Goal: Task Accomplishment & Management: Contribute content

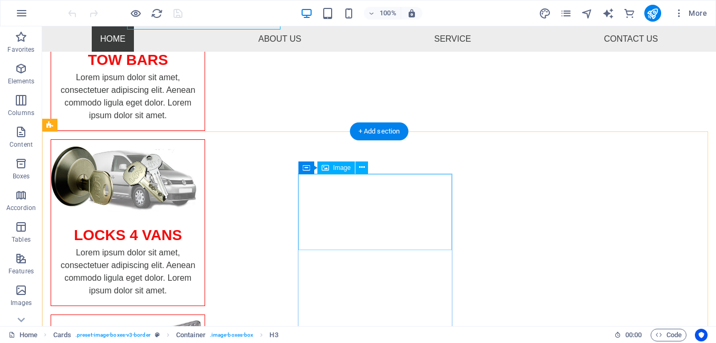
scroll to position [346, 0]
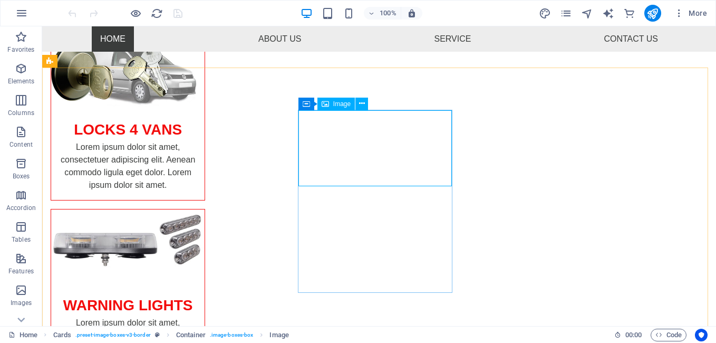
click at [329, 107] on div "Image" at bounding box center [335, 103] width 37 height 13
click at [328, 107] on icon at bounding box center [324, 103] width 7 height 13
select select "%"
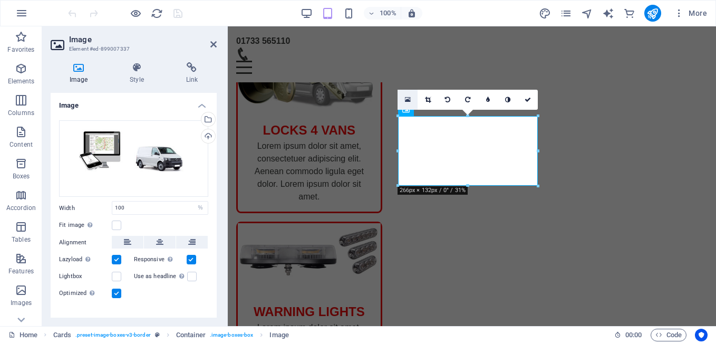
click at [407, 100] on icon at bounding box center [408, 99] width 6 height 7
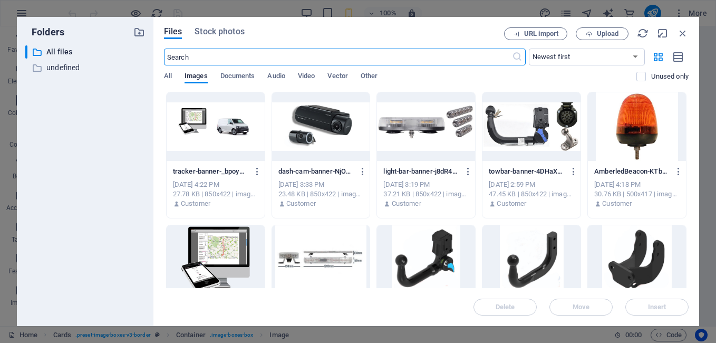
scroll to position [867, 0]
click at [681, 32] on icon "button" at bounding box center [683, 33] width 12 height 12
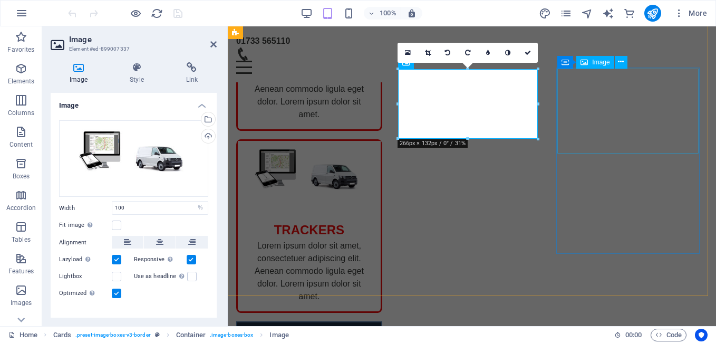
scroll to position [393, 0]
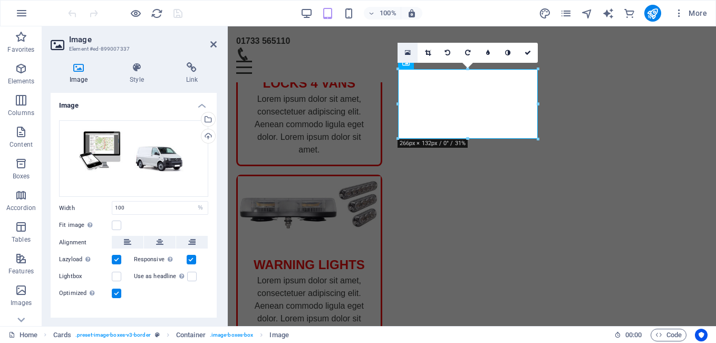
click at [409, 51] on icon at bounding box center [408, 52] width 6 height 7
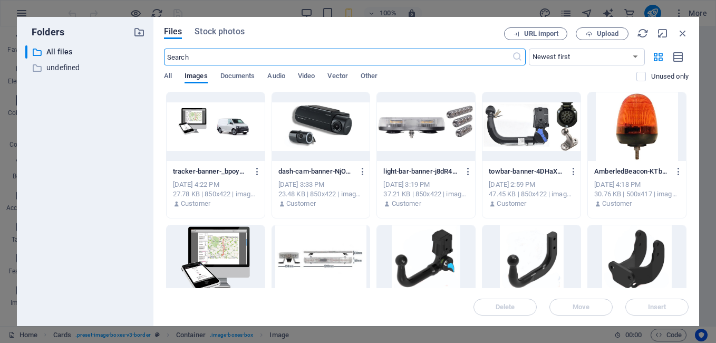
scroll to position [867, 0]
click at [599, 32] on span "Upload" at bounding box center [608, 34] width 22 height 6
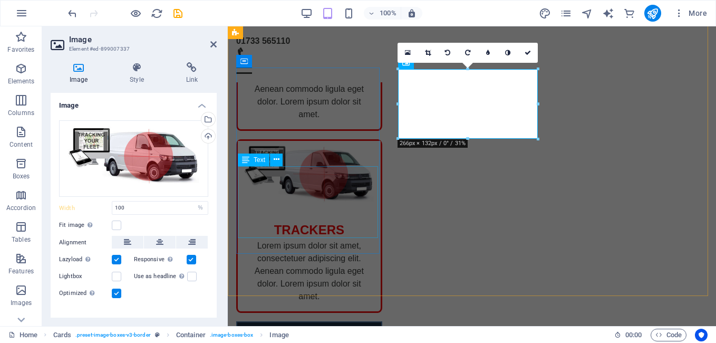
scroll to position [393, 0]
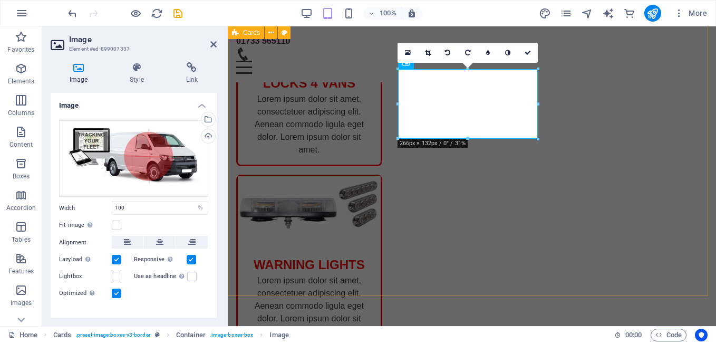
drag, startPoint x: 340, startPoint y: 257, endPoint x: 480, endPoint y: 259, distance: 139.7
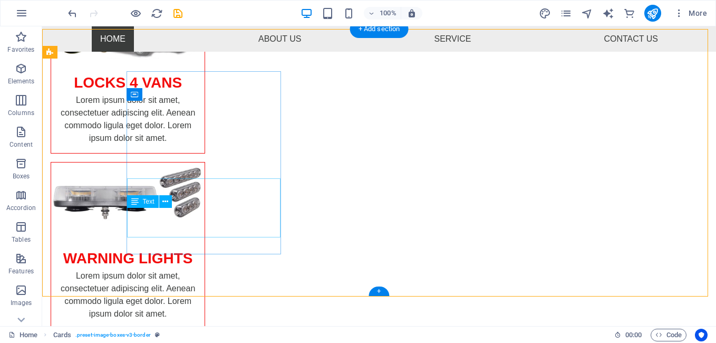
scroll to position [355, 0]
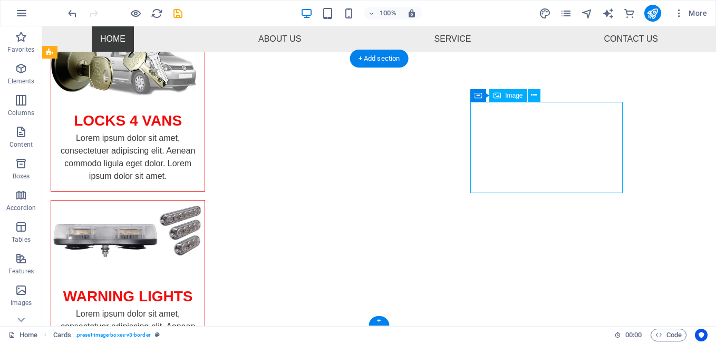
select select "%"
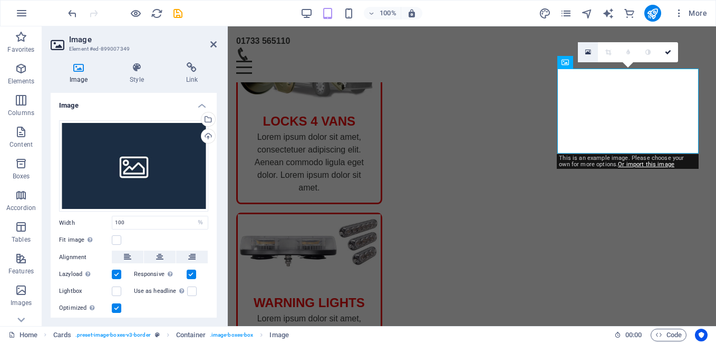
scroll to position [393, 0]
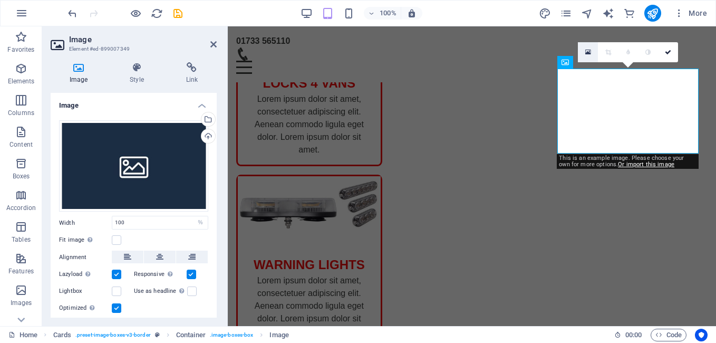
click at [582, 53] on link at bounding box center [588, 52] width 20 height 20
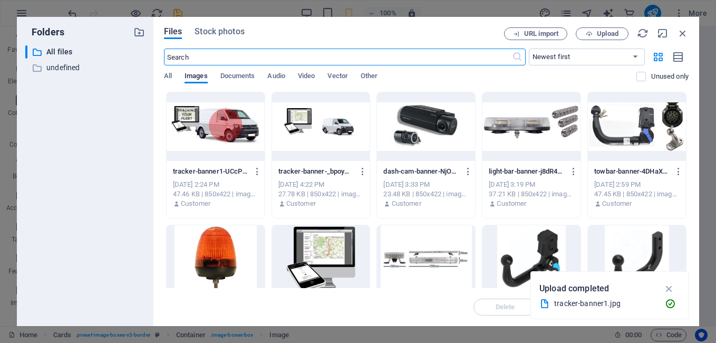
scroll to position [1068, 0]
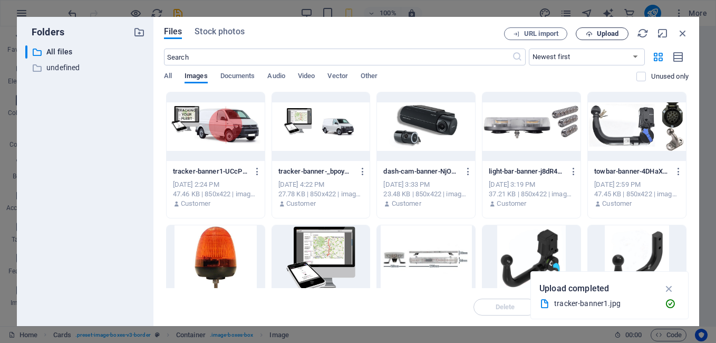
click at [593, 31] on span "Upload" at bounding box center [601, 34] width 43 height 7
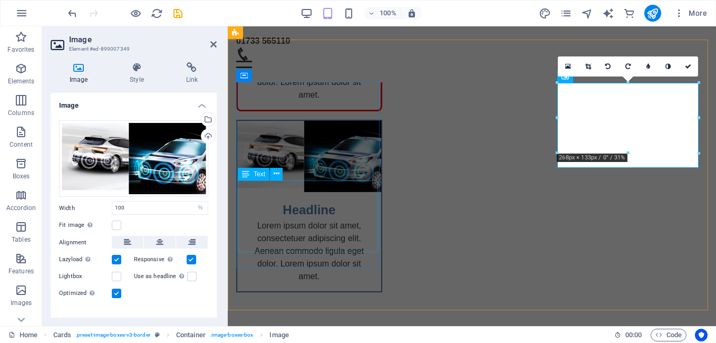
scroll to position [379, 0]
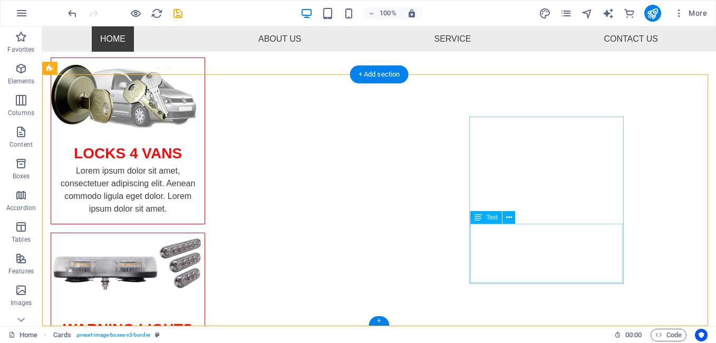
scroll to position [339, 0]
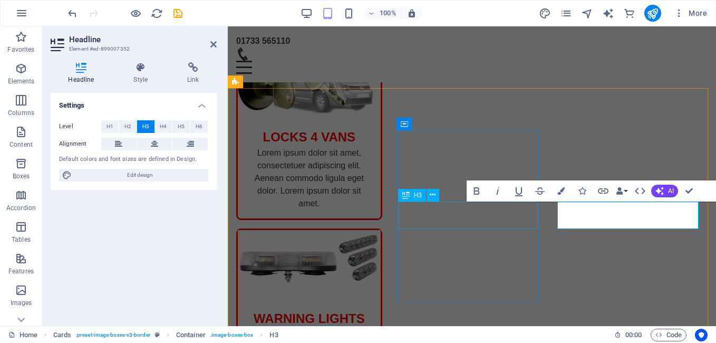
scroll to position [330, 0]
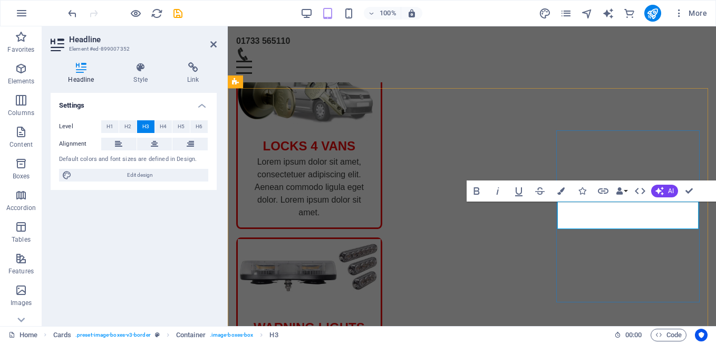
drag, startPoint x: 687, startPoint y: 214, endPoint x: 571, endPoint y: 224, distance: 115.8
click at [562, 188] on icon "button" at bounding box center [560, 190] width 7 height 7
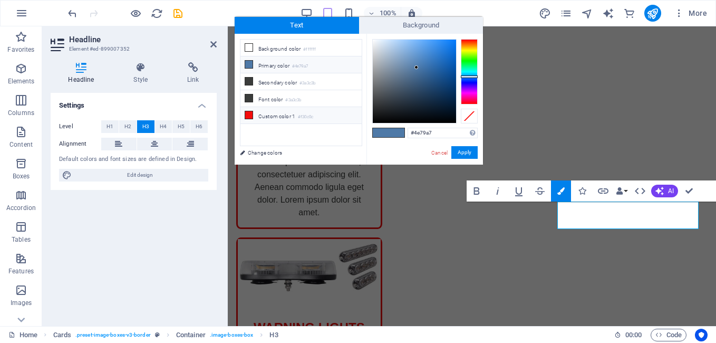
click at [249, 113] on icon at bounding box center [248, 114] width 7 height 7
type input "#f30c0c"
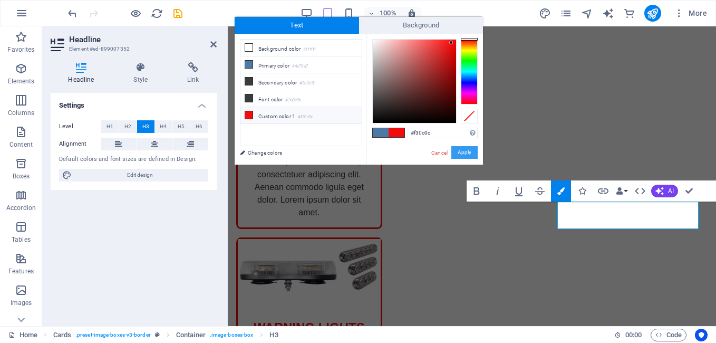
click at [463, 154] on button "Apply" at bounding box center [464, 152] width 26 height 13
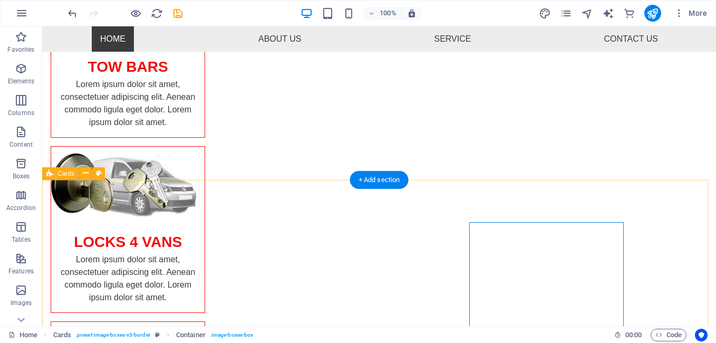
scroll to position [287, 0]
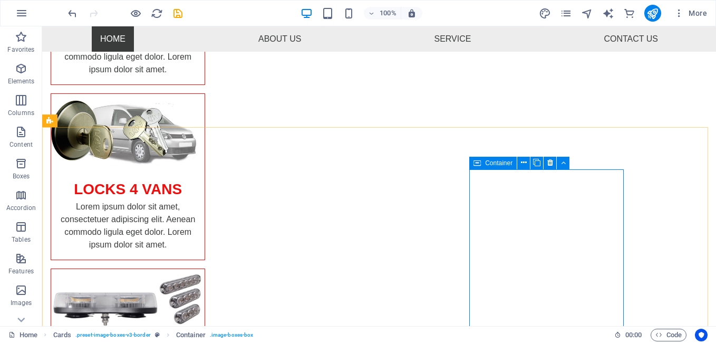
click at [479, 166] on icon at bounding box center [476, 163] width 7 height 13
click at [482, 163] on div "Container" at bounding box center [492, 163] width 47 height 13
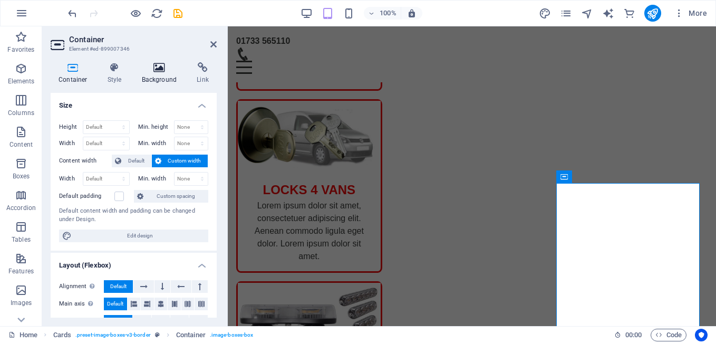
scroll to position [278, 0]
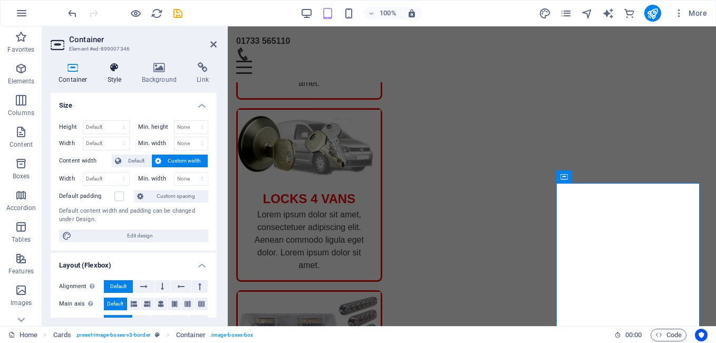
click at [117, 69] on icon at bounding box center [115, 67] width 30 height 11
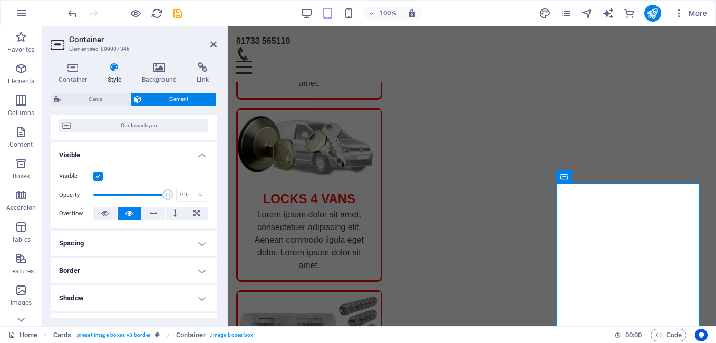
scroll to position [158, 0]
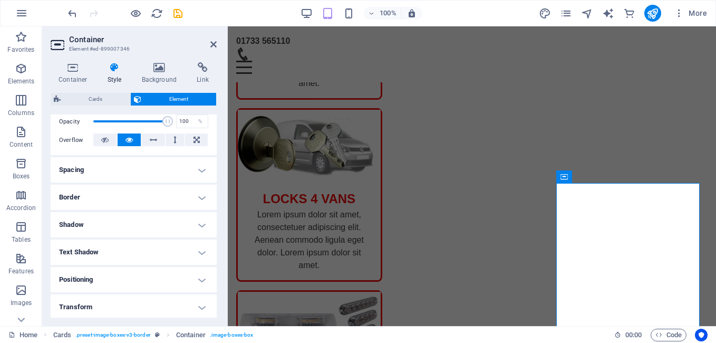
click at [80, 201] on h4 "Border" at bounding box center [134, 196] width 166 height 25
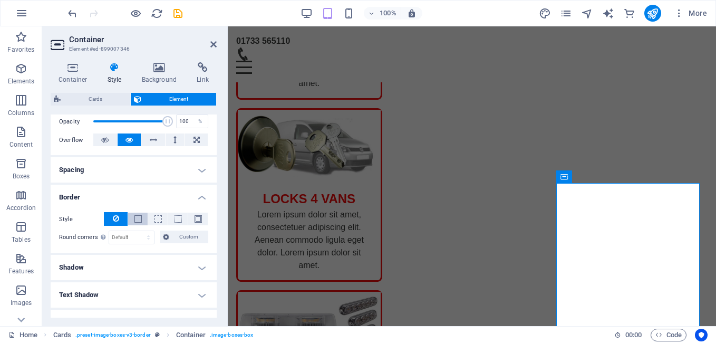
click at [134, 216] on span at bounding box center [137, 218] width 7 height 7
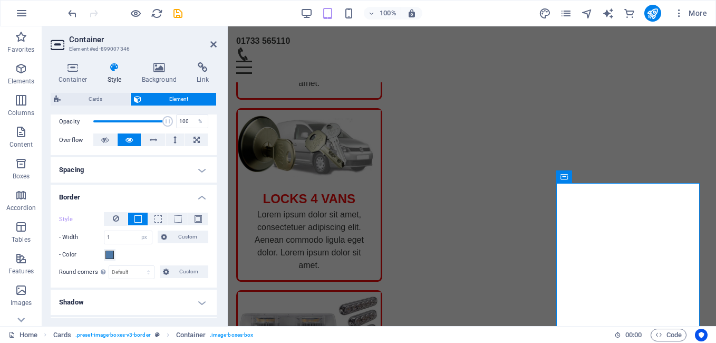
scroll to position [211, 0]
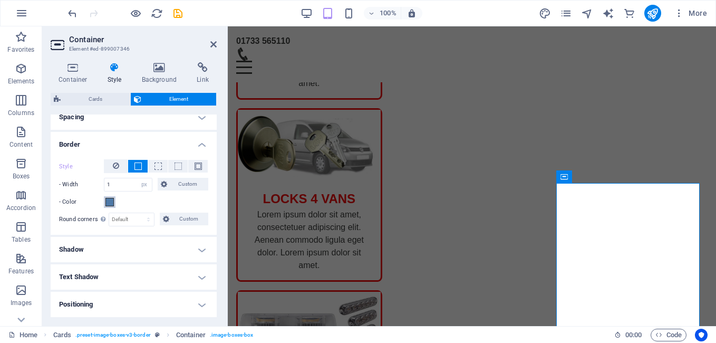
click at [111, 199] on span at bounding box center [109, 202] width 8 height 8
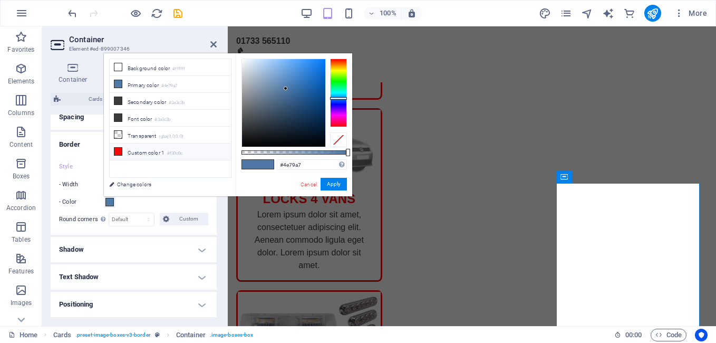
click at [118, 148] on icon at bounding box center [117, 151] width 7 height 7
type input "#f30c0c"
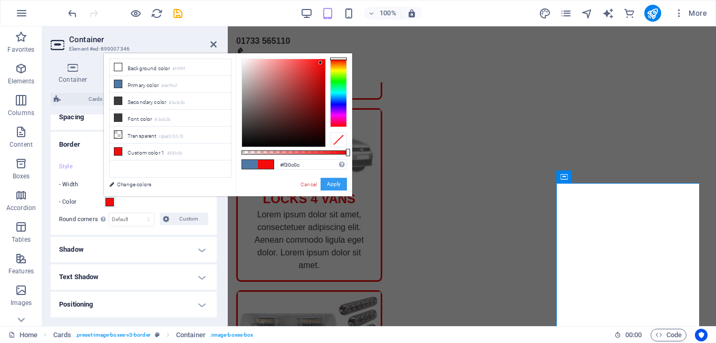
click at [332, 181] on button "Apply" at bounding box center [333, 184] width 26 height 13
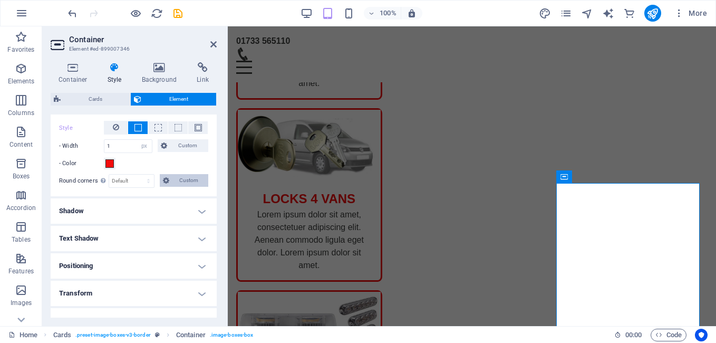
scroll to position [263, 0]
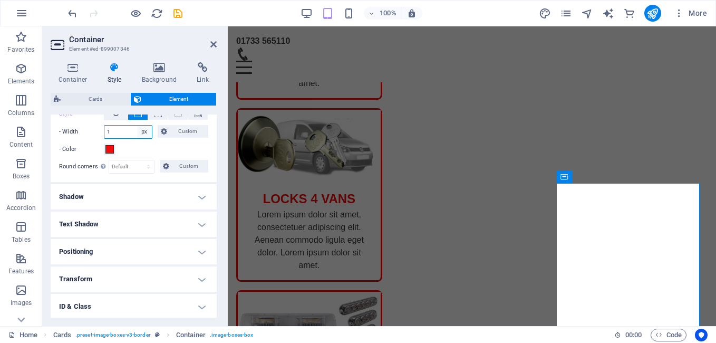
click at [146, 130] on select "auto px rem % vh vw Custom" at bounding box center [144, 131] width 15 height 13
select select "%"
click at [137, 125] on select "auto px rem % vh vw Custom" at bounding box center [144, 131] width 15 height 13
type input "1"
select select "px"
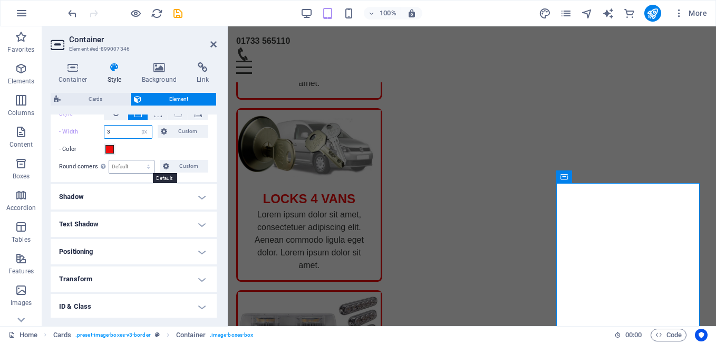
type input "3"
click at [116, 162] on select "Default px rem % vh vw Custom" at bounding box center [131, 166] width 45 height 13
select select "%"
click at [138, 160] on select "Default px rem % vh vw Custom" at bounding box center [131, 166] width 45 height 13
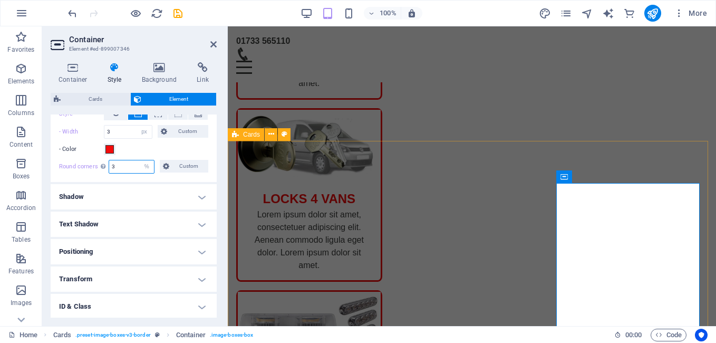
type input "3"
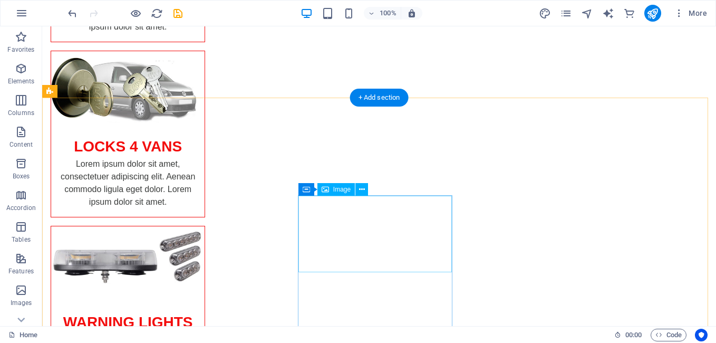
scroll to position [0, 0]
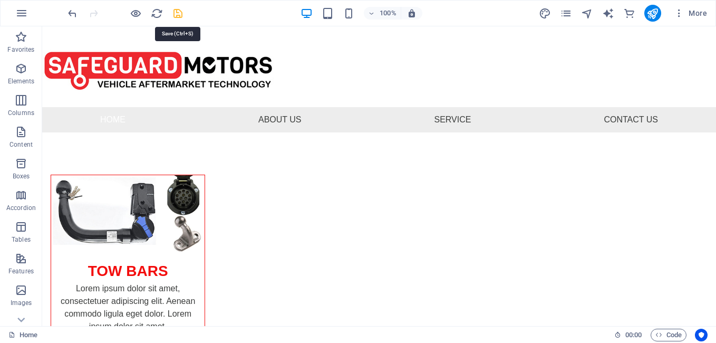
click at [181, 14] on icon "save" at bounding box center [178, 13] width 12 height 12
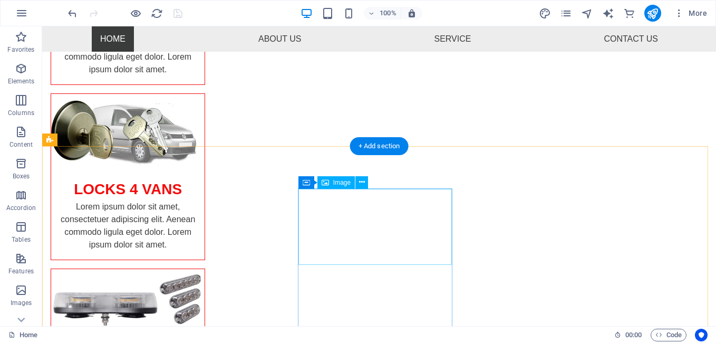
scroll to position [339, 0]
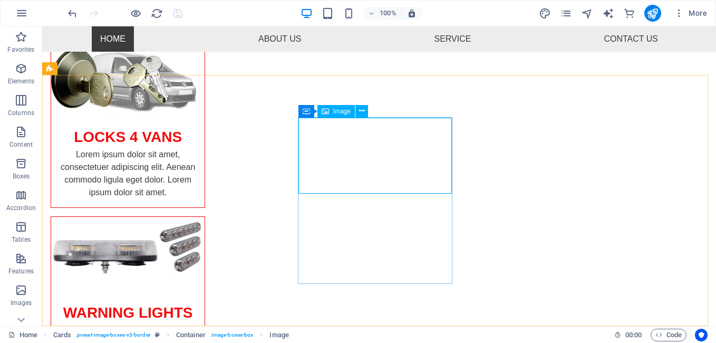
click at [331, 110] on div "Image" at bounding box center [335, 111] width 37 height 13
select select "%"
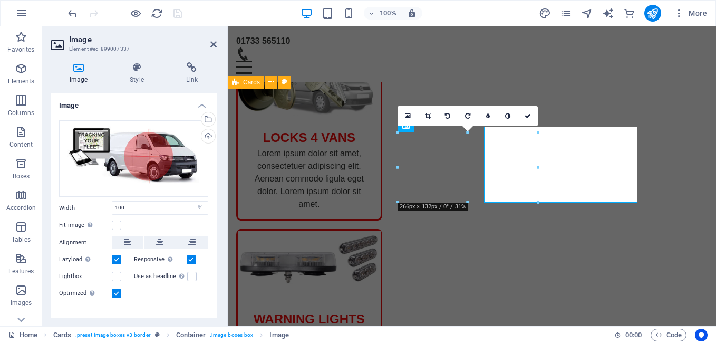
scroll to position [330, 0]
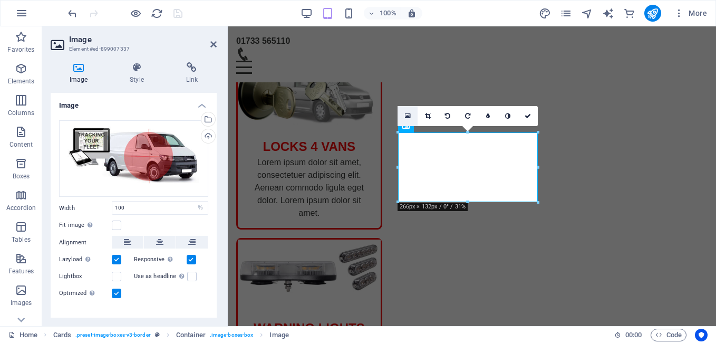
click at [406, 117] on icon at bounding box center [408, 115] width 6 height 7
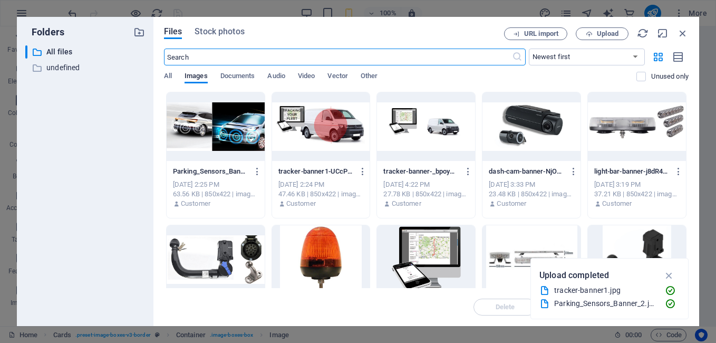
scroll to position [867, 0]
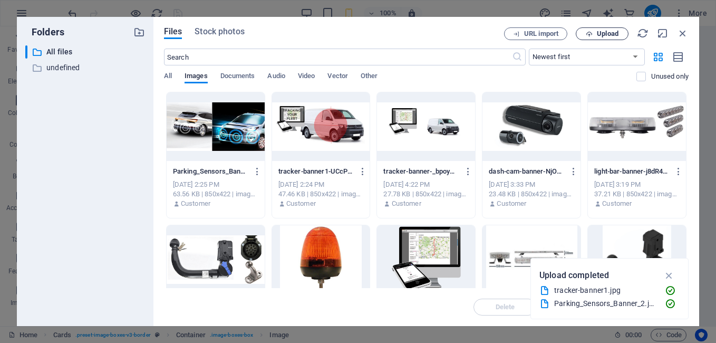
click at [602, 33] on span "Upload" at bounding box center [608, 34] width 22 height 6
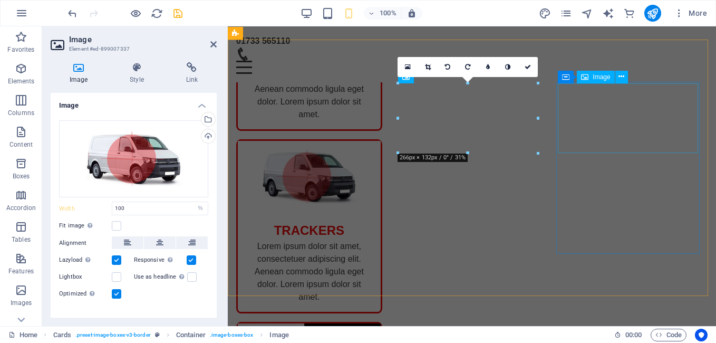
scroll to position [379, 0]
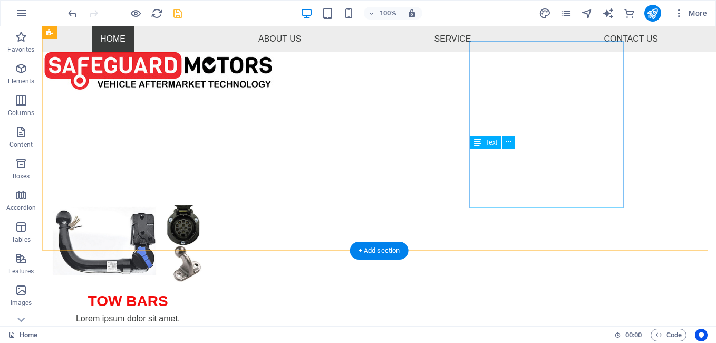
scroll to position [241, 0]
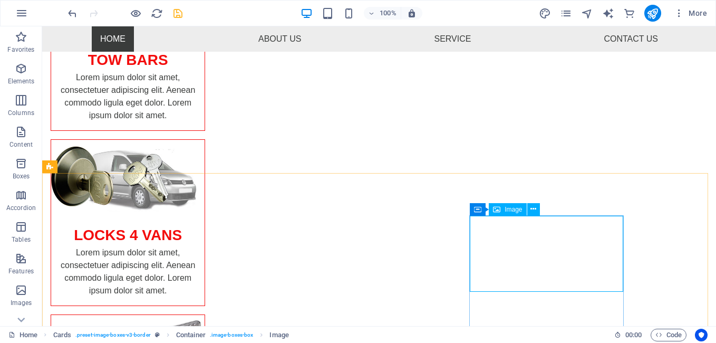
click at [506, 211] on span "Image" at bounding box center [512, 209] width 17 height 6
select select "%"
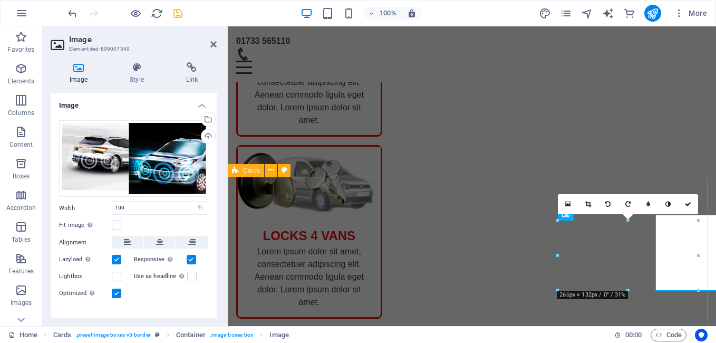
scroll to position [242, 0]
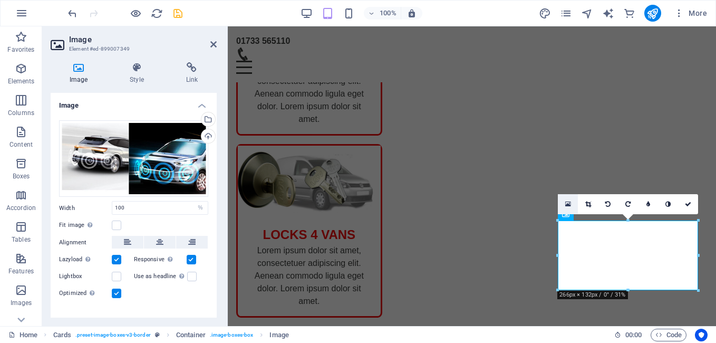
click at [561, 201] on link at bounding box center [568, 204] width 20 height 20
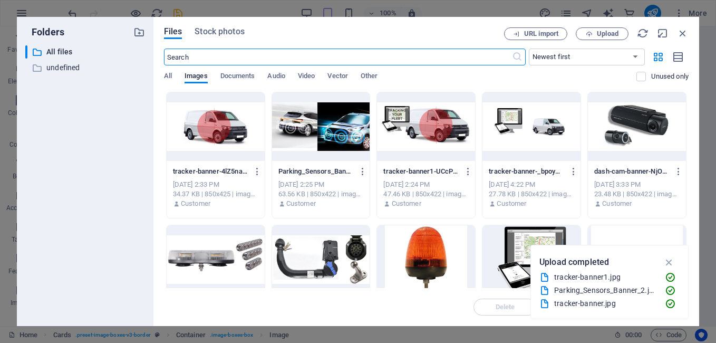
scroll to position [1058, 0]
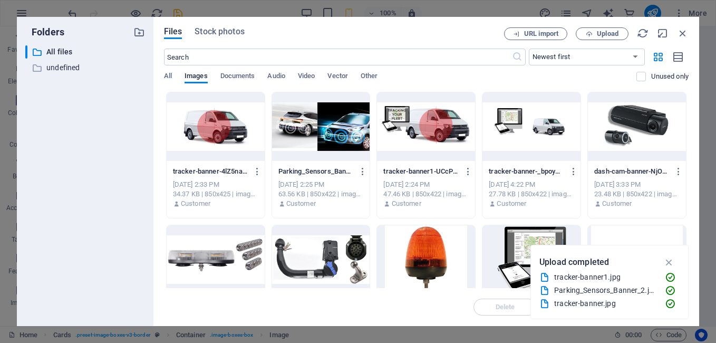
click at [436, 134] on div at bounding box center [426, 126] width 98 height 69
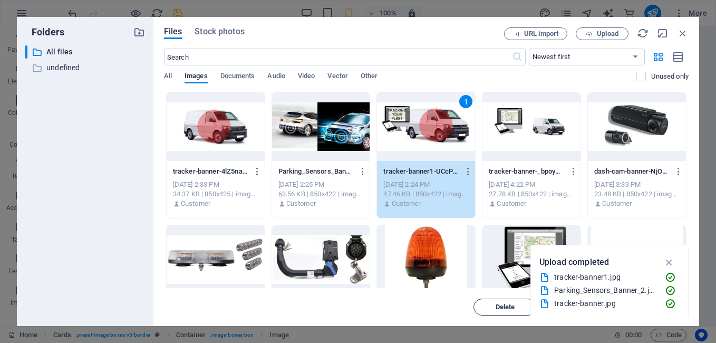
click at [501, 307] on span "Delete" at bounding box center [504, 307] width 19 height 6
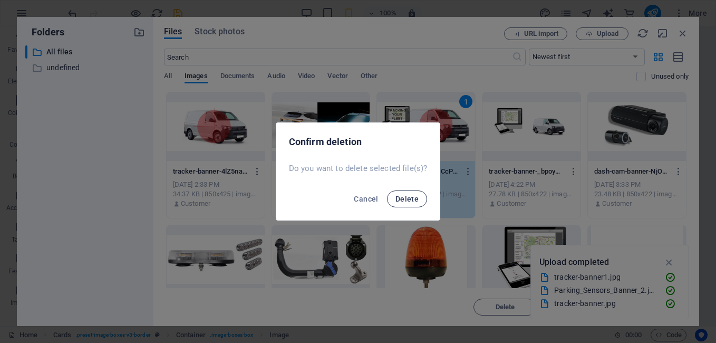
click at [412, 202] on span "Delete" at bounding box center [406, 198] width 23 height 8
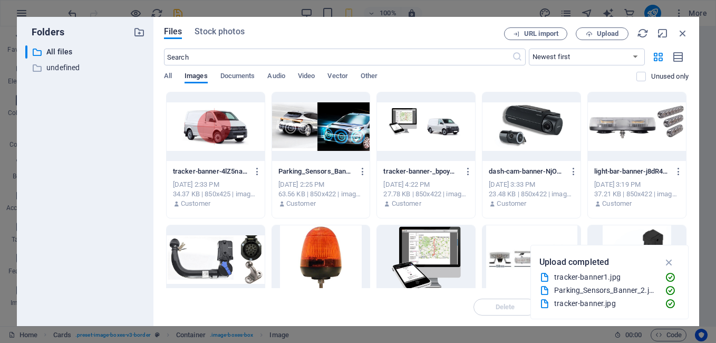
click at [444, 134] on div at bounding box center [426, 126] width 98 height 69
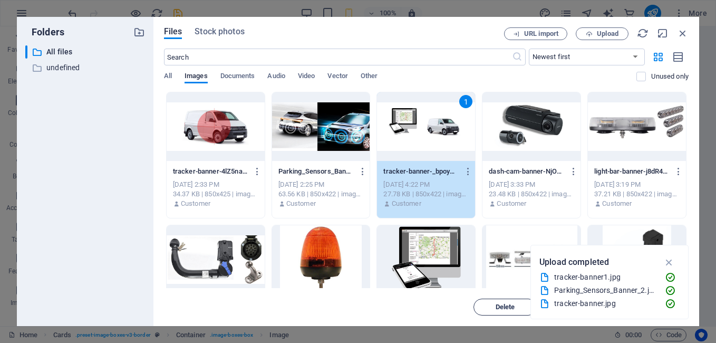
click at [495, 302] on button "Delete" at bounding box center [504, 306] width 63 height 17
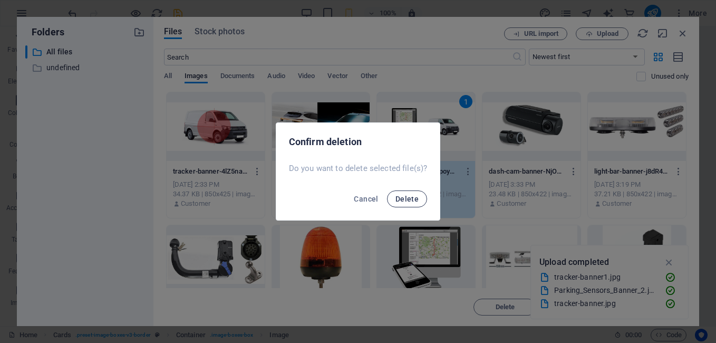
click at [401, 199] on span "Delete" at bounding box center [406, 198] width 23 height 8
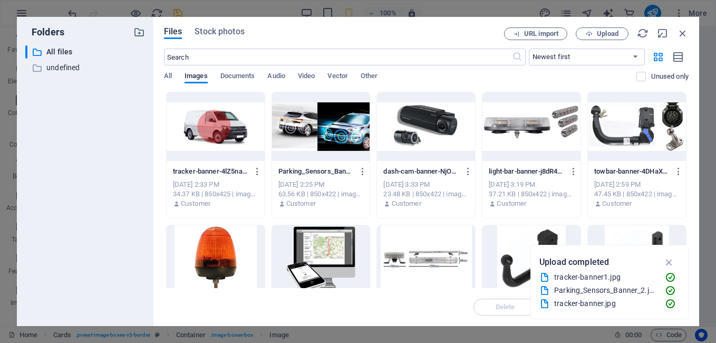
click at [333, 250] on div at bounding box center [321, 259] width 98 height 69
click at [503, 304] on span "Delete" at bounding box center [504, 307] width 19 height 6
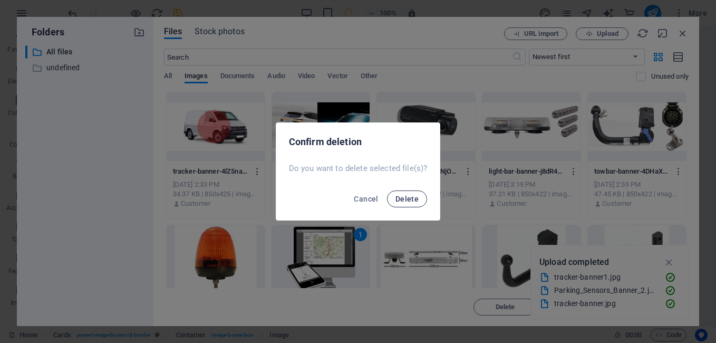
click at [404, 192] on button "Delete" at bounding box center [407, 198] width 40 height 17
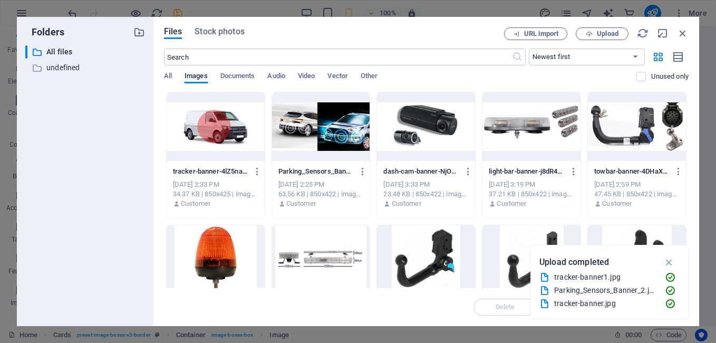
click at [308, 261] on div at bounding box center [321, 259] width 98 height 69
click at [509, 307] on span "Delete" at bounding box center [504, 307] width 19 height 6
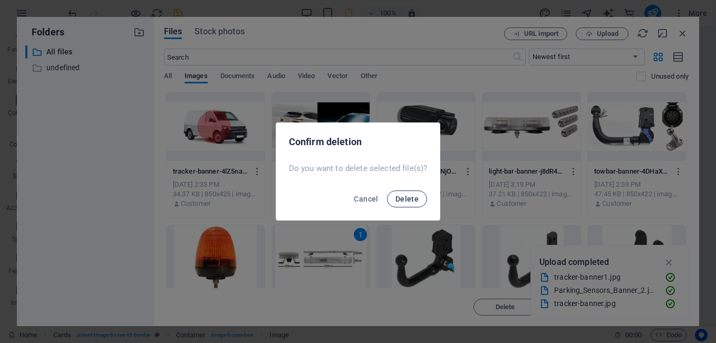
click at [392, 200] on button "Delete" at bounding box center [407, 198] width 40 height 17
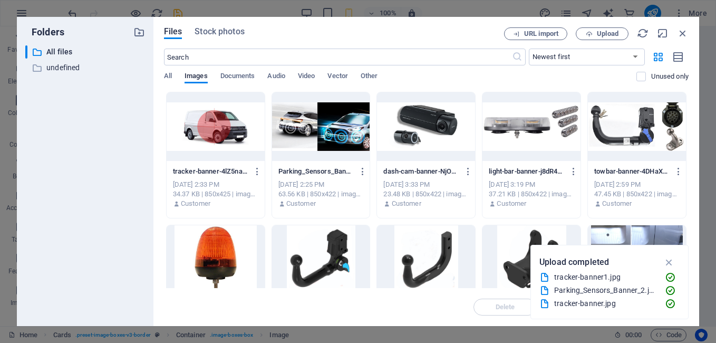
click at [214, 252] on div at bounding box center [216, 259] width 98 height 69
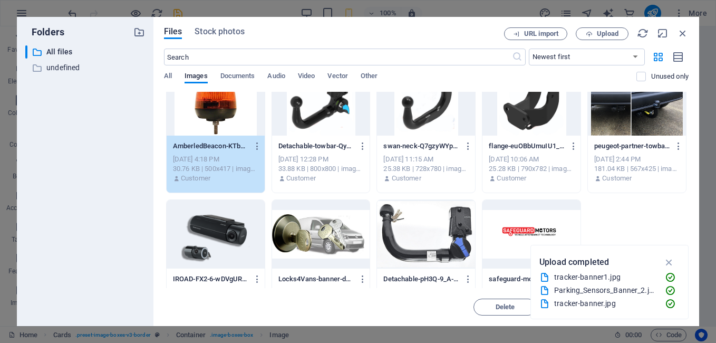
scroll to position [0, 0]
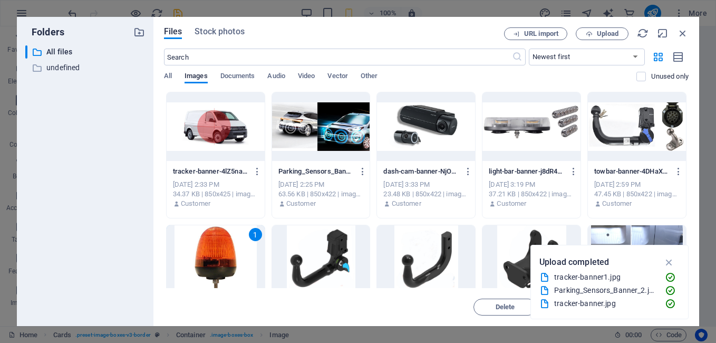
click at [119, 270] on div "​ All files All files ​ undefined undefined" at bounding box center [85, 181] width 120 height 272
click at [685, 30] on icon "button" at bounding box center [683, 33] width 12 height 12
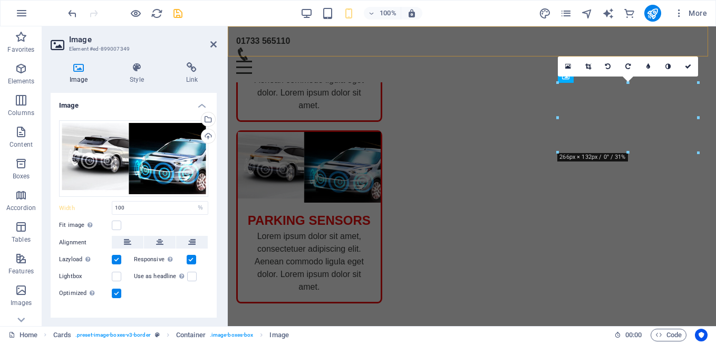
scroll to position [379, 0]
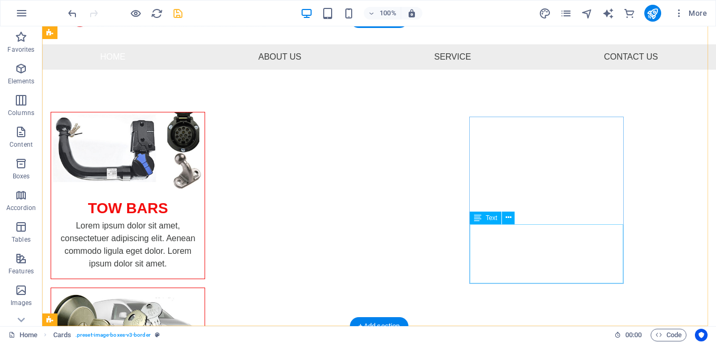
scroll to position [23, 0]
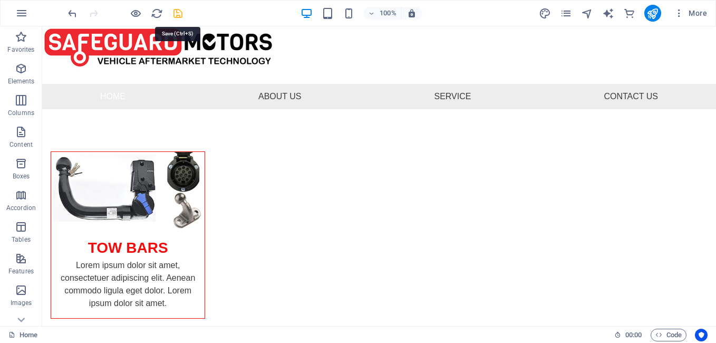
click at [175, 11] on icon "save" at bounding box center [178, 13] width 12 height 12
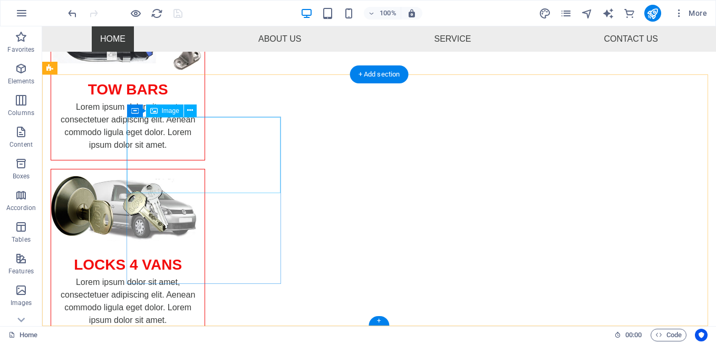
scroll to position [339, 0]
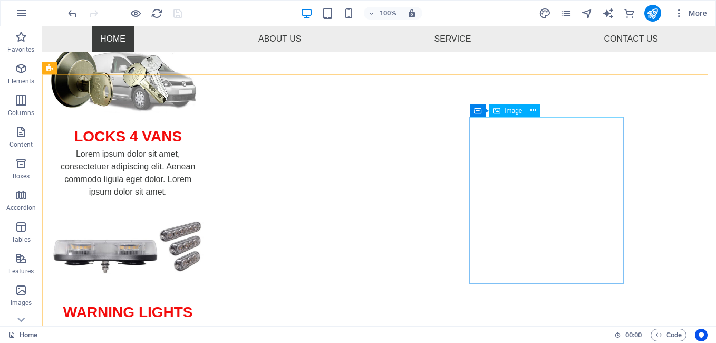
click at [495, 115] on icon at bounding box center [496, 110] width 7 height 13
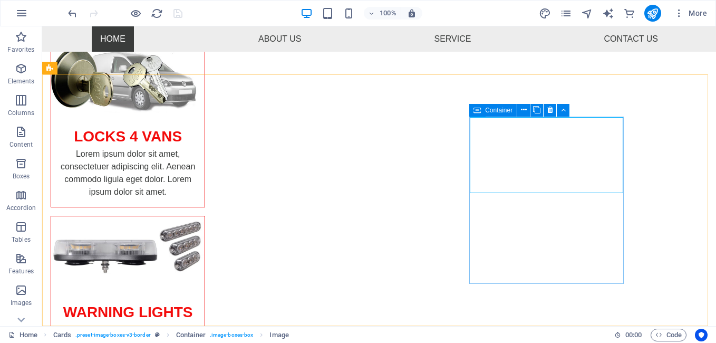
click at [480, 114] on icon at bounding box center [476, 110] width 7 height 13
select select "px"
select select "%"
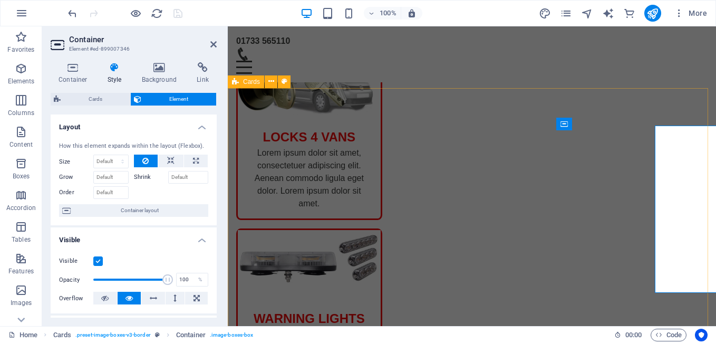
scroll to position [330, 0]
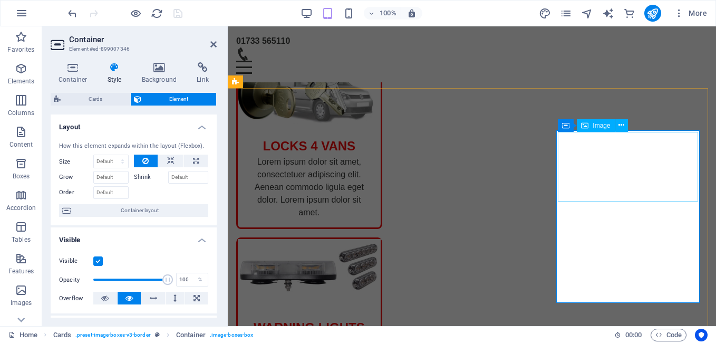
click at [571, 129] on div "Container" at bounding box center [579, 124] width 47 height 13
click at [603, 128] on span "Image" at bounding box center [600, 125] width 17 height 6
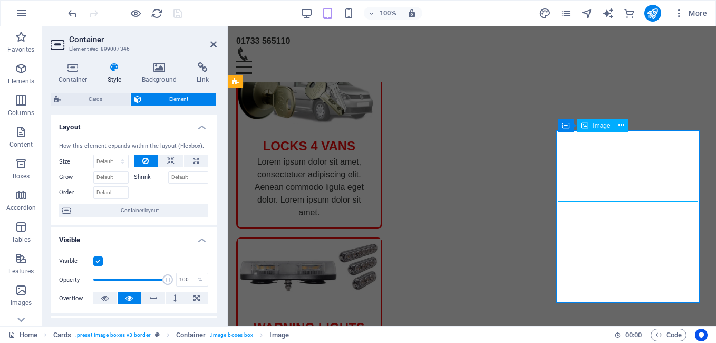
select select "%"
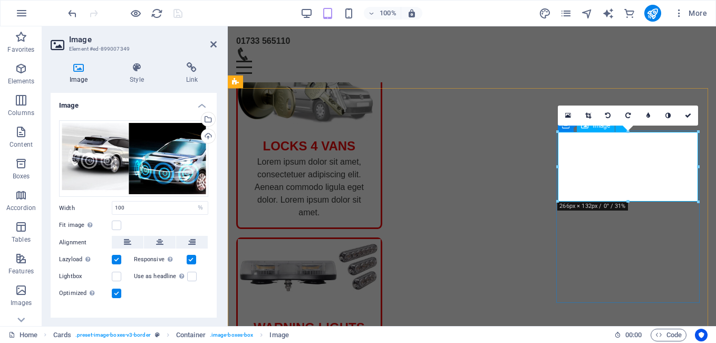
click at [565, 114] on icon at bounding box center [568, 115] width 6 height 7
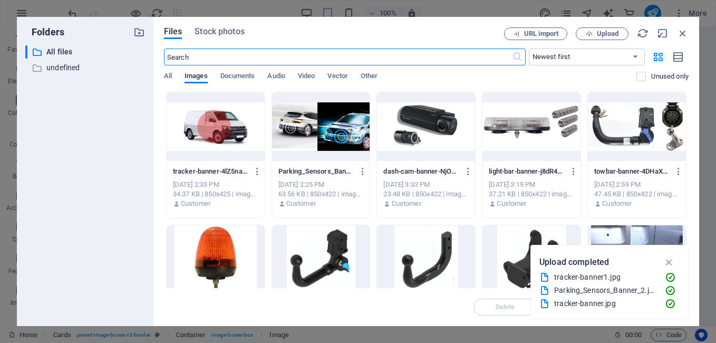
scroll to position [1058, 0]
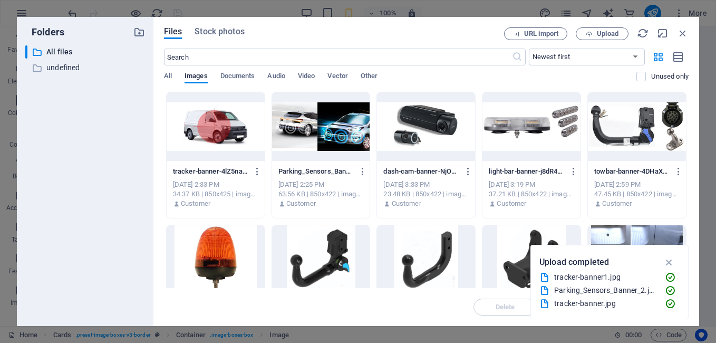
click at [320, 132] on div at bounding box center [321, 126] width 98 height 69
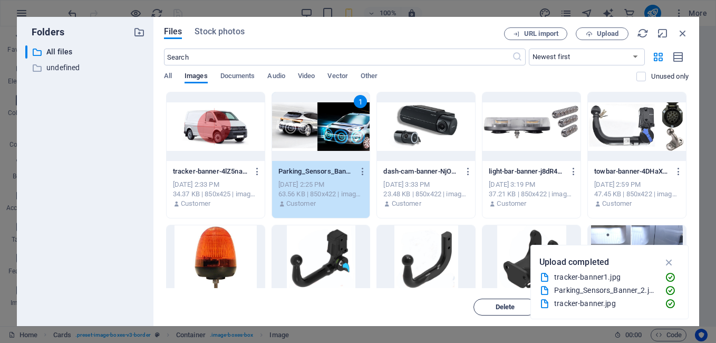
click at [505, 304] on span "Delete" at bounding box center [504, 307] width 19 height 6
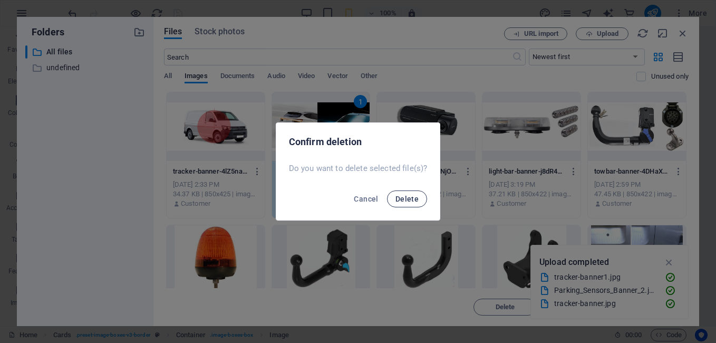
click at [407, 200] on span "Delete" at bounding box center [406, 198] width 23 height 8
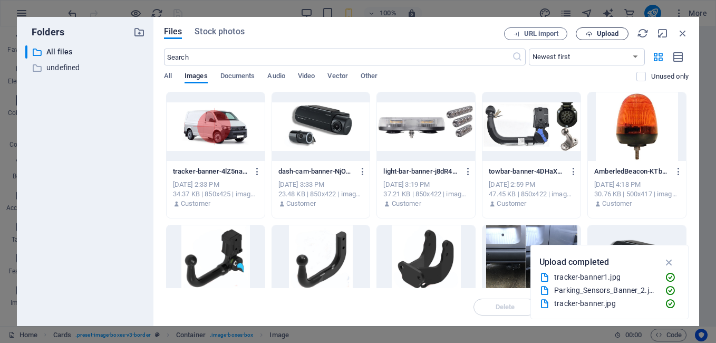
click at [610, 31] on span "Upload" at bounding box center [608, 34] width 22 height 6
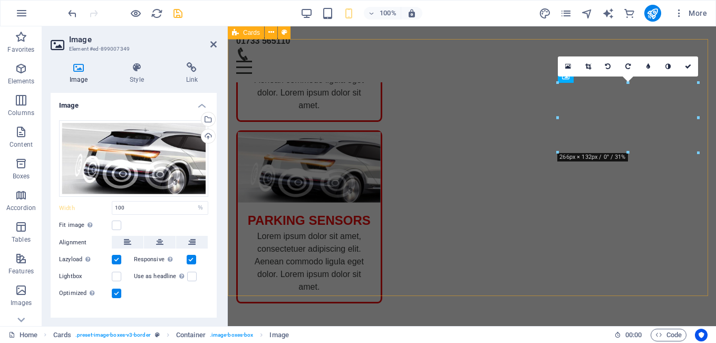
scroll to position [379, 0]
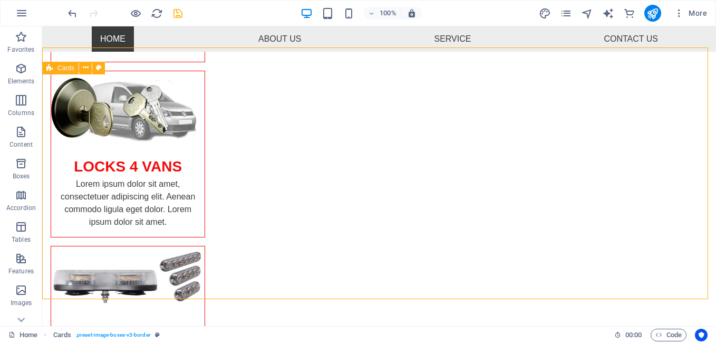
scroll to position [339, 0]
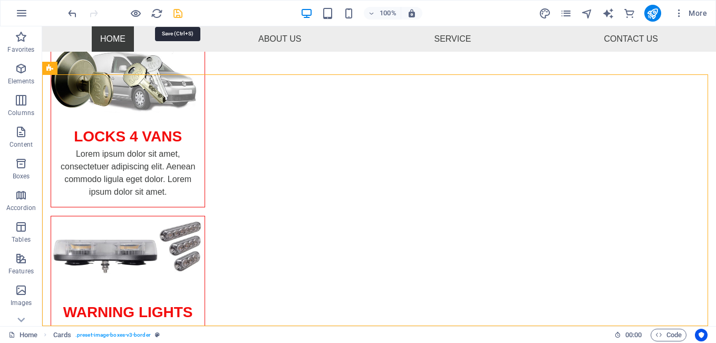
click at [179, 14] on icon "save" at bounding box center [178, 13] width 12 height 12
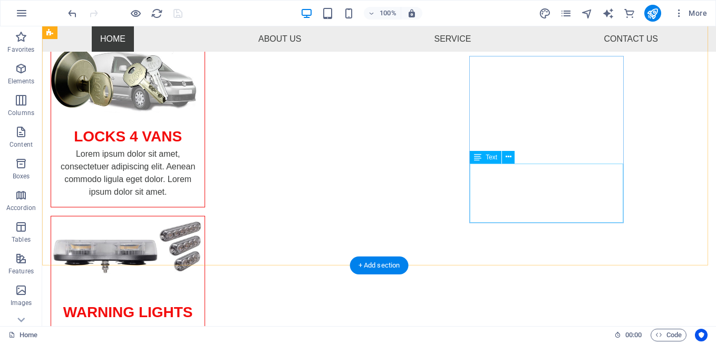
scroll to position [129, 0]
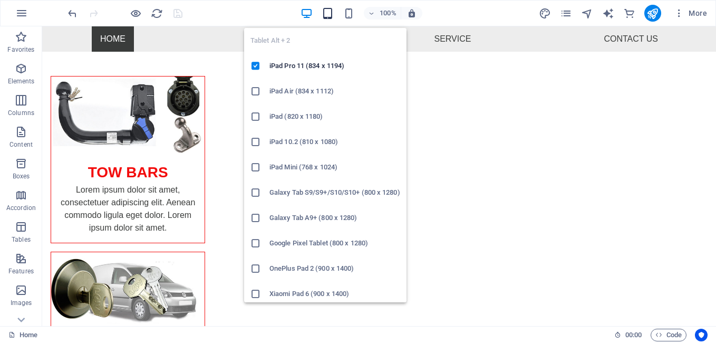
click at [324, 11] on icon "button" at bounding box center [327, 13] width 12 height 12
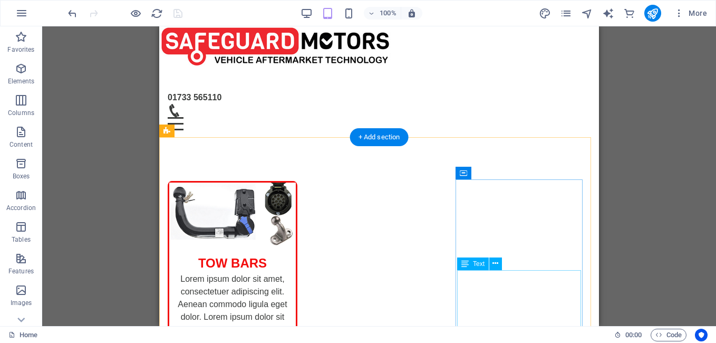
scroll to position [0, 0]
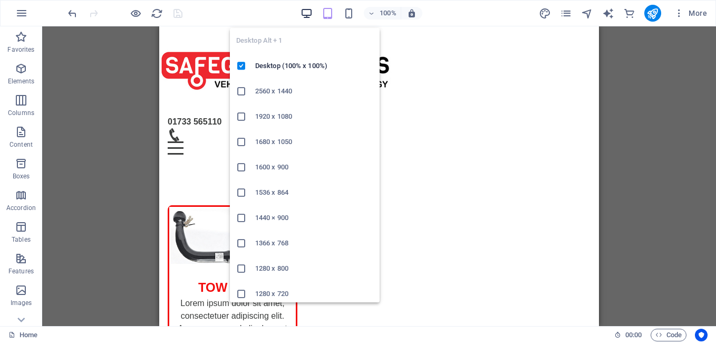
click at [304, 10] on icon "button" at bounding box center [306, 13] width 12 height 12
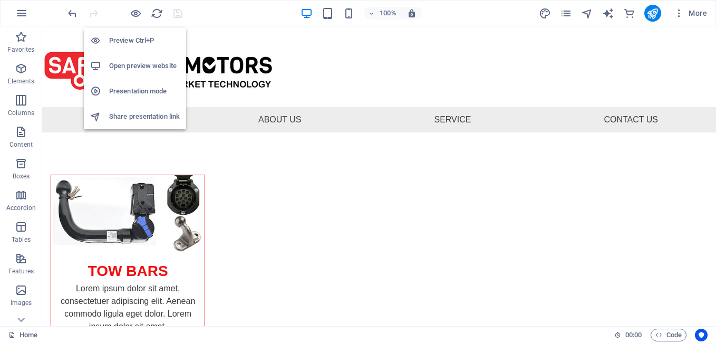
click at [130, 67] on h6 "Open preview website" at bounding box center [144, 66] width 71 height 13
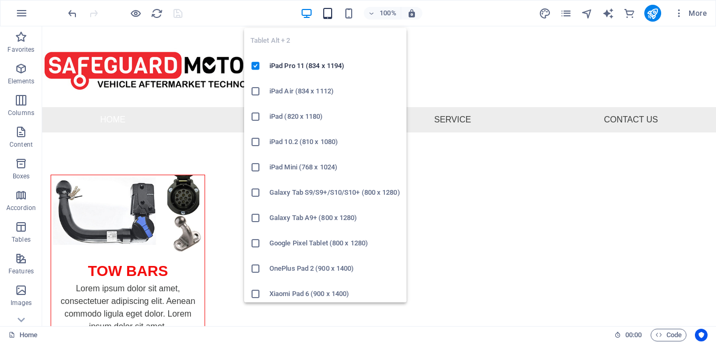
click at [326, 15] on icon "button" at bounding box center [327, 13] width 12 height 12
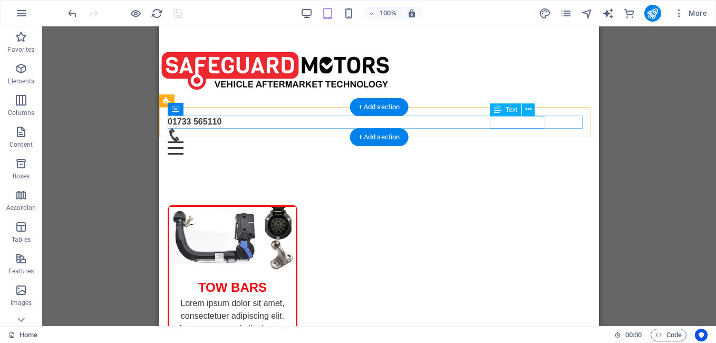
click at [519, 125] on div "01733 565110" at bounding box center [379, 121] width 423 height 13
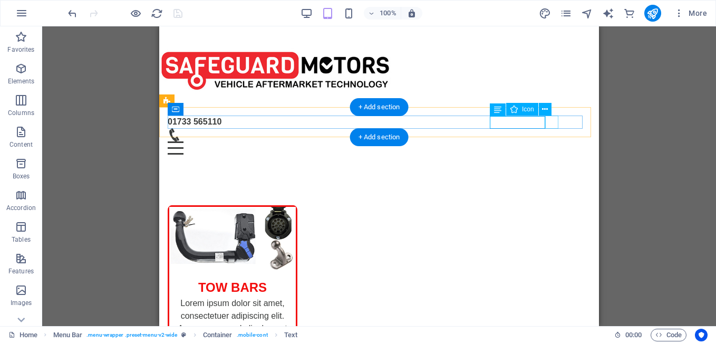
click at [548, 128] on figure at bounding box center [375, 134] width 414 height 13
click at [490, 126] on div "01733 565110" at bounding box center [379, 121] width 423 height 13
click at [466, 124] on div "01733 565110 Menu" at bounding box center [379, 134] width 423 height 39
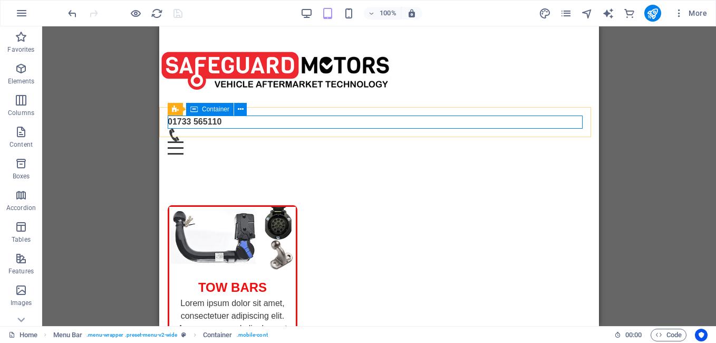
click at [200, 109] on div "Container" at bounding box center [209, 109] width 47 height 13
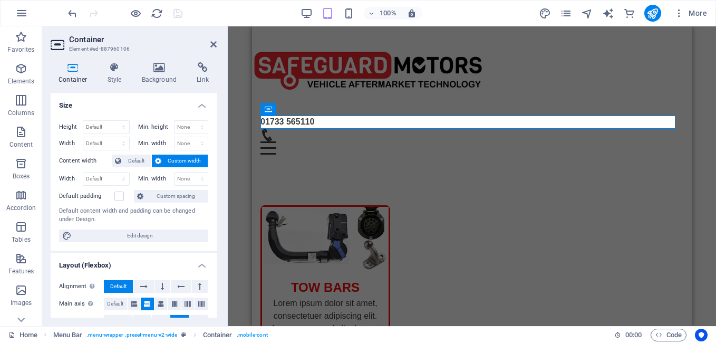
click at [189, 16] on div "100% More" at bounding box center [388, 13] width 645 height 17
click at [642, 89] on figure at bounding box center [471, 66] width 439 height 81
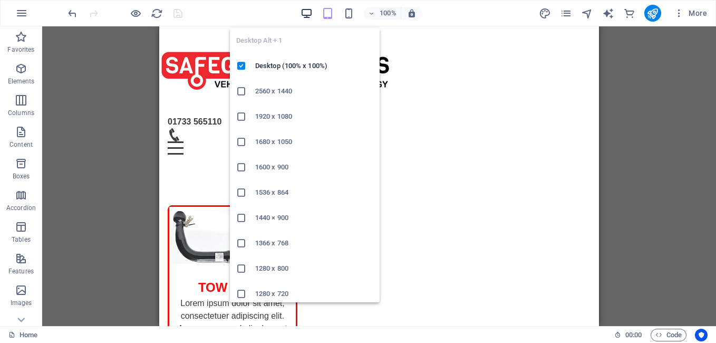
click at [305, 9] on icon "button" at bounding box center [306, 13] width 12 height 12
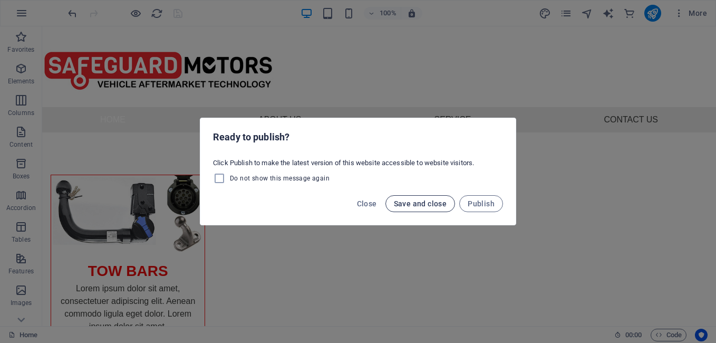
click at [429, 204] on span "Save and close" at bounding box center [420, 203] width 53 height 8
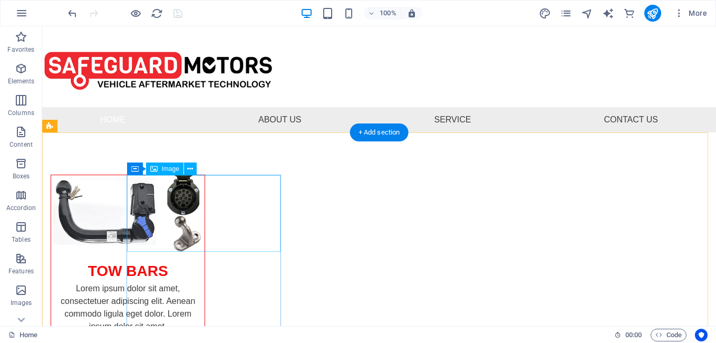
click at [201, 217] on figure at bounding box center [127, 213] width 153 height 76
select select "%"
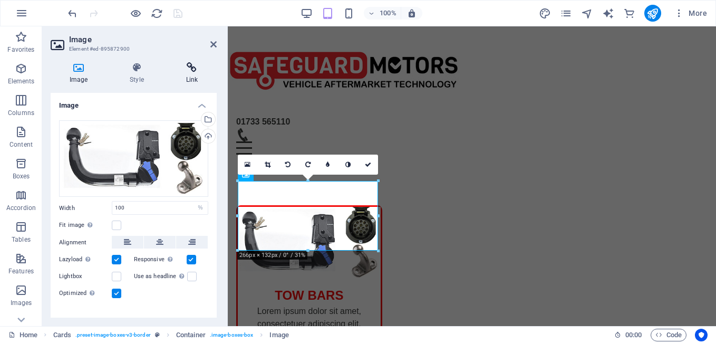
click at [193, 70] on icon at bounding box center [192, 67] width 50 height 11
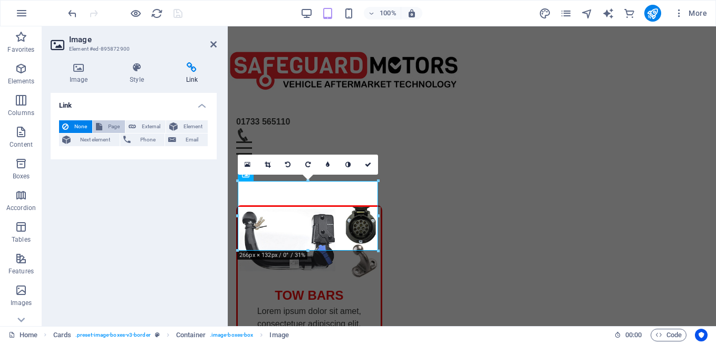
click at [114, 123] on span "Page" at bounding box center [113, 126] width 16 height 13
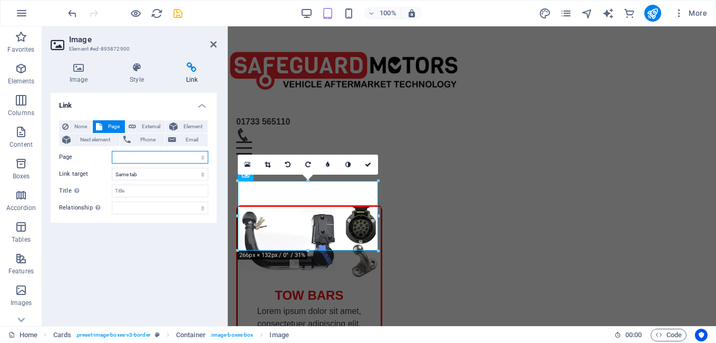
click at [129, 159] on select "Home New page Tow Bars Dash cams Locks for Vans contact-us About Us Legal Notic…" at bounding box center [160, 157] width 96 height 13
select select "2"
click at [112, 151] on select "Home New page Tow Bars Dash cams Locks for Vans contact-us About Us Legal Notic…" at bounding box center [160, 157] width 96 height 13
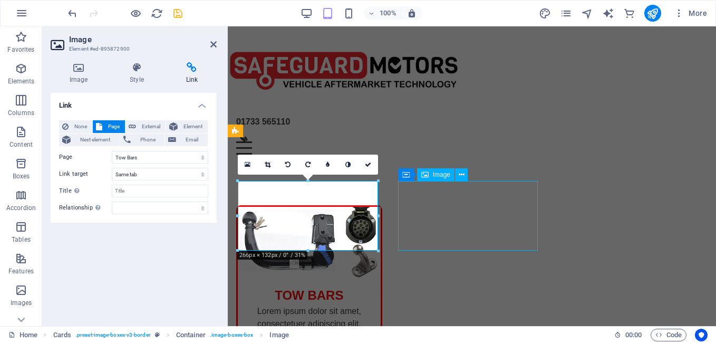
select select "%"
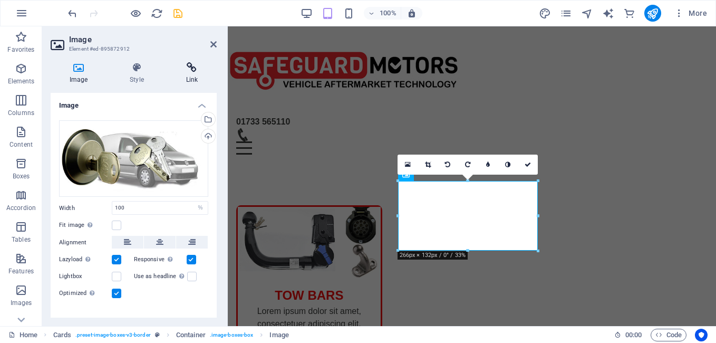
click at [189, 77] on h4 "Link" at bounding box center [192, 73] width 50 height 22
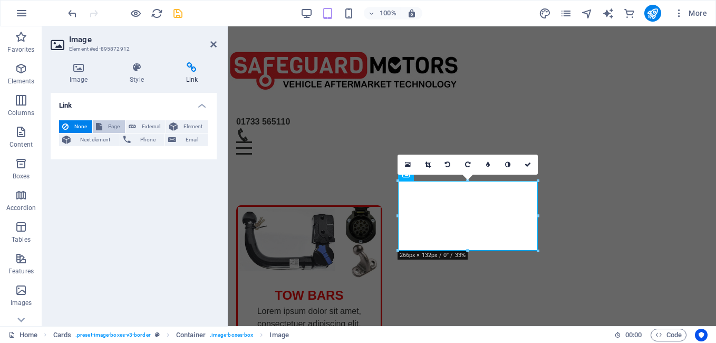
click at [118, 125] on span "Page" at bounding box center [113, 126] width 16 height 13
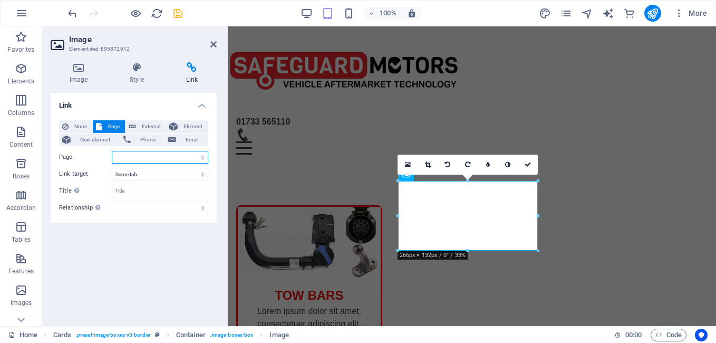
click at [116, 159] on select "Home New page Tow Bars Dash cams Locks for Vans contact-us About Us Legal Notic…" at bounding box center [160, 157] width 96 height 13
select select "4"
click at [112, 151] on select "Home New page Tow Bars Dash cams Locks for Vans contact-us About Us Legal Notic…" at bounding box center [160, 157] width 96 height 13
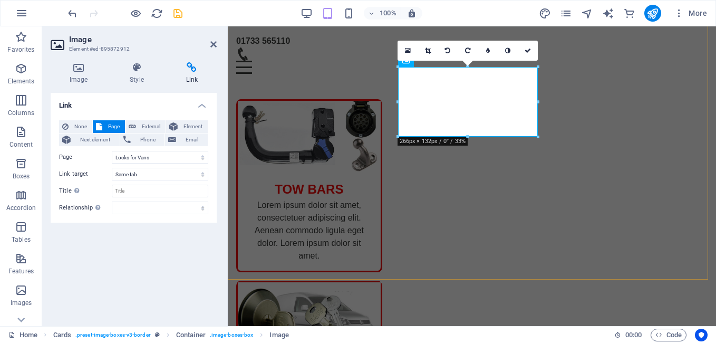
scroll to position [341, 0]
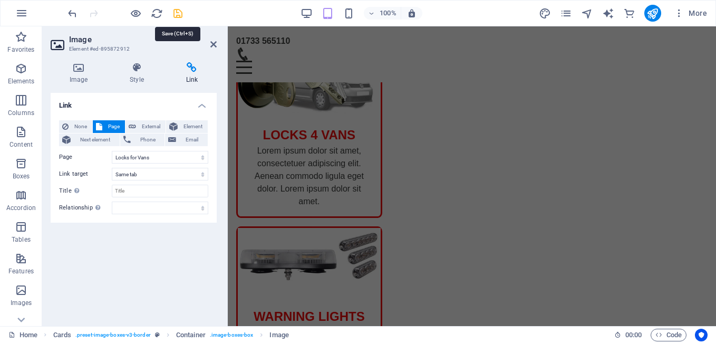
click at [174, 14] on icon "save" at bounding box center [178, 13] width 12 height 12
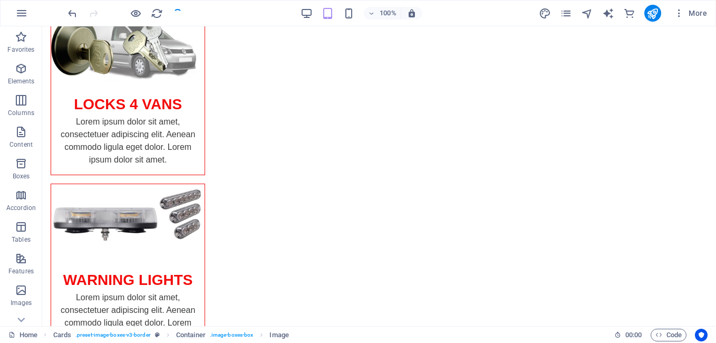
scroll to position [67, 0]
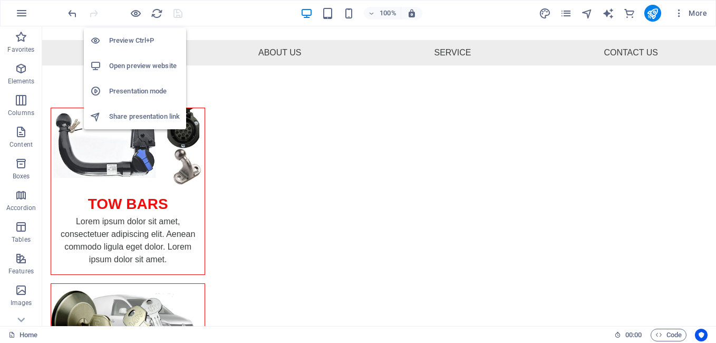
click at [137, 67] on h6 "Open preview website" at bounding box center [144, 66] width 71 height 13
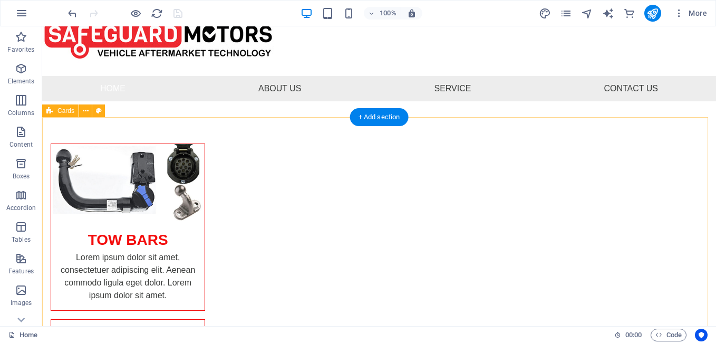
scroll to position [0, 0]
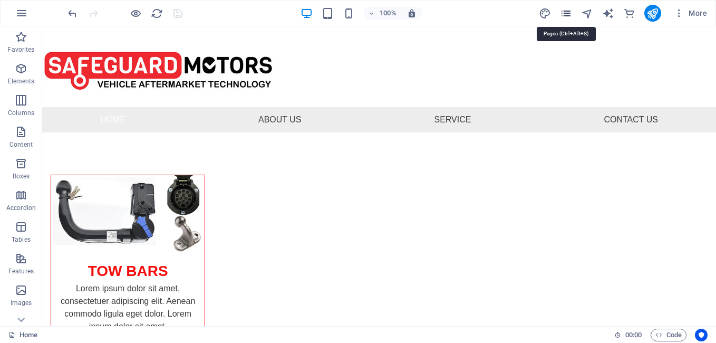
click at [570, 15] on icon "pages" at bounding box center [566, 13] width 12 height 12
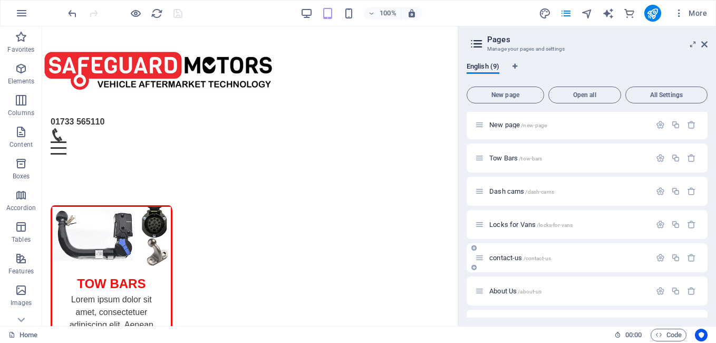
scroll to position [53, 0]
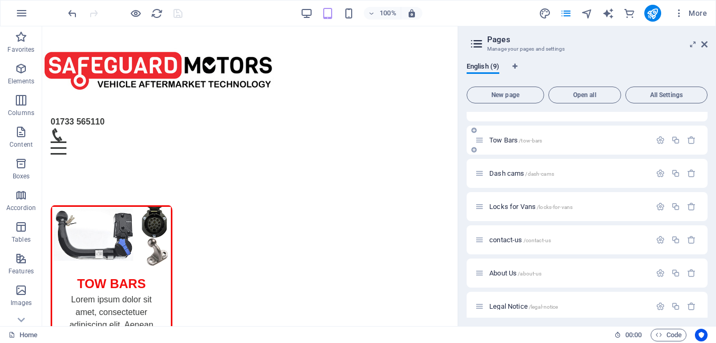
click at [507, 142] on span "Tow Bars /tow-bars" at bounding box center [515, 140] width 53 height 8
click at [507, 142] on div "Tow Bars /tow-bars" at bounding box center [586, 139] width 241 height 29
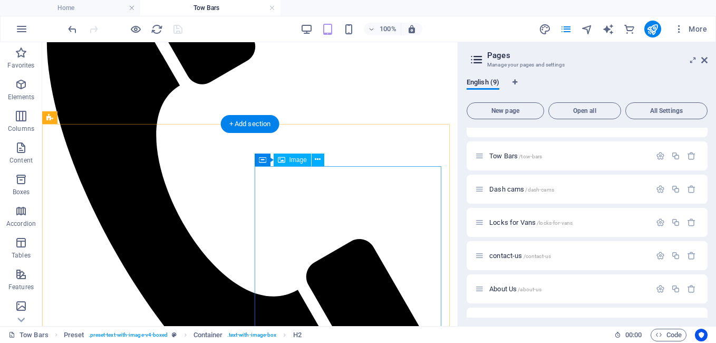
scroll to position [316, 0]
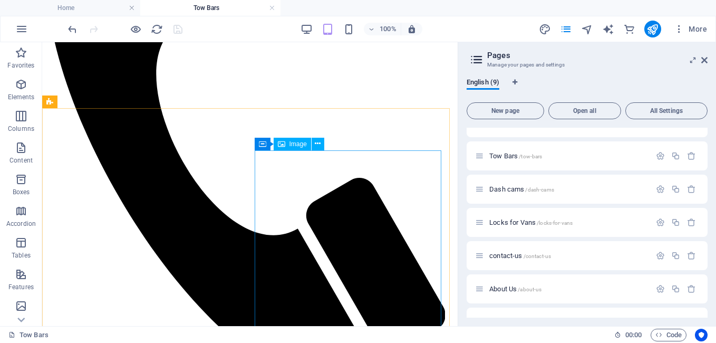
click at [289, 145] on span "Image" at bounding box center [297, 144] width 17 height 6
click at [287, 144] on div "Image" at bounding box center [291, 144] width 37 height 13
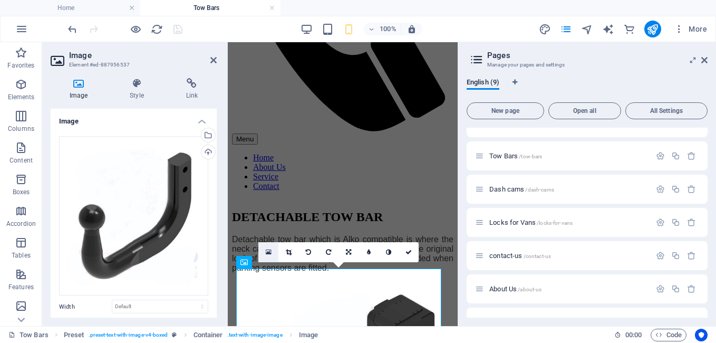
click at [269, 251] on icon at bounding box center [269, 251] width 6 height 7
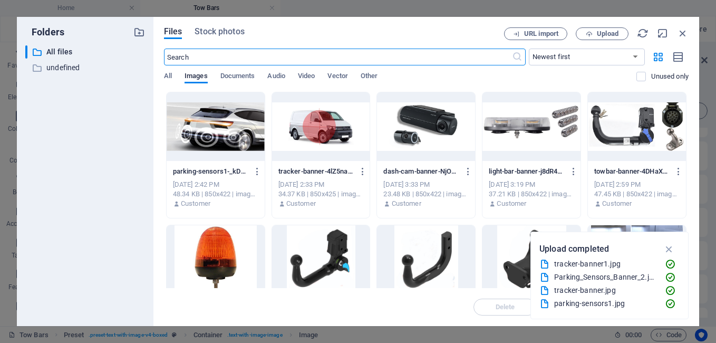
scroll to position [823, 0]
click at [669, 250] on icon "button" at bounding box center [669, 249] width 12 height 12
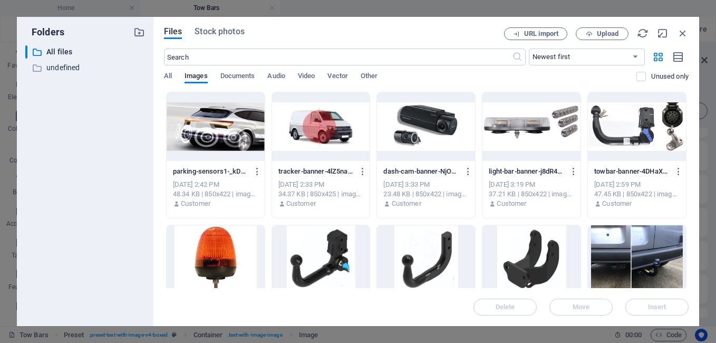
click at [455, 261] on div at bounding box center [426, 259] width 98 height 69
click at [499, 304] on span "Delete" at bounding box center [504, 307] width 19 height 6
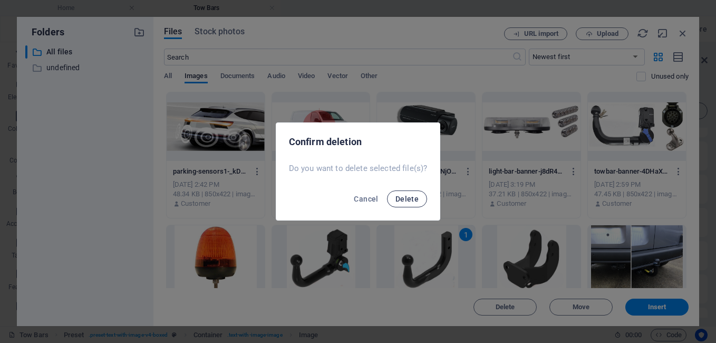
click at [413, 198] on span "Delete" at bounding box center [406, 198] width 23 height 8
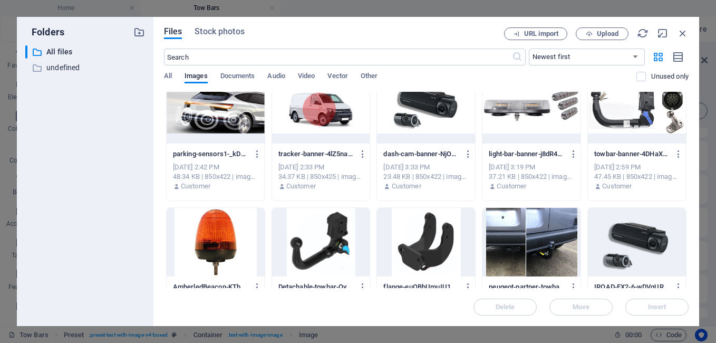
scroll to position [0, 0]
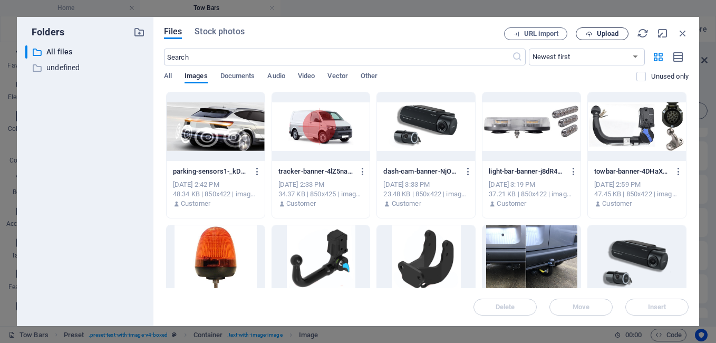
click at [604, 38] on button "Upload" at bounding box center [601, 33] width 53 height 13
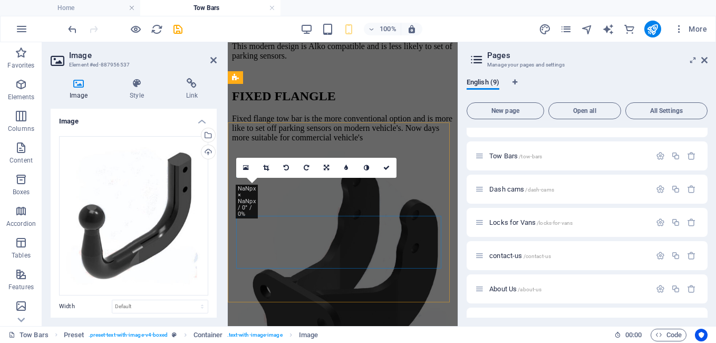
scroll to position [407, 0]
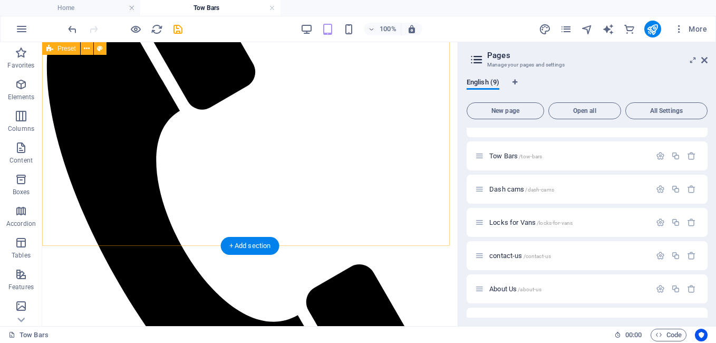
scroll to position [278, 0]
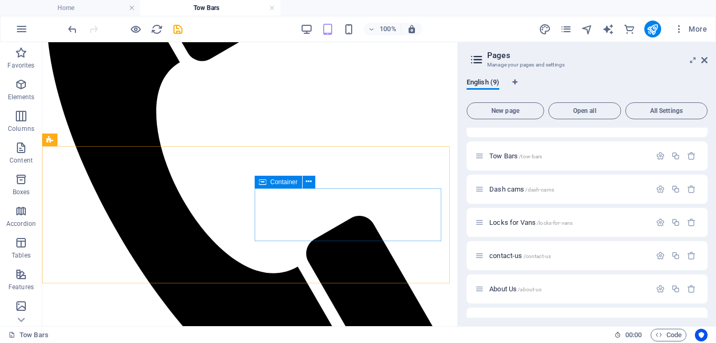
click at [268, 186] on div "Container" at bounding box center [278, 181] width 47 height 13
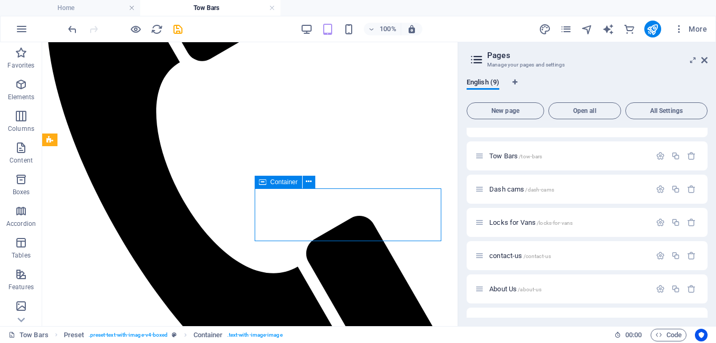
click at [268, 186] on div "Container" at bounding box center [278, 181] width 47 height 13
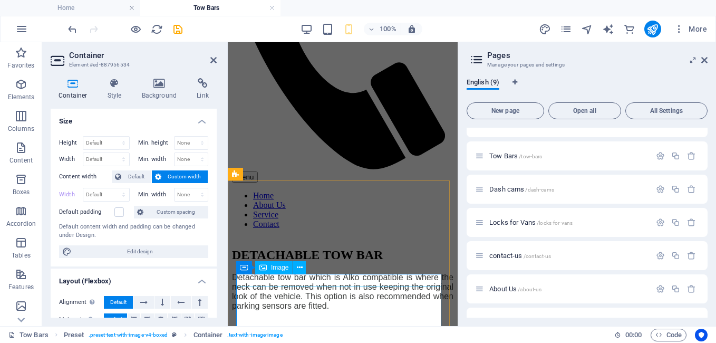
scroll to position [384, 0]
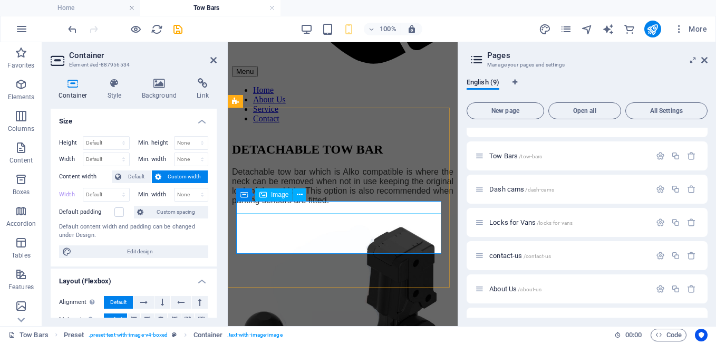
click at [276, 194] on span "Image" at bounding box center [279, 194] width 17 height 6
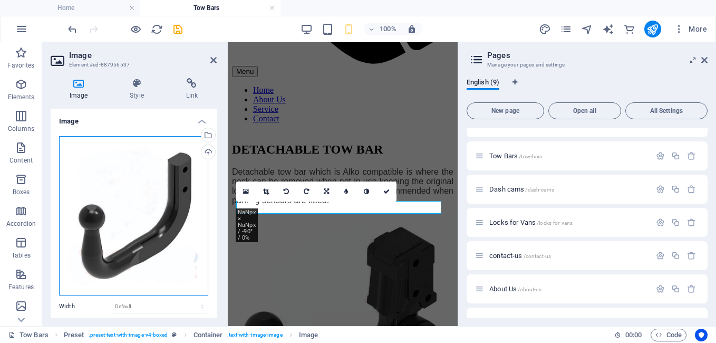
click at [164, 228] on div "Drag files here, click to choose files or select files from Files or our free s…" at bounding box center [133, 215] width 149 height 159
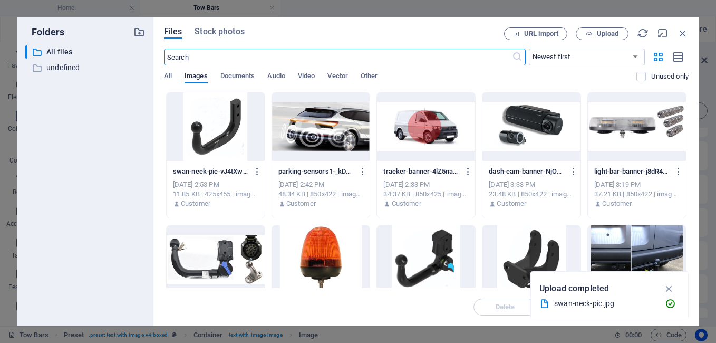
scroll to position [789, 0]
click at [217, 136] on div at bounding box center [216, 126] width 98 height 69
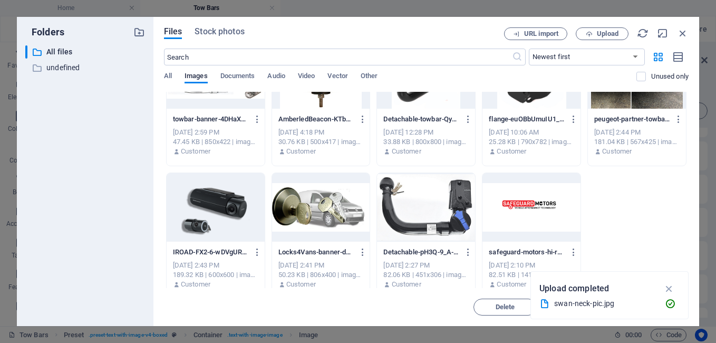
scroll to position [196, 0]
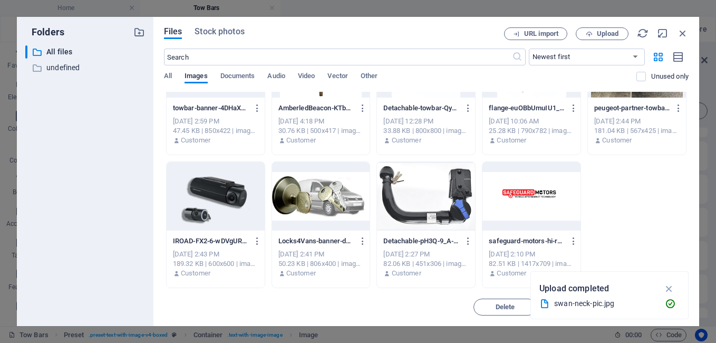
drag, startPoint x: 685, startPoint y: 249, endPoint x: 691, endPoint y: 209, distance: 40.5
click at [691, 209] on div "Files Stock photos URL import Upload ​ Newest first Oldest first Name (A-Z) Nam…" at bounding box center [425, 171] width 545 height 309
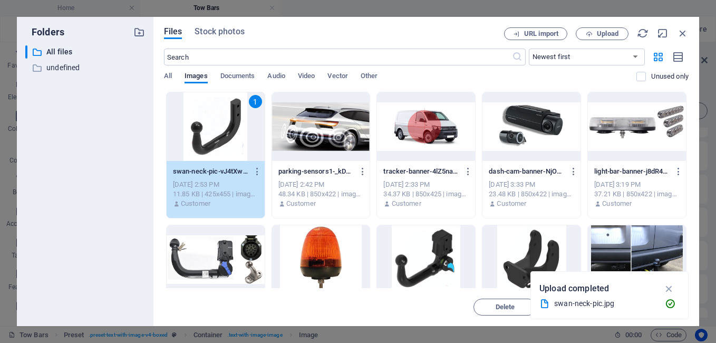
click at [220, 140] on div "1" at bounding box center [216, 126] width 98 height 69
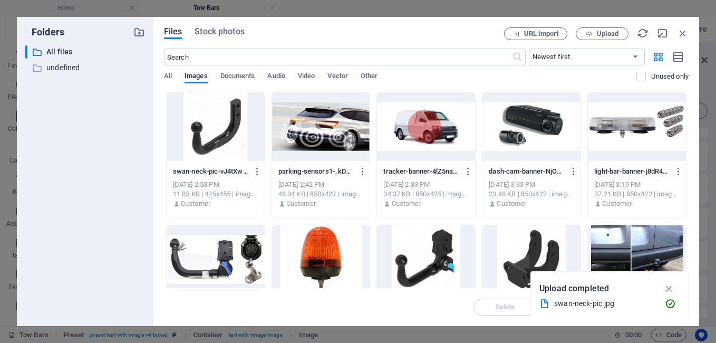
click at [220, 140] on div at bounding box center [216, 126] width 98 height 69
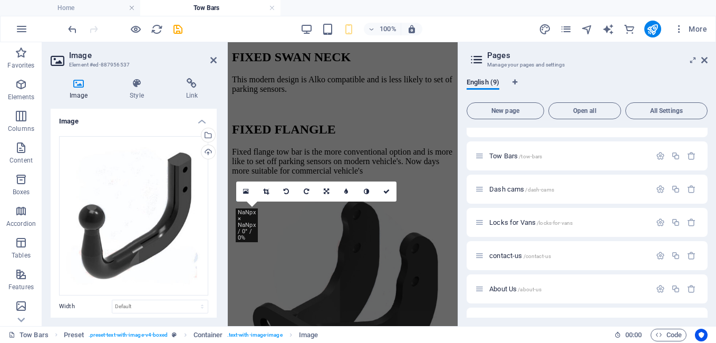
scroll to position [384, 0]
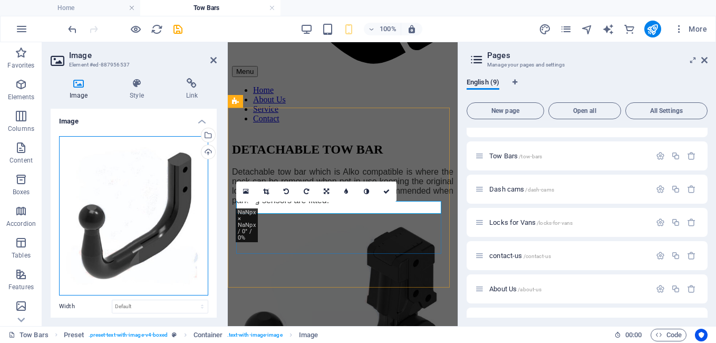
drag, startPoint x: 405, startPoint y: 250, endPoint x: 271, endPoint y: 247, distance: 133.4
click at [175, 256] on div "Drag files here, click to choose files or select files from Files or our free s…" at bounding box center [133, 215] width 149 height 159
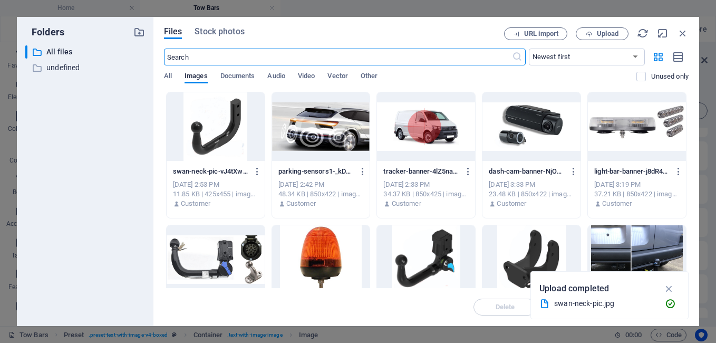
scroll to position [789, 0]
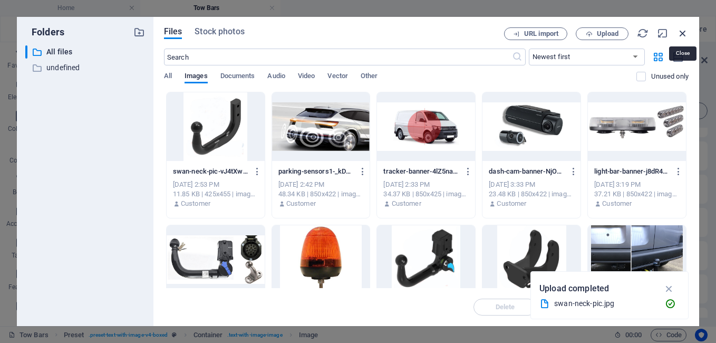
click at [683, 35] on icon "button" at bounding box center [683, 33] width 12 height 12
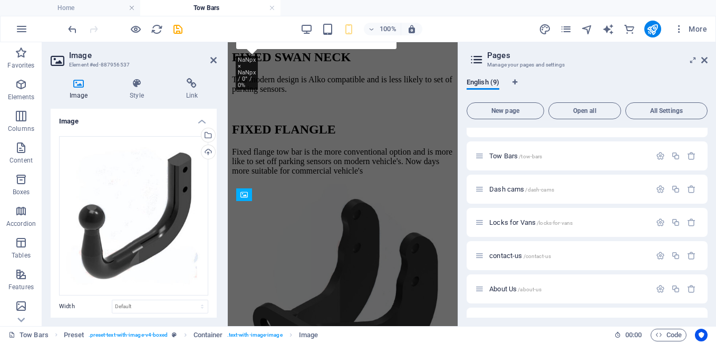
scroll to position [384, 0]
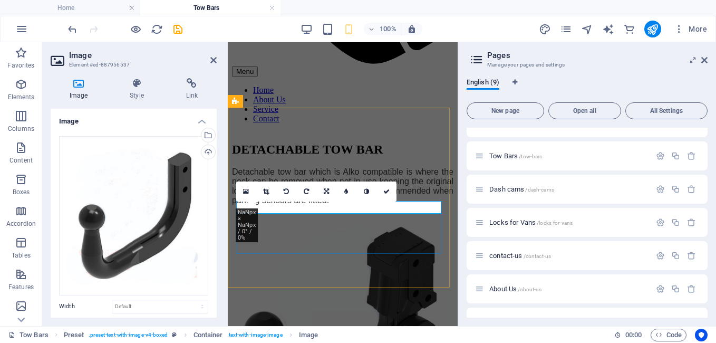
drag, startPoint x: 375, startPoint y: 234, endPoint x: 612, endPoint y: 172, distance: 244.8
click at [453, 233] on div "01733 565110 Menu Home About Us Service Contact DETACHABLE TOW BAR Detachable t…" at bounding box center [342, 245] width 221 height 1147
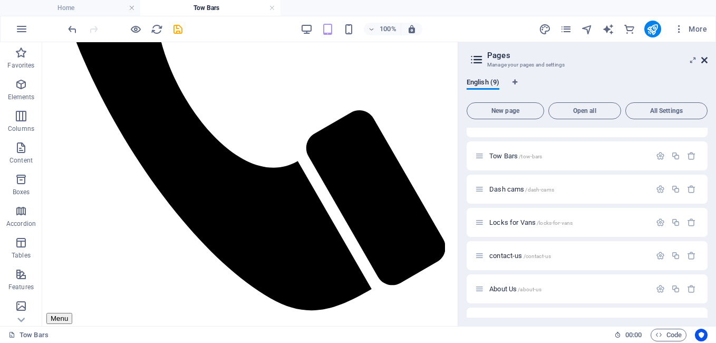
click at [706, 61] on icon at bounding box center [704, 60] width 6 height 8
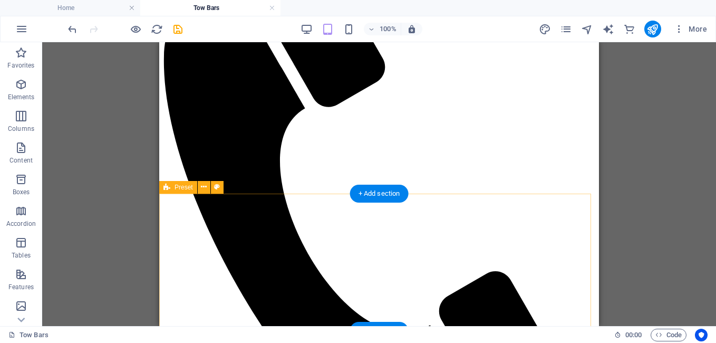
scroll to position [290, 0]
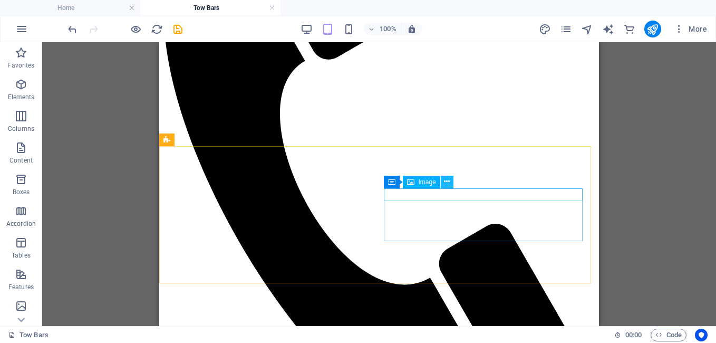
click at [444, 181] on icon at bounding box center [447, 181] width 6 height 11
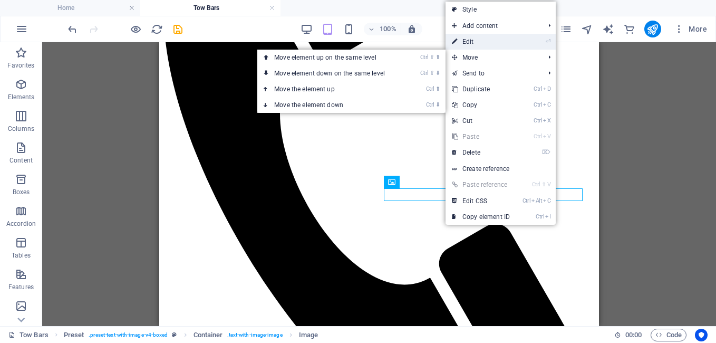
click at [469, 42] on link "⏎ Edit" at bounding box center [480, 42] width 71 height 16
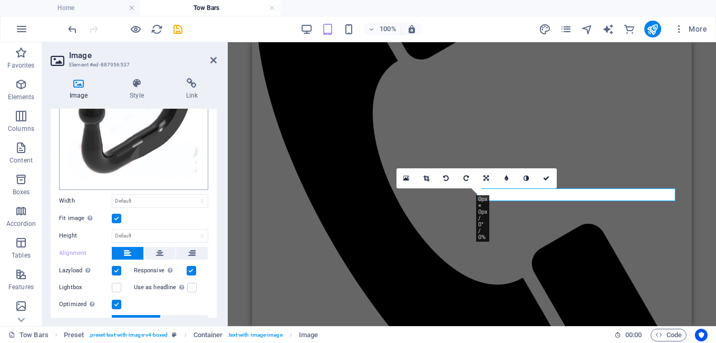
scroll to position [0, 0]
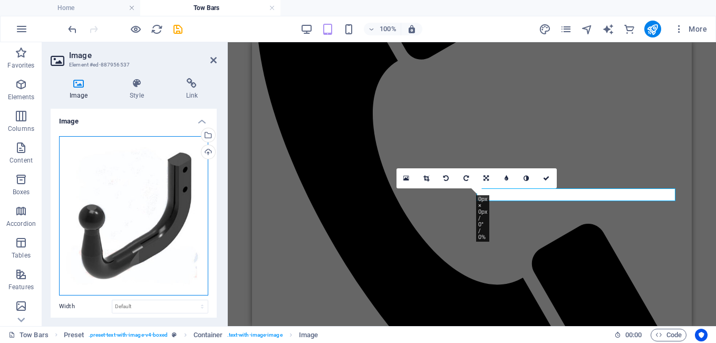
click at [160, 183] on div "Drag files here, click to choose files or select files from Files or our free s…" at bounding box center [133, 215] width 149 height 159
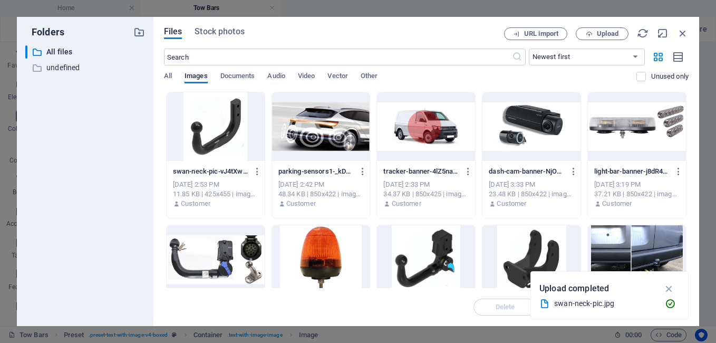
click at [218, 145] on div at bounding box center [216, 126] width 98 height 69
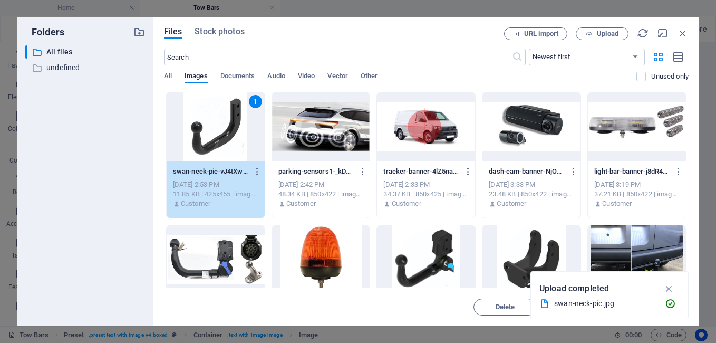
click at [214, 130] on div "1" at bounding box center [216, 126] width 98 height 69
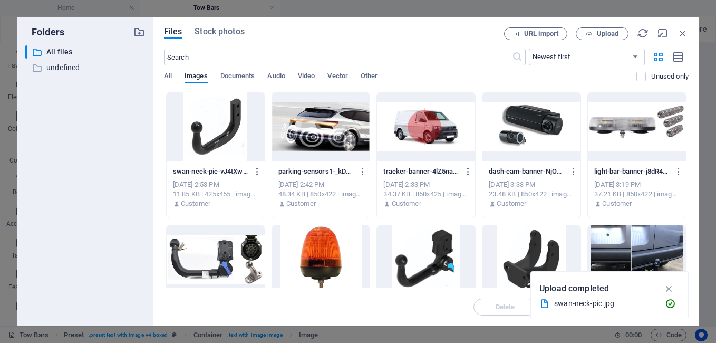
click at [214, 130] on div at bounding box center [216, 126] width 98 height 69
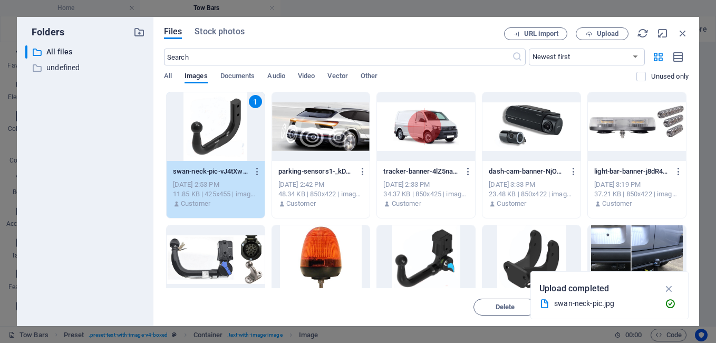
click at [214, 130] on div "1" at bounding box center [216, 126] width 98 height 69
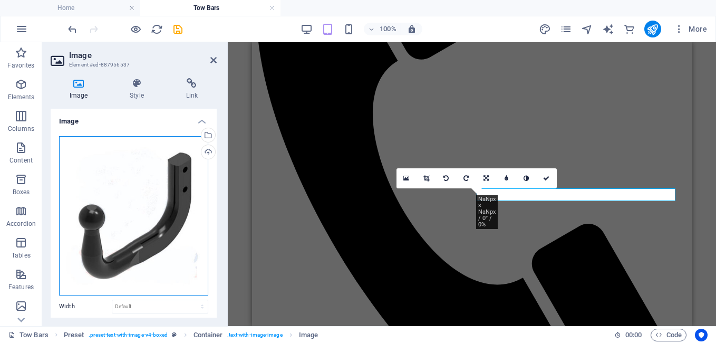
click at [125, 207] on div "Drag files here, click to choose files or select files from Files or our free s…" at bounding box center [133, 215] width 149 height 159
click at [125, 207] on body "[DOMAIN_NAME] Home Tow Bars Favorites Elements Columns Content Boxes Accordion …" at bounding box center [358, 171] width 716 height 343
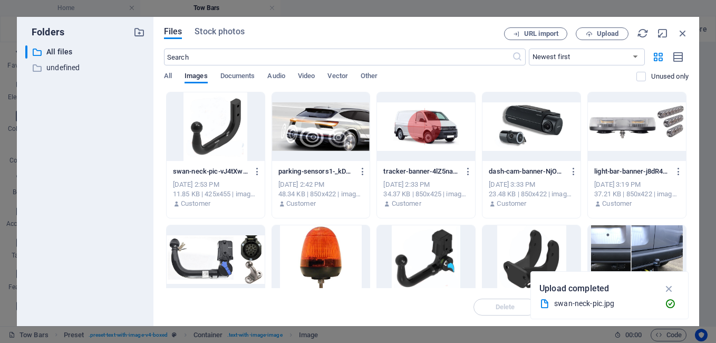
click at [213, 148] on div at bounding box center [216, 126] width 98 height 69
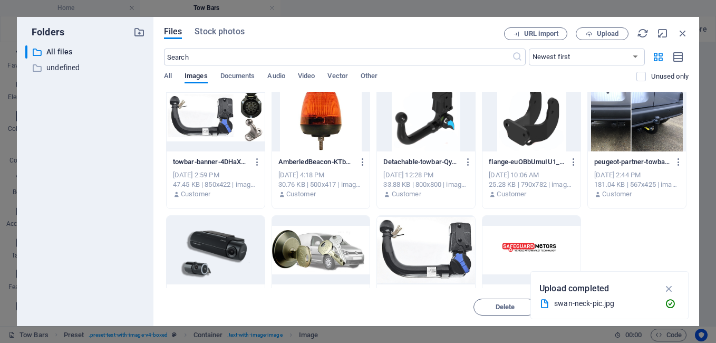
scroll to position [158, 0]
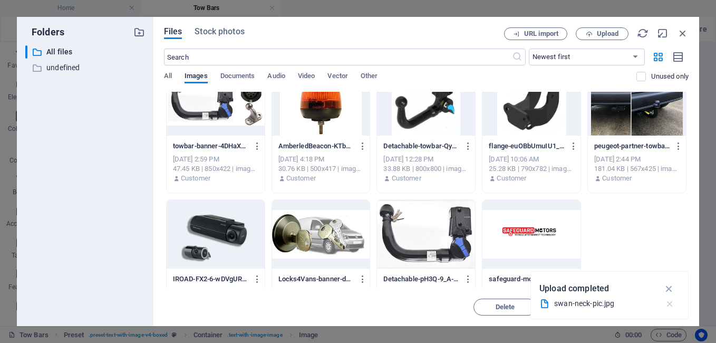
click at [669, 300] on icon "button" at bounding box center [669, 303] width 11 height 11
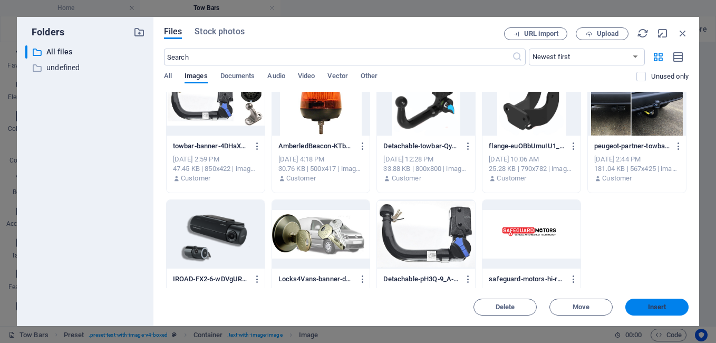
click at [648, 306] on span "Insert" at bounding box center [657, 307] width 18 height 6
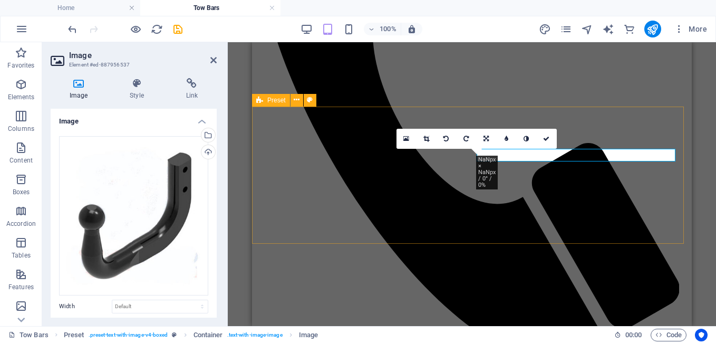
scroll to position [396, 0]
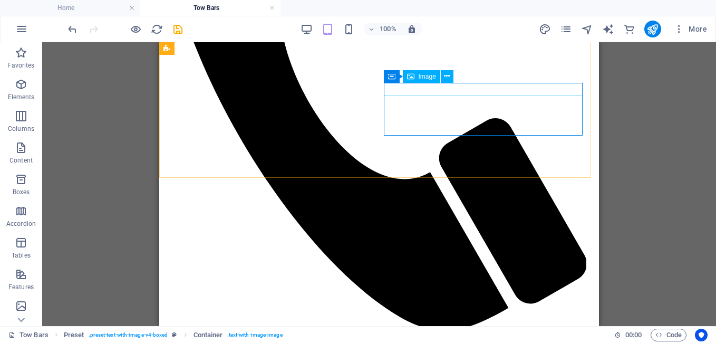
click at [432, 76] on span "Image" at bounding box center [426, 76] width 17 height 6
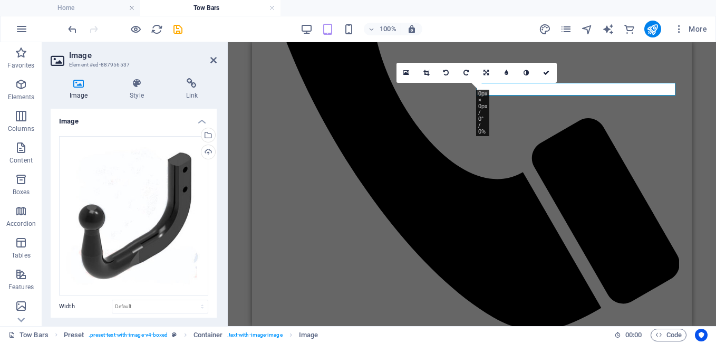
click at [513, 83] on div "16:10 16:9 4:3 1:1 1:2 0" at bounding box center [476, 73] width 160 height 20
click at [506, 83] on div "16:10 16:9 4:3 1:1 1:2 0" at bounding box center [476, 73] width 160 height 20
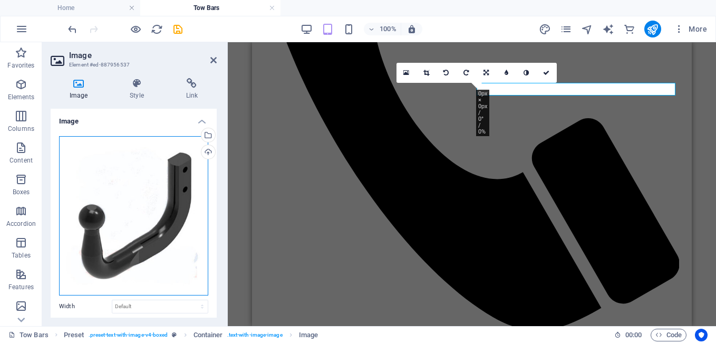
click at [169, 181] on div "Drag files here, click to choose files or select files from Files or our free s…" at bounding box center [133, 215] width 149 height 159
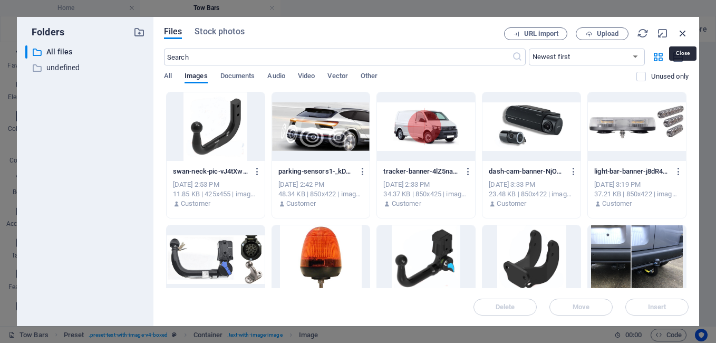
click at [682, 35] on icon "button" at bounding box center [683, 33] width 12 height 12
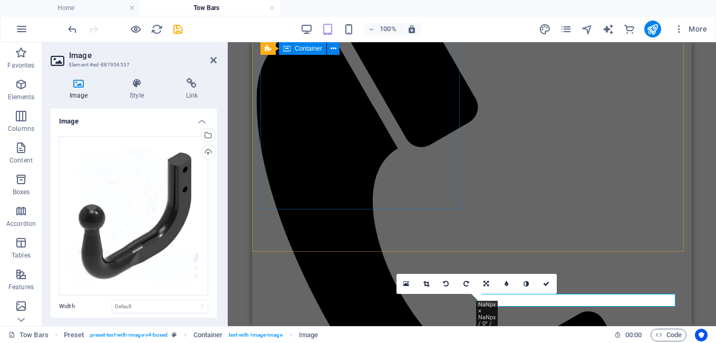
scroll to position [185, 0]
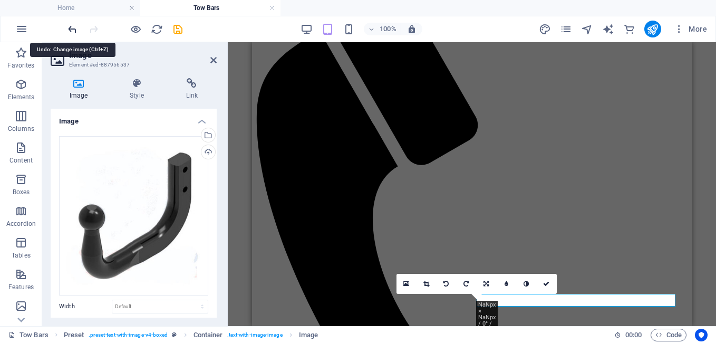
click at [69, 27] on icon "undo" at bounding box center [72, 29] width 12 height 12
click at [72, 29] on icon "undo" at bounding box center [72, 29] width 12 height 12
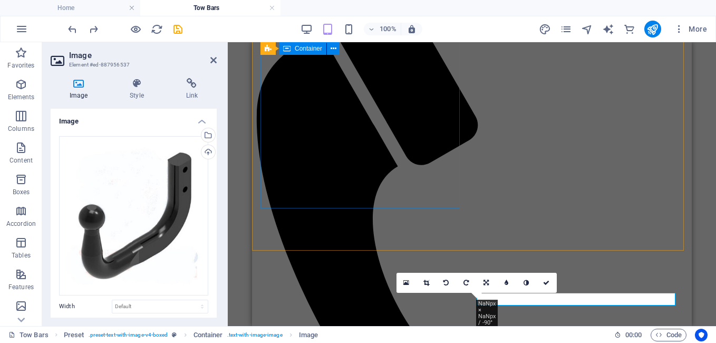
scroll to position [290, 0]
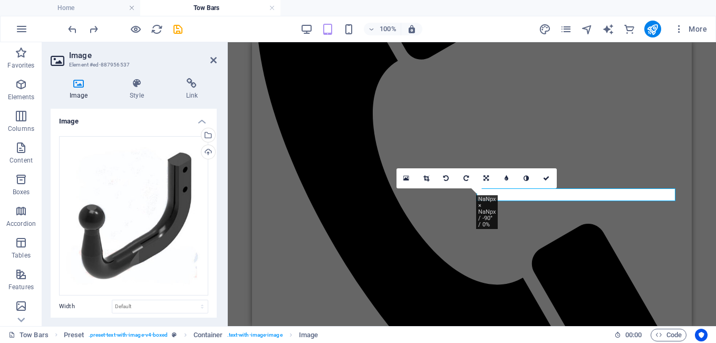
click at [513, 188] on div "16:10 16:9 4:3 1:1 1:2 0" at bounding box center [476, 178] width 160 height 20
click at [484, 177] on icon at bounding box center [485, 178] width 5 height 6
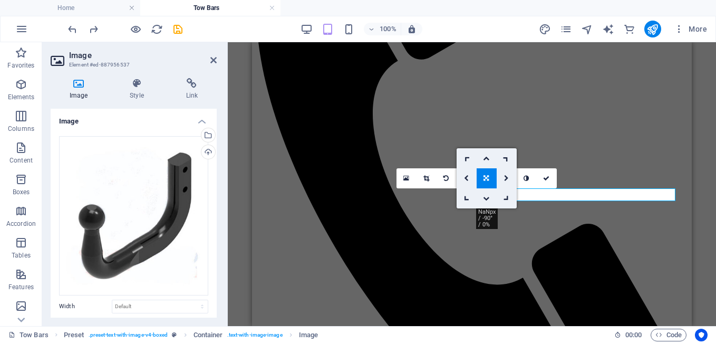
click at [484, 177] on icon at bounding box center [485, 178] width 5 height 6
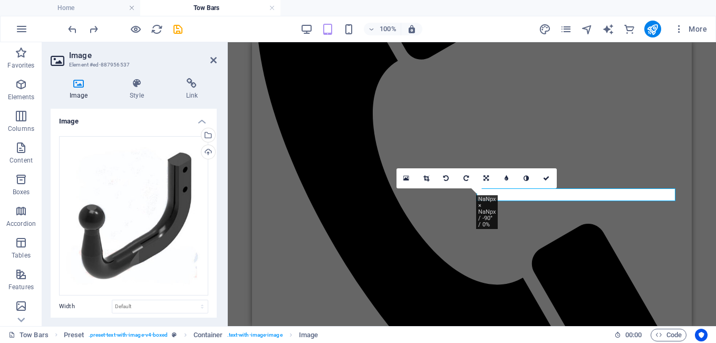
click at [541, 188] on div "16:10 16:9 4:3 1:1 1:2 0" at bounding box center [476, 178] width 160 height 20
click at [539, 188] on div "16:10 16:9 4:3 1:1 1:2 0" at bounding box center [476, 178] width 160 height 20
click at [401, 177] on link at bounding box center [406, 178] width 20 height 20
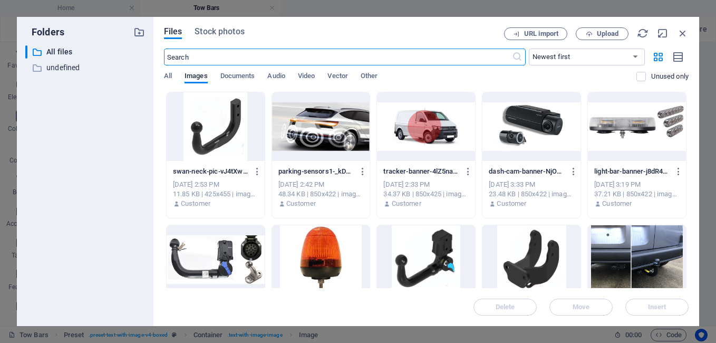
click at [229, 138] on div at bounding box center [216, 126] width 98 height 69
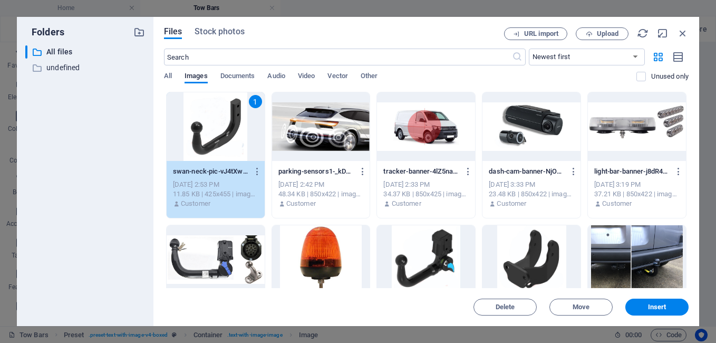
click at [347, 139] on div at bounding box center [321, 126] width 98 height 69
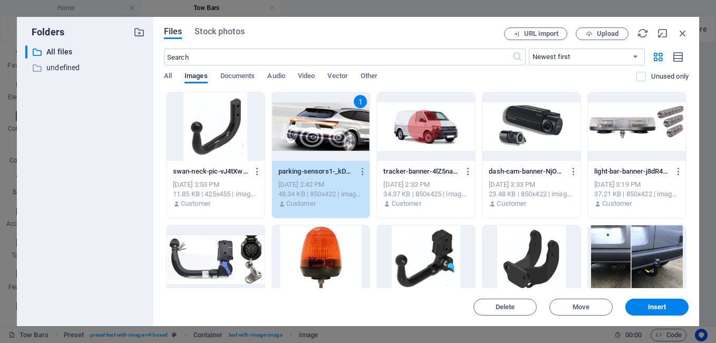
click at [224, 129] on div at bounding box center [216, 126] width 98 height 69
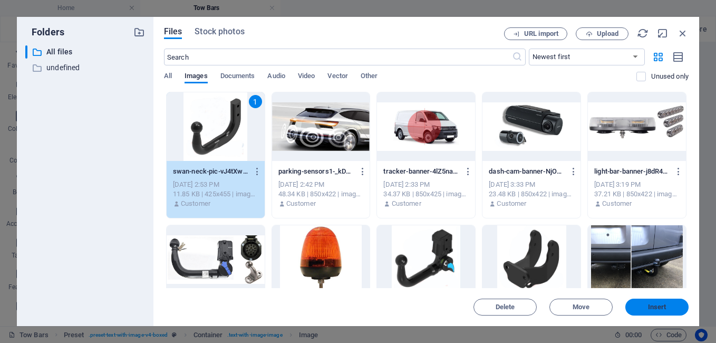
click at [658, 305] on span "Insert" at bounding box center [657, 307] width 18 height 6
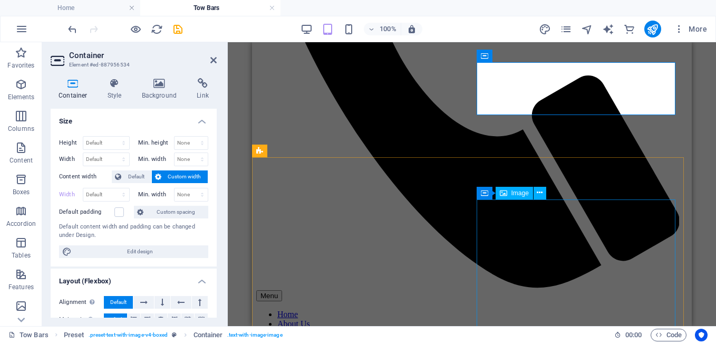
scroll to position [448, 0]
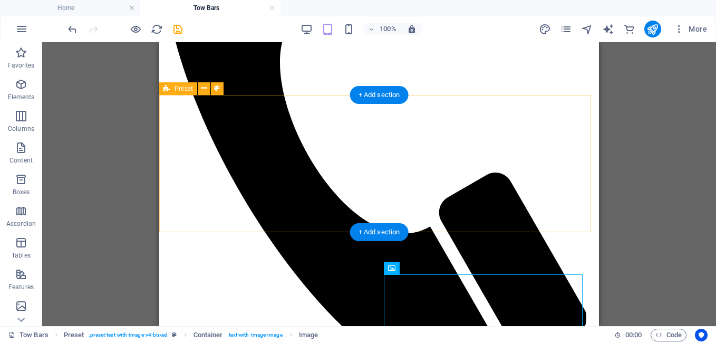
scroll to position [290, 0]
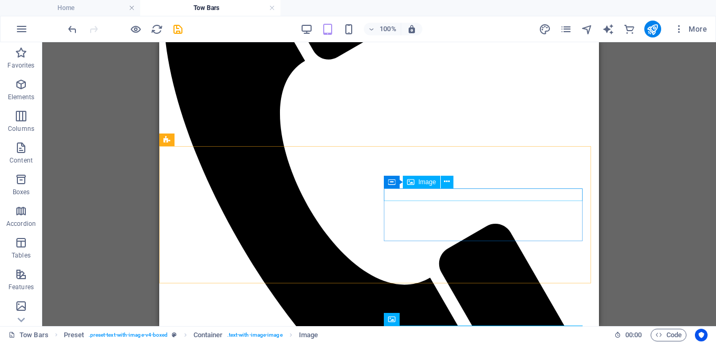
click at [430, 183] on span "Image" at bounding box center [426, 182] width 17 height 6
click at [445, 182] on icon at bounding box center [447, 181] width 6 height 11
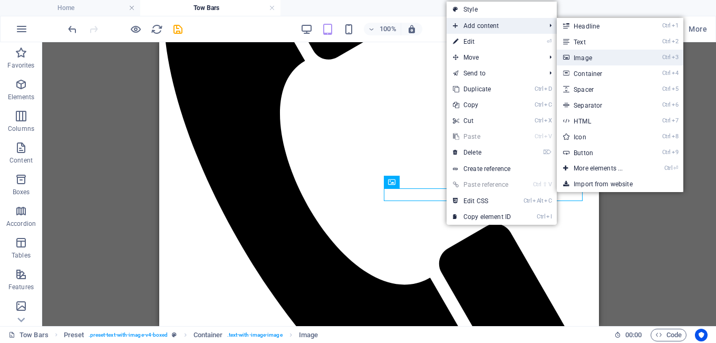
click at [583, 56] on link "Ctrl 3 Image" at bounding box center [599, 58] width 87 height 16
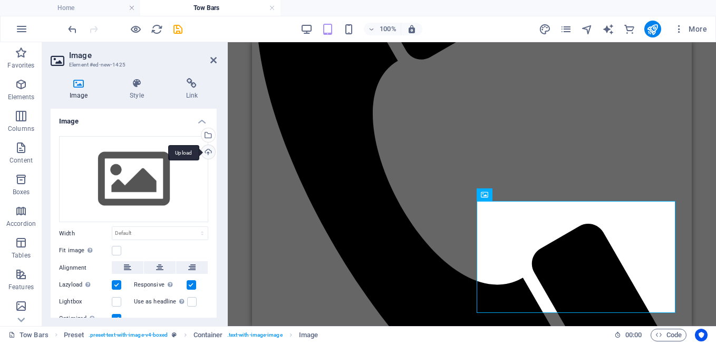
click at [205, 151] on div "Upload" at bounding box center [207, 153] width 16 height 16
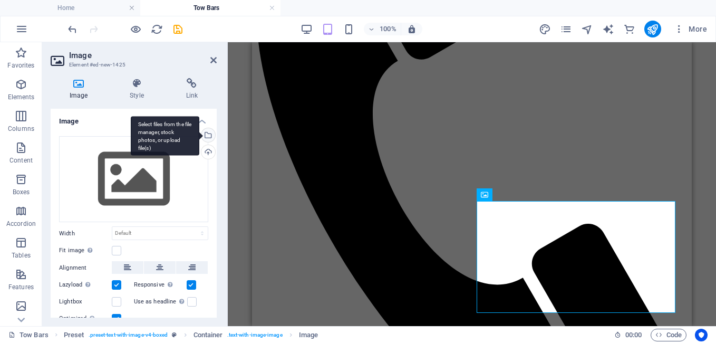
click at [208, 131] on div "Select files from the file manager, stock photos, or upload file(s)" at bounding box center [207, 136] width 16 height 16
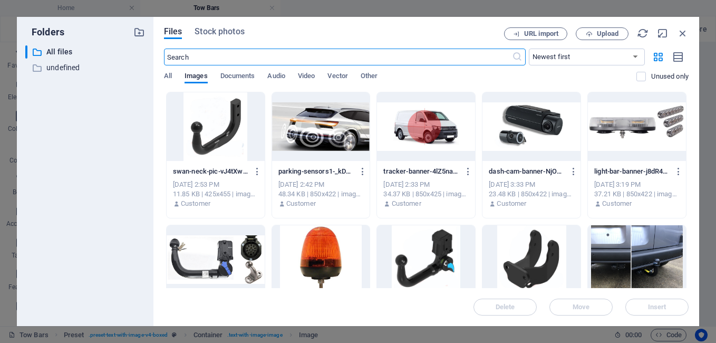
click at [224, 126] on div at bounding box center [216, 126] width 98 height 69
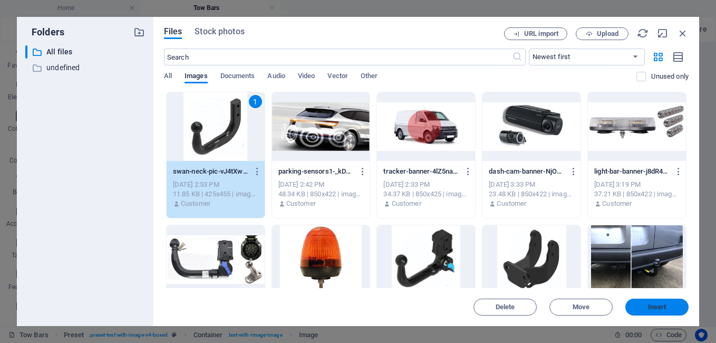
click at [650, 301] on button "Insert" at bounding box center [656, 306] width 63 height 17
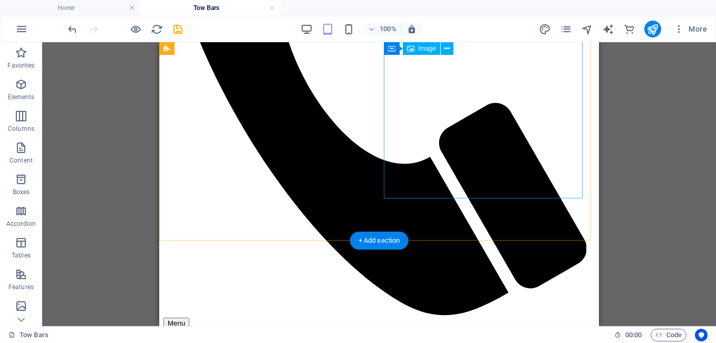
scroll to position [385, 0]
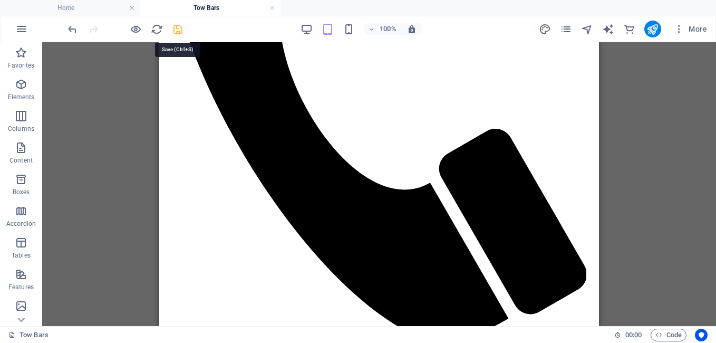
click at [177, 30] on icon "save" at bounding box center [178, 29] width 12 height 12
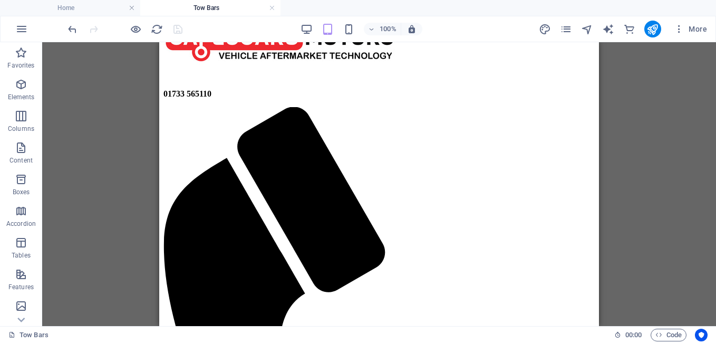
scroll to position [0, 0]
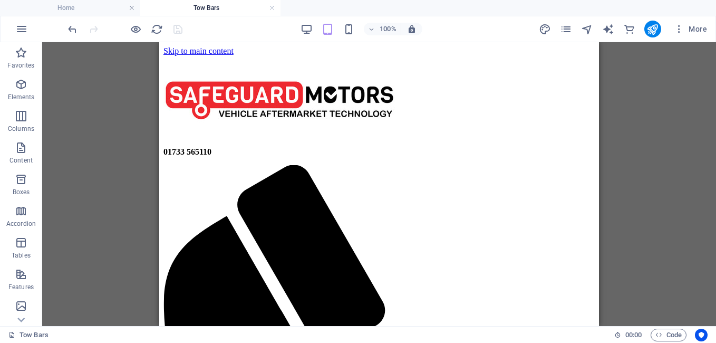
drag, startPoint x: 595, startPoint y: 103, endPoint x: 789, endPoint y: 109, distance: 194.0
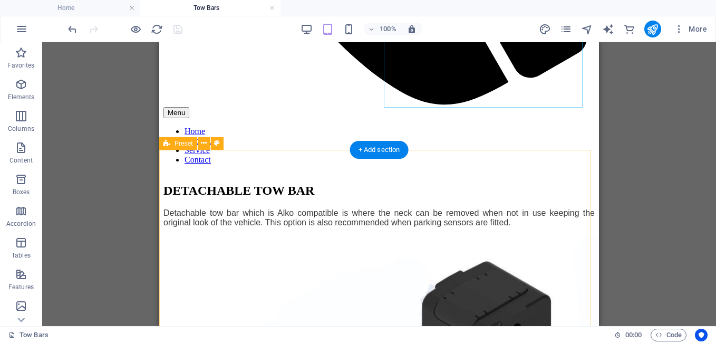
scroll to position [701, 0]
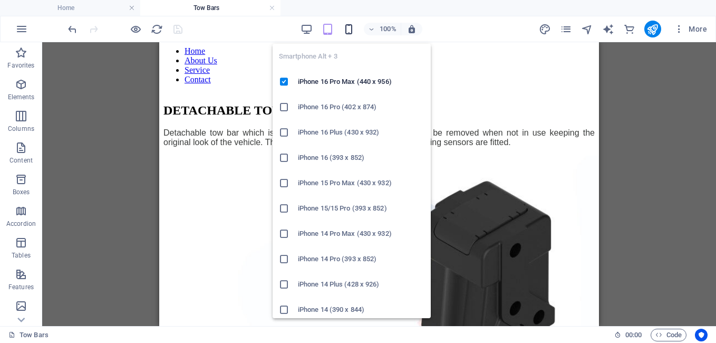
click at [354, 27] on icon "button" at bounding box center [349, 29] width 12 height 12
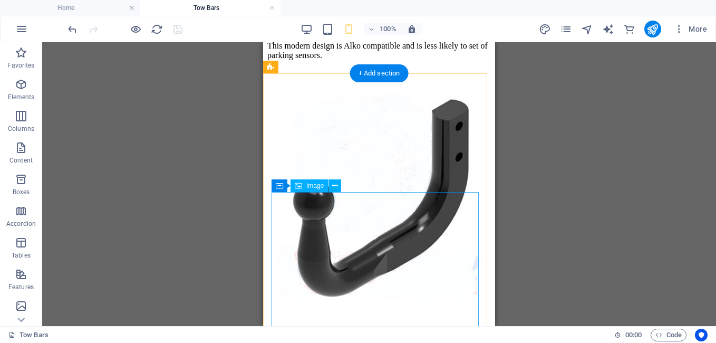
scroll to position [887, 0]
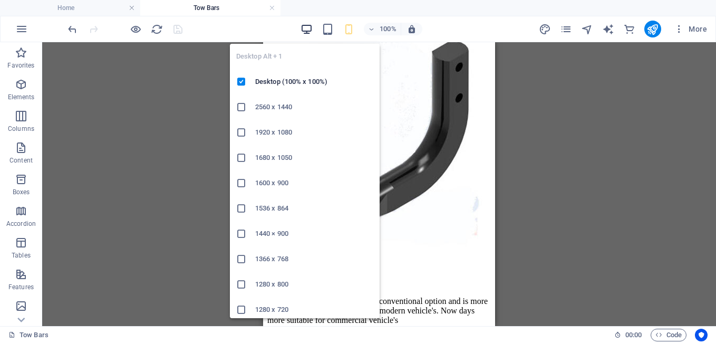
click at [309, 28] on icon "button" at bounding box center [306, 29] width 12 height 12
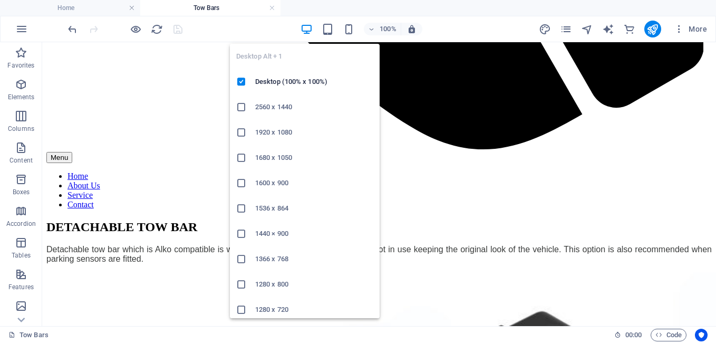
scroll to position [798, 0]
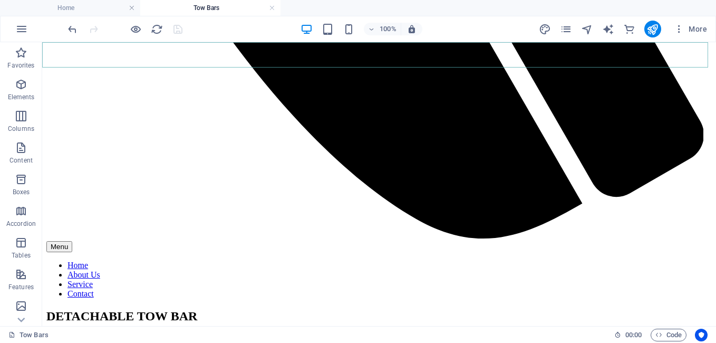
click at [264, 260] on nav "Home About Us Service Contact" at bounding box center [378, 279] width 665 height 38
click at [273, 260] on nav "Home About Us Service Contact" at bounding box center [378, 279] width 665 height 38
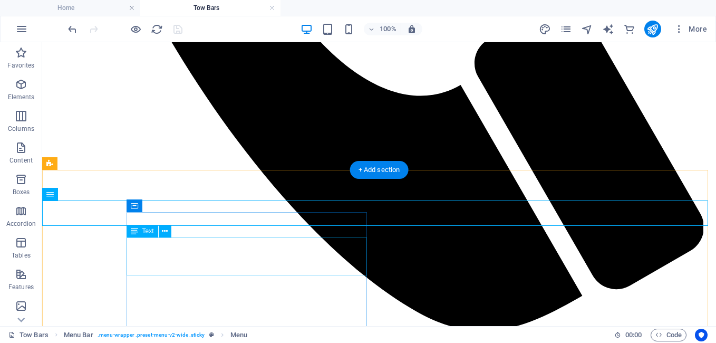
scroll to position [640, 0]
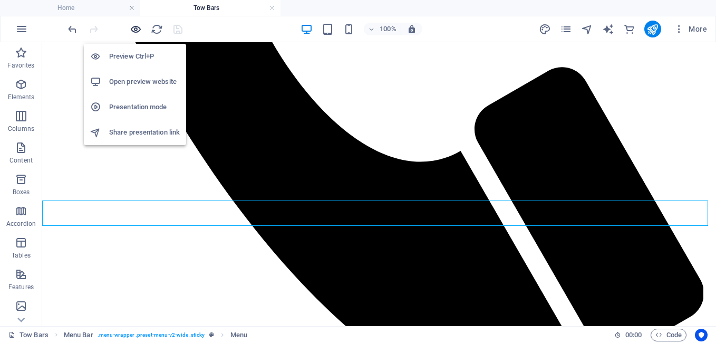
click at [136, 27] on icon "button" at bounding box center [136, 29] width 12 height 12
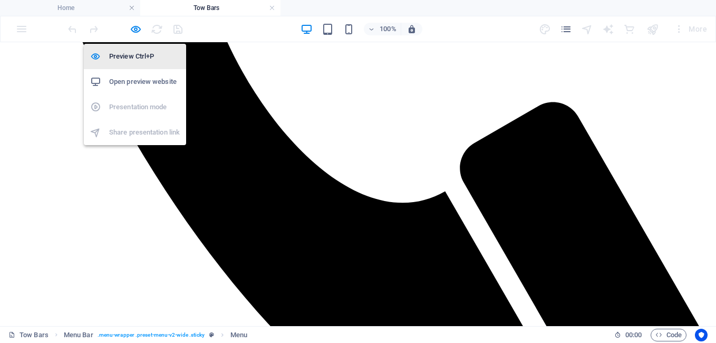
click at [134, 57] on h6 "Preview Ctrl+P" at bounding box center [144, 56] width 71 height 13
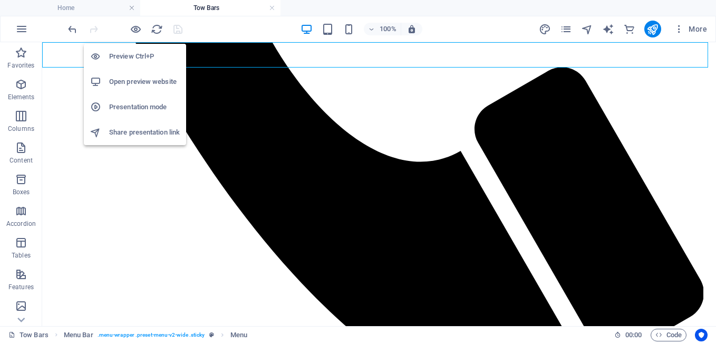
click at [135, 55] on h6 "Preview Ctrl+P" at bounding box center [144, 56] width 71 height 13
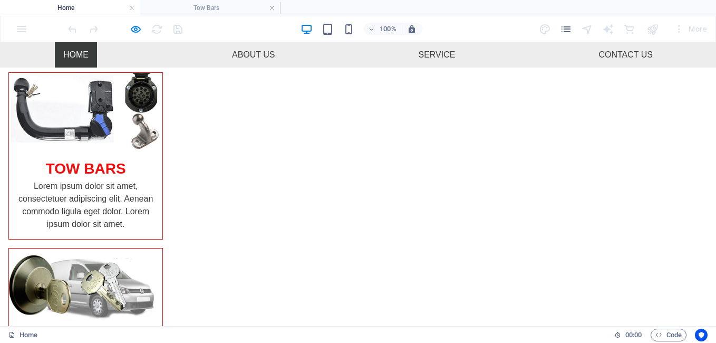
scroll to position [144, 0]
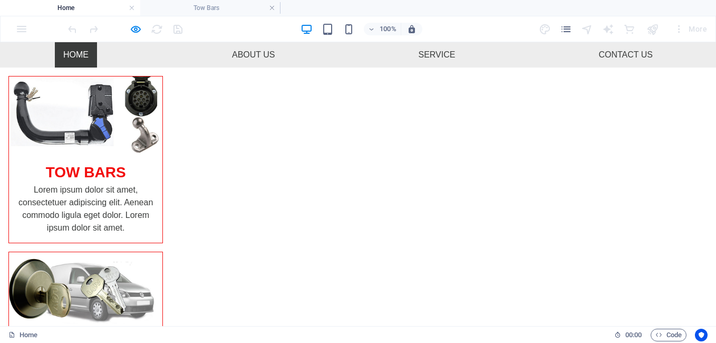
click at [162, 145] on img at bounding box center [85, 114] width 153 height 76
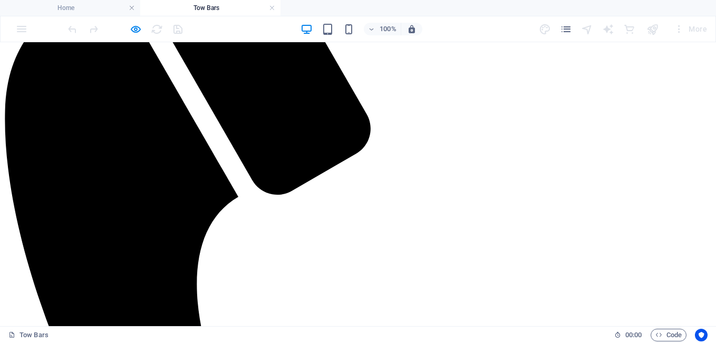
scroll to position [121, 0]
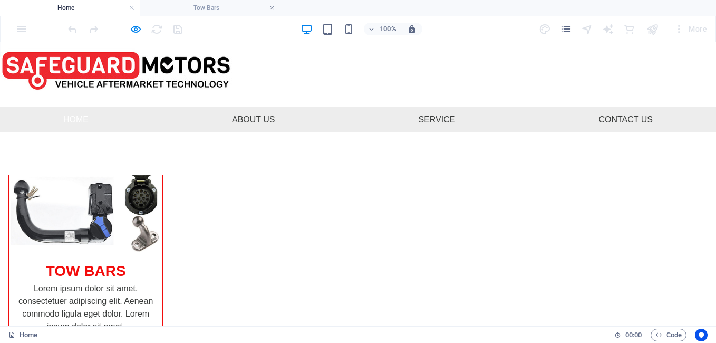
scroll to position [0, 0]
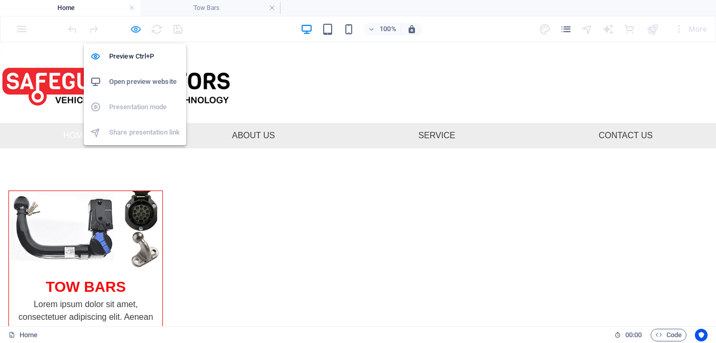
click at [135, 28] on icon "button" at bounding box center [136, 29] width 12 height 12
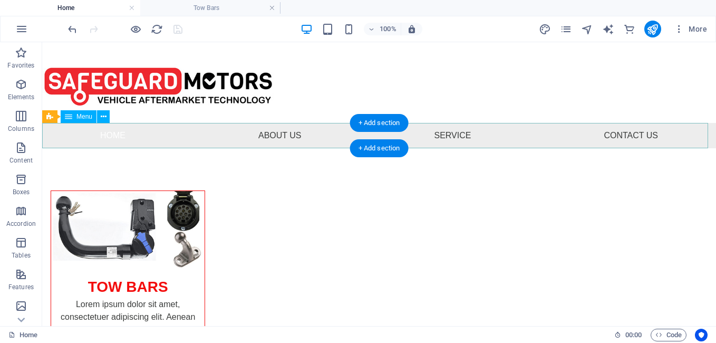
click at [478, 141] on nav "Home About Us Service Contact Us" at bounding box center [378, 135] width 673 height 25
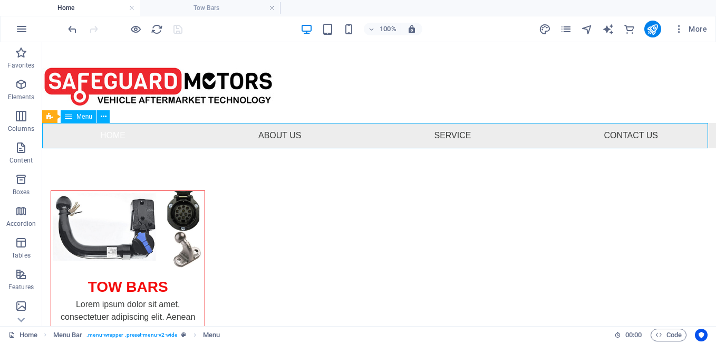
click at [84, 119] on span "Menu" at bounding box center [84, 116] width 16 height 6
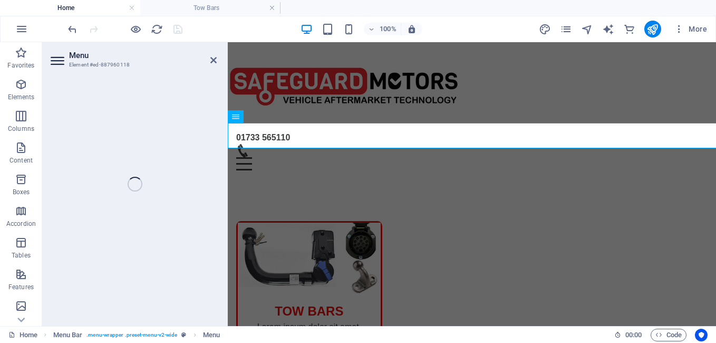
select select
select select "6"
select select
select select "2"
select select
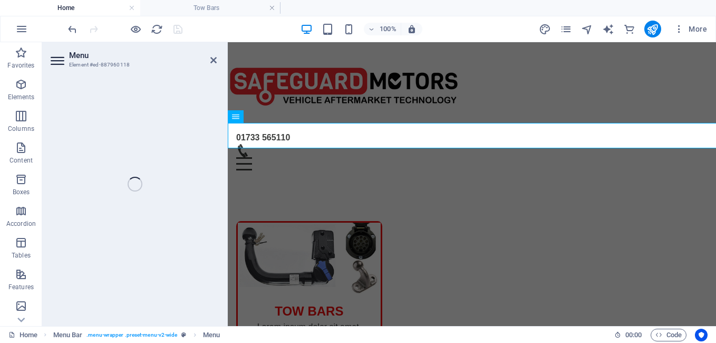
select select "5"
select select
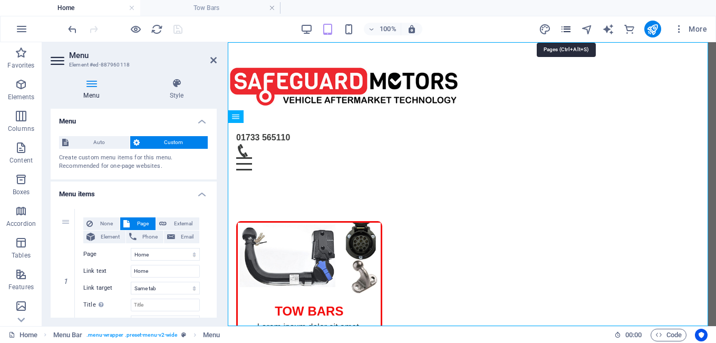
click at [568, 29] on icon "pages" at bounding box center [566, 29] width 12 height 12
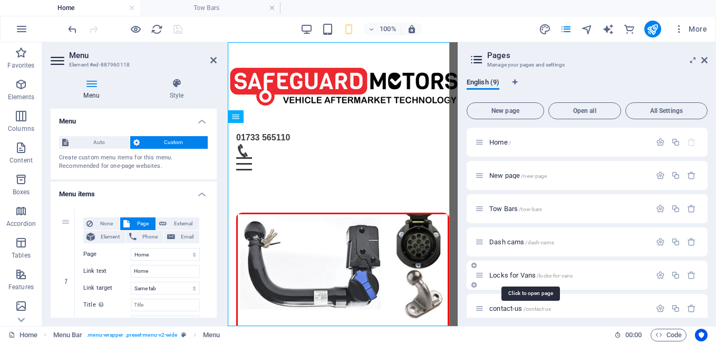
click at [511, 274] on span "Locks for Vans /locks-for-vans" at bounding box center [530, 275] width 83 height 8
click at [511, 294] on div "contact-us /contact-us" at bounding box center [586, 308] width 241 height 29
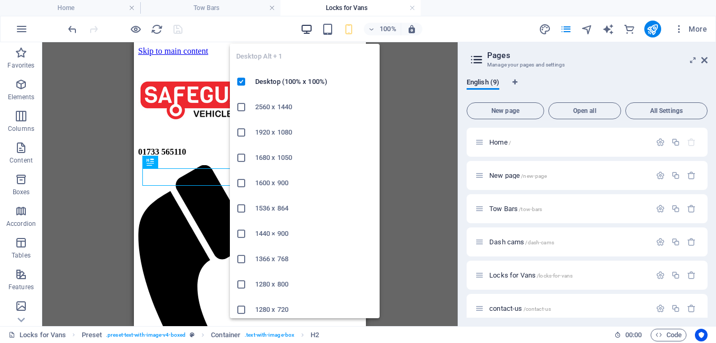
click at [304, 31] on icon "button" at bounding box center [306, 29] width 12 height 12
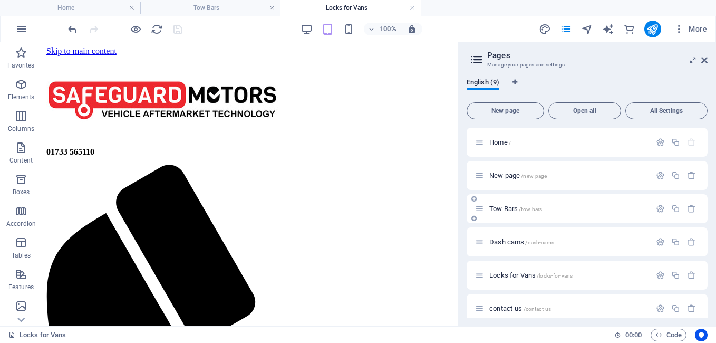
click at [500, 208] on span "Tow Bars /tow-bars" at bounding box center [515, 208] width 53 height 8
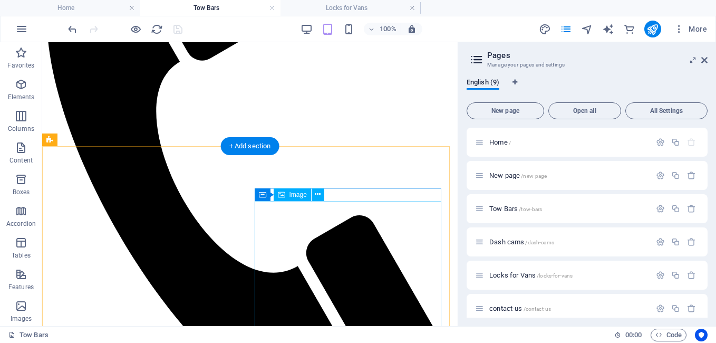
scroll to position [121, 0]
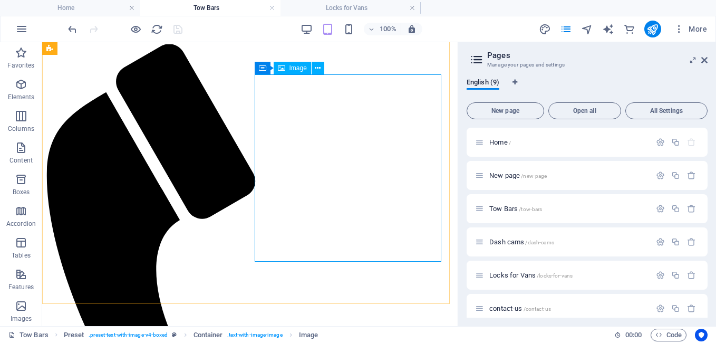
click at [284, 68] on icon at bounding box center [281, 68] width 7 height 13
click at [284, 67] on icon at bounding box center [281, 68] width 7 height 13
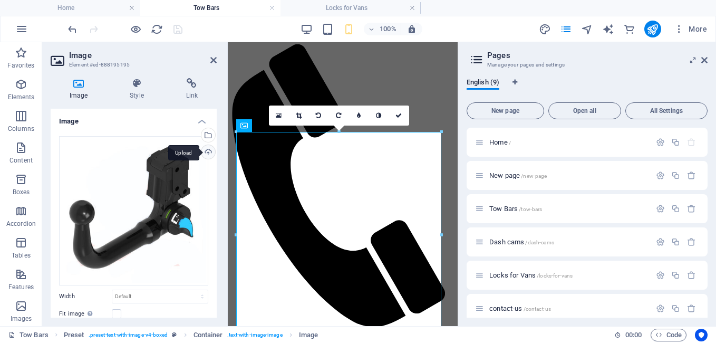
click at [207, 148] on div "Upload" at bounding box center [207, 153] width 16 height 16
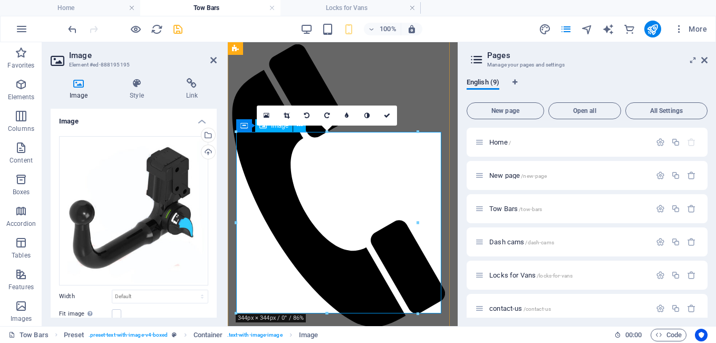
click at [273, 125] on div "16:10 16:9 4:3 1:1 1:2 0" at bounding box center [327, 115] width 140 height 20
click at [281, 125] on div "16:10 16:9 4:3 1:1 1:2 0" at bounding box center [327, 115] width 140 height 20
click at [212, 59] on icon at bounding box center [213, 60] width 6 height 8
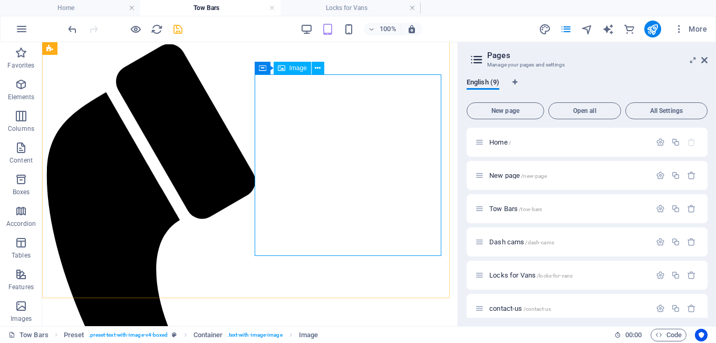
click at [296, 71] on span "Image" at bounding box center [297, 68] width 17 height 6
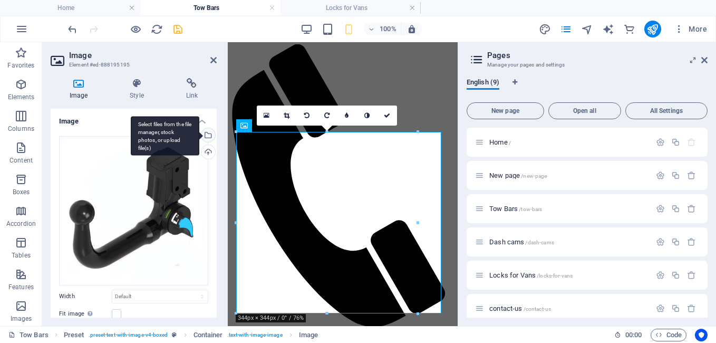
click at [206, 133] on div "Select files from the file manager, stock photos, or upload file(s)" at bounding box center [207, 136] width 16 height 16
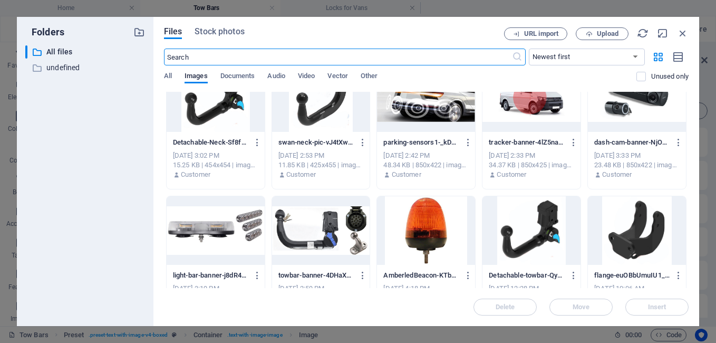
scroll to position [53, 0]
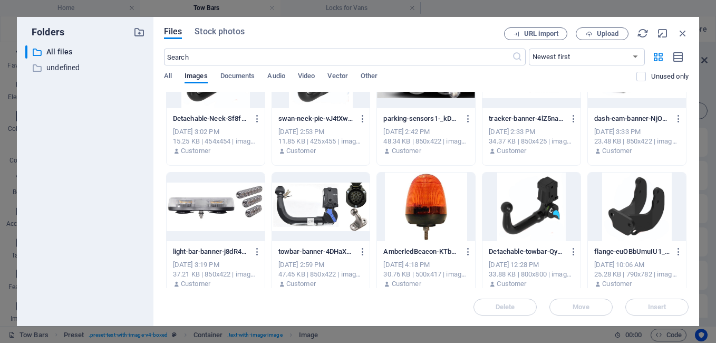
click at [516, 201] on div at bounding box center [531, 206] width 98 height 69
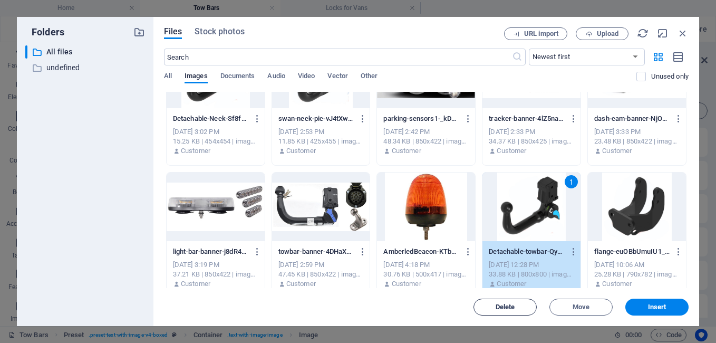
click at [491, 306] on span "Delete" at bounding box center [505, 307] width 54 height 6
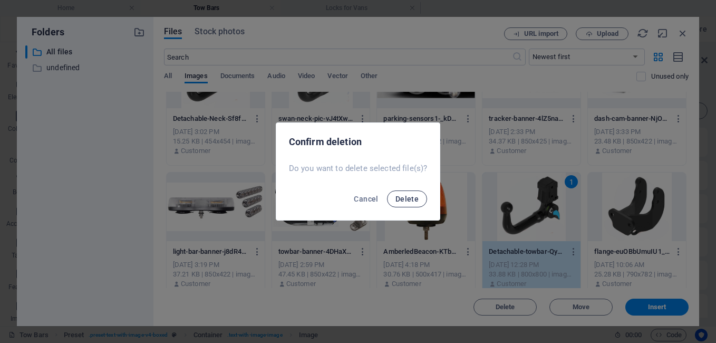
click at [413, 200] on span "Delete" at bounding box center [406, 198] width 23 height 8
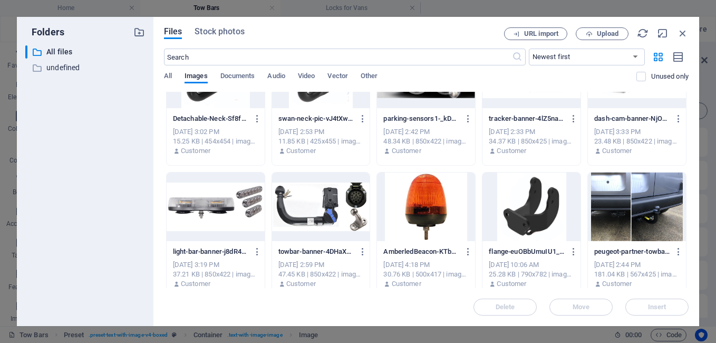
scroll to position [158, 0]
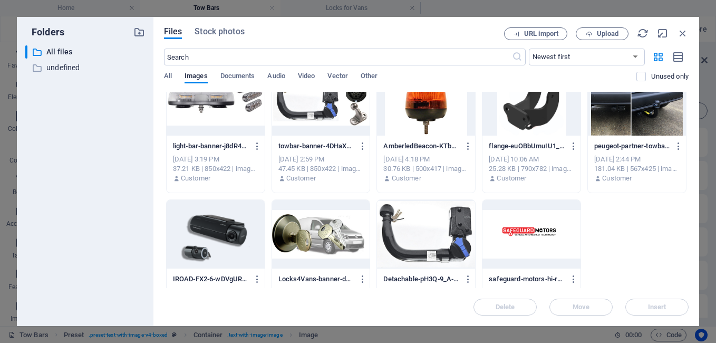
click at [434, 247] on div at bounding box center [426, 234] width 98 height 69
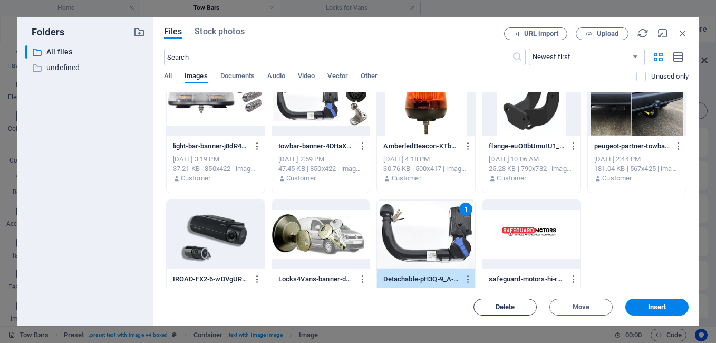
click at [497, 301] on button "Delete" at bounding box center [504, 306] width 63 height 17
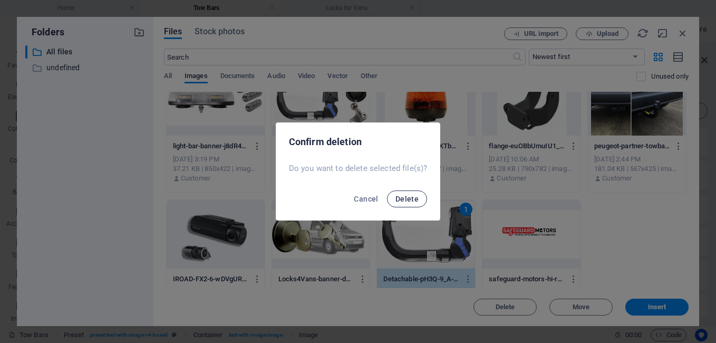
click at [406, 198] on span "Delete" at bounding box center [406, 198] width 23 height 8
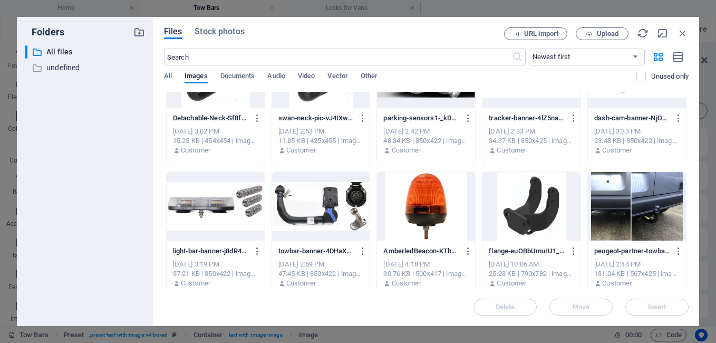
scroll to position [53, 0]
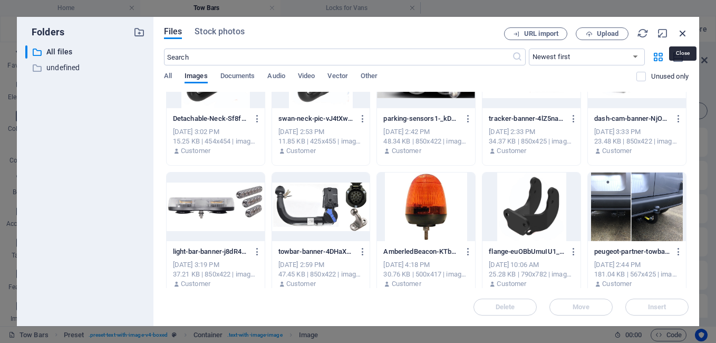
click at [682, 32] on icon "button" at bounding box center [683, 33] width 12 height 12
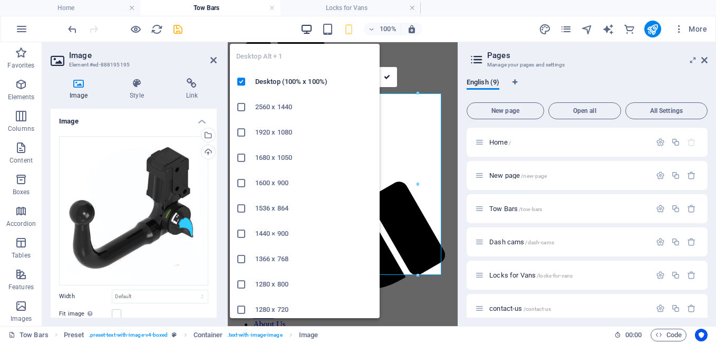
click at [307, 28] on icon "button" at bounding box center [306, 29] width 12 height 12
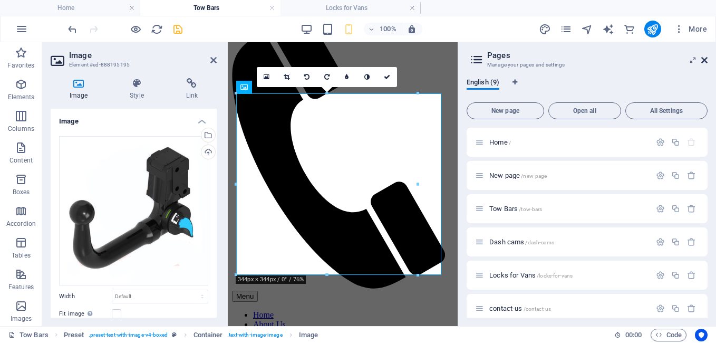
drag, startPoint x: 703, startPoint y: 57, endPoint x: 240, endPoint y: 32, distance: 463.9
click at [703, 57] on icon at bounding box center [704, 60] width 6 height 8
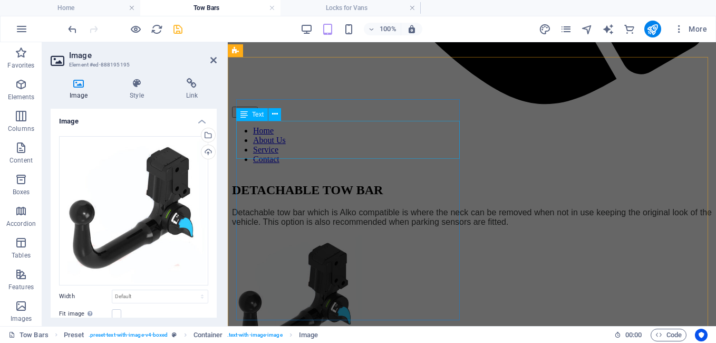
scroll to position [734, 0]
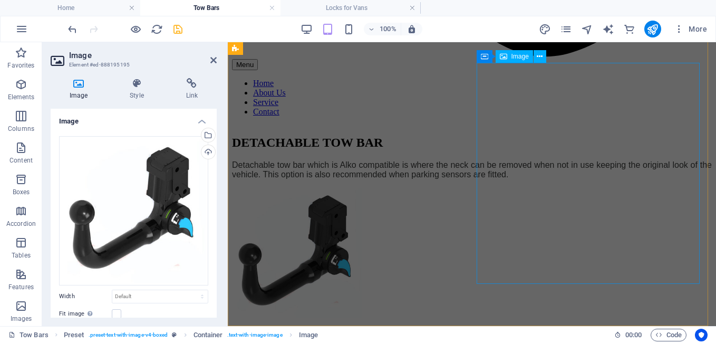
drag, startPoint x: 604, startPoint y: 123, endPoint x: 751, endPoint y: 126, distance: 146.5
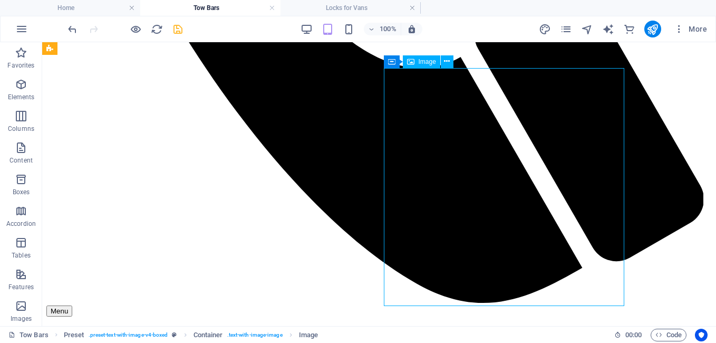
scroll to position [730, 0]
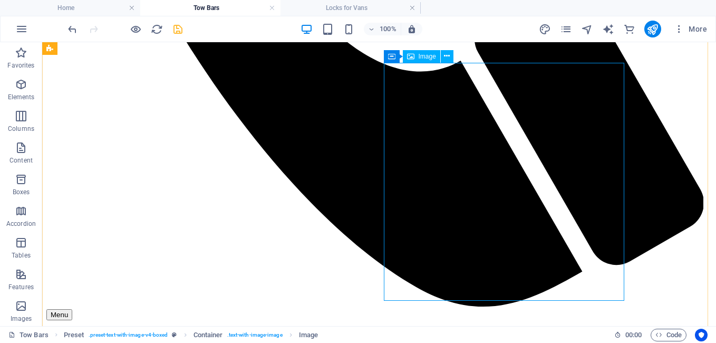
click at [421, 328] on nav "Home About Us Service Contact" at bounding box center [378, 347] width 665 height 38
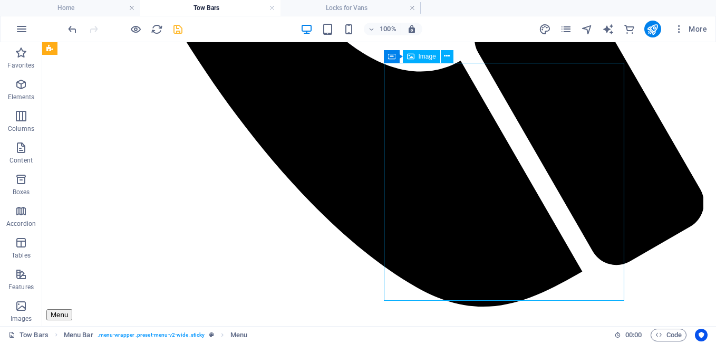
drag, startPoint x: 429, startPoint y: 101, endPoint x: 244, endPoint y: 101, distance: 185.0
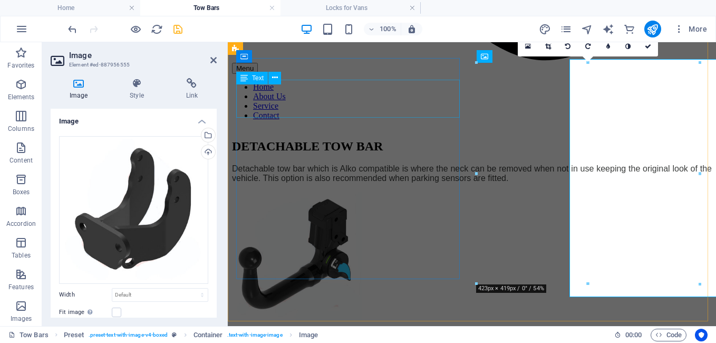
scroll to position [734, 0]
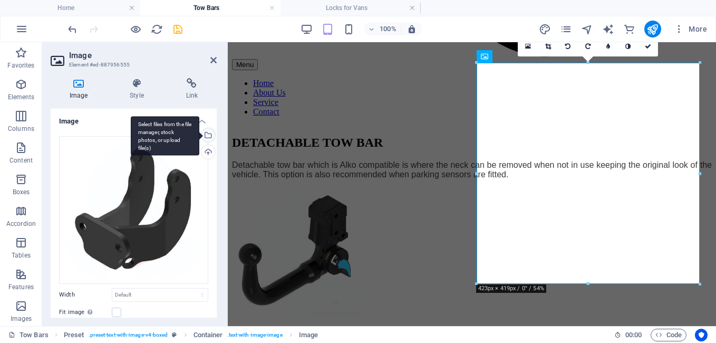
click at [210, 133] on div "Select files from the file manager, stock photos, or upload file(s)" at bounding box center [207, 136] width 16 height 16
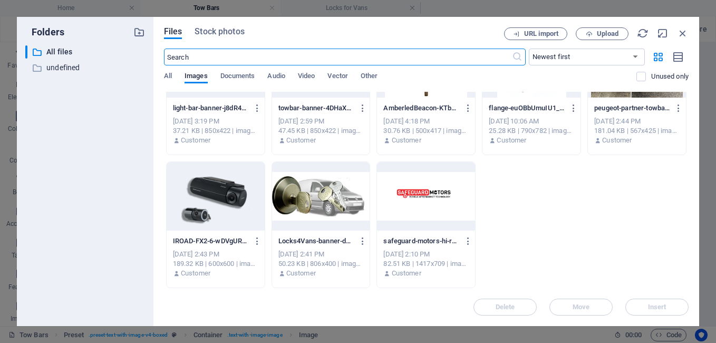
scroll to position [0, 0]
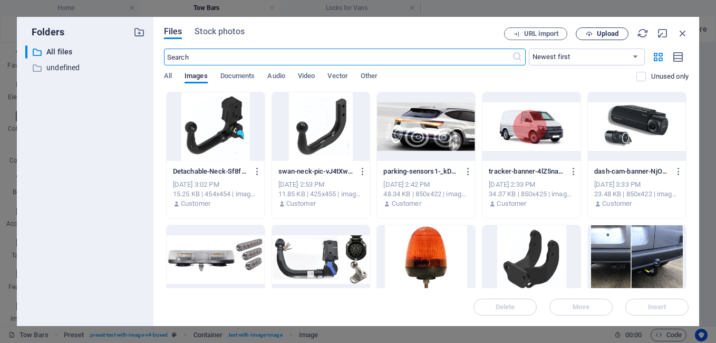
click at [607, 31] on span "Upload" at bounding box center [608, 34] width 22 height 6
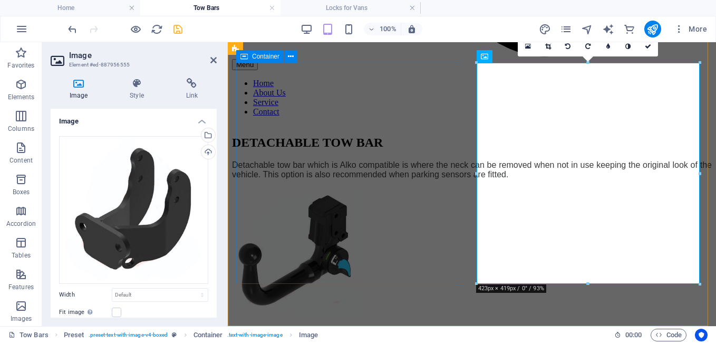
drag, startPoint x: 402, startPoint y: 187, endPoint x: 570, endPoint y: 179, distance: 168.8
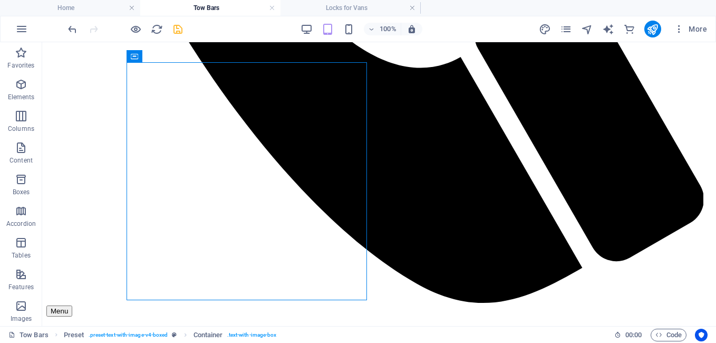
scroll to position [730, 0]
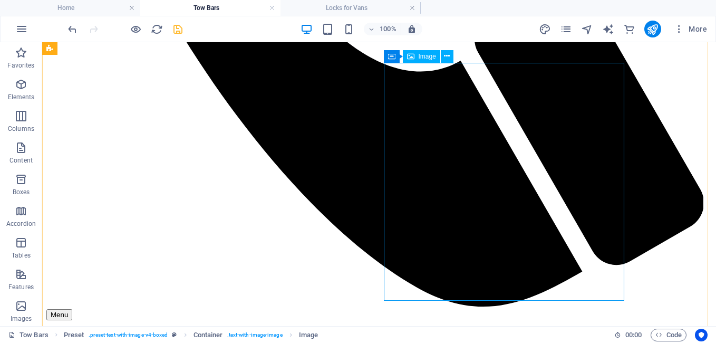
click at [422, 328] on nav "Home About Us Service Contact" at bounding box center [378, 347] width 665 height 38
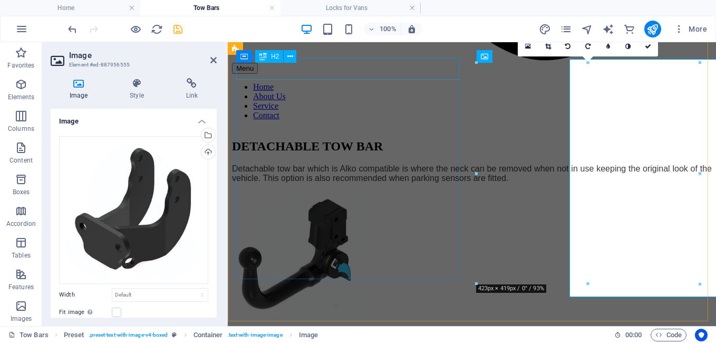
scroll to position [734, 0]
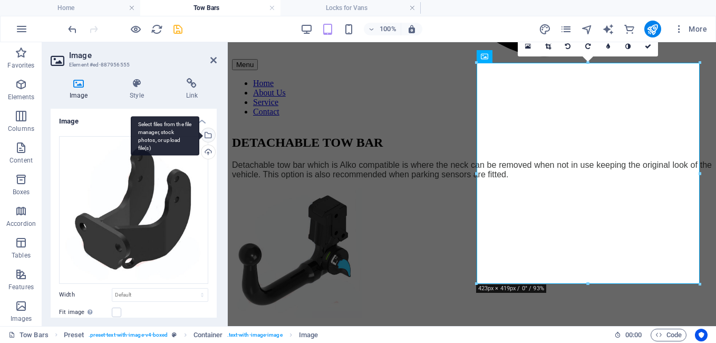
drag, startPoint x: 210, startPoint y: 132, endPoint x: 201, endPoint y: 130, distance: 9.2
click at [210, 132] on div "Select files from the file manager, stock photos, or upload file(s)" at bounding box center [207, 136] width 16 height 16
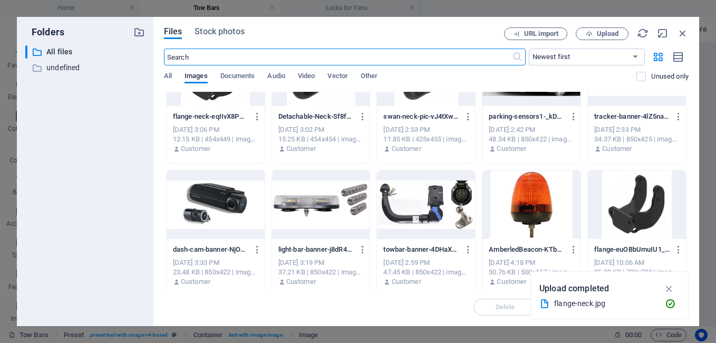
scroll to position [105, 0]
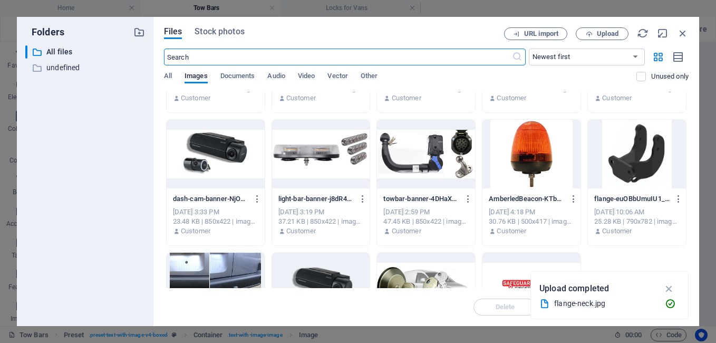
click at [618, 181] on div at bounding box center [637, 154] width 98 height 69
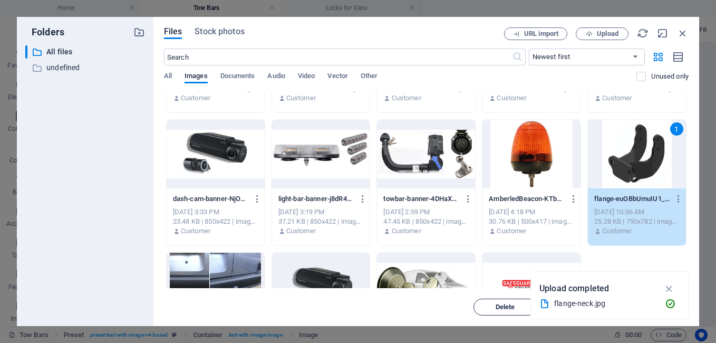
click at [495, 307] on span "Delete" at bounding box center [504, 307] width 19 height 6
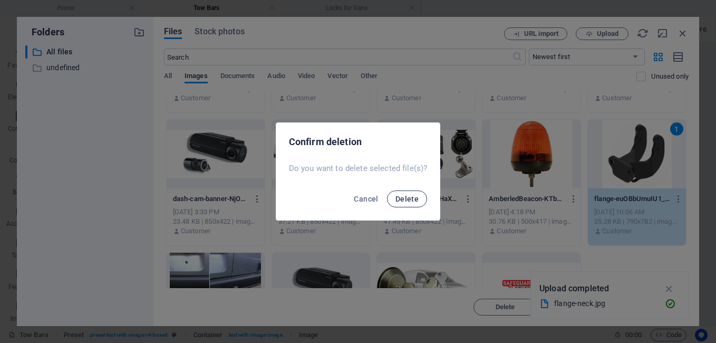
click at [403, 201] on span "Delete" at bounding box center [406, 198] width 23 height 8
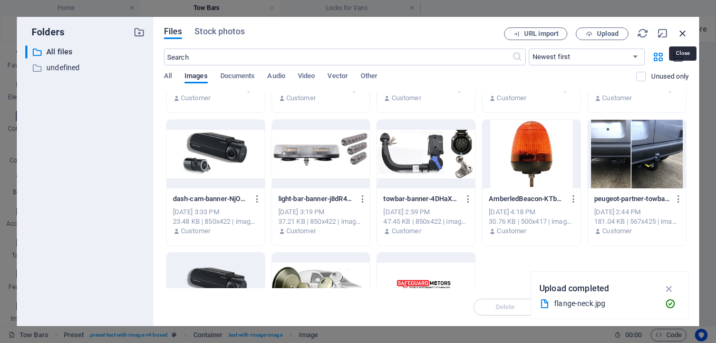
drag, startPoint x: 681, startPoint y: 33, endPoint x: 407, endPoint y: 24, distance: 274.2
click at [681, 33] on icon "button" at bounding box center [683, 33] width 12 height 12
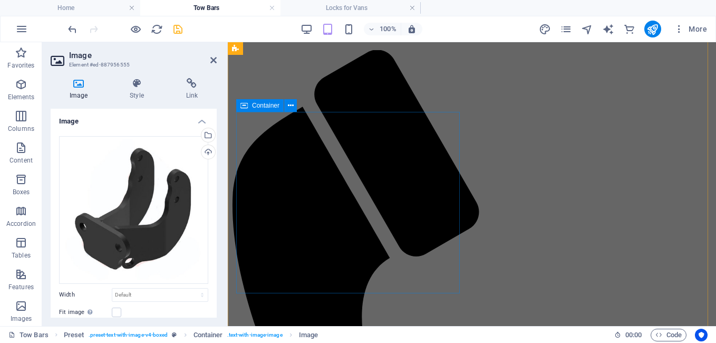
scroll to position [48, 0]
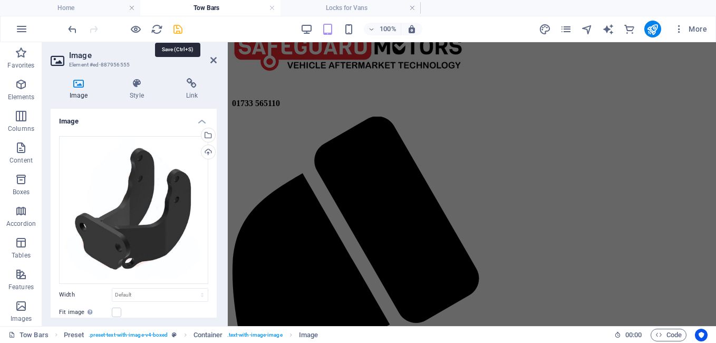
click at [179, 27] on icon "save" at bounding box center [178, 29] width 12 height 12
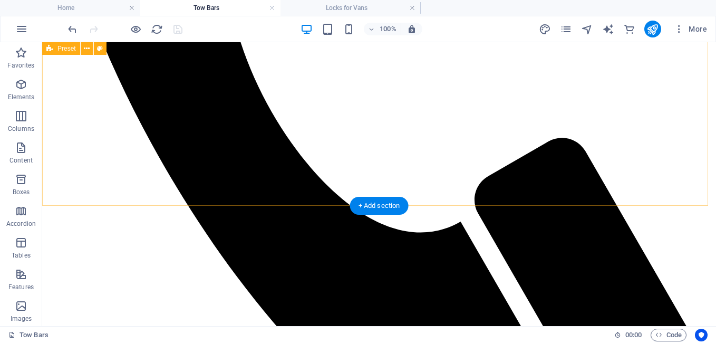
scroll to position [306, 0]
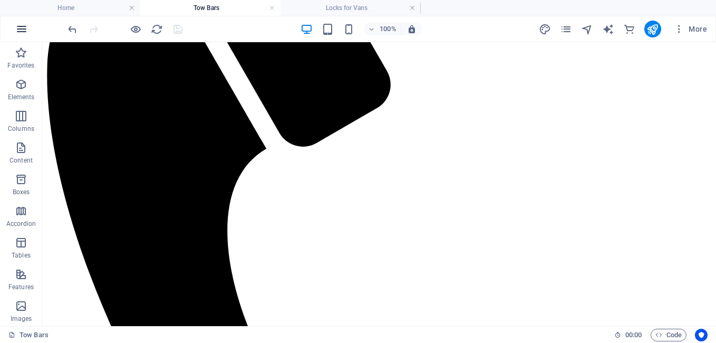
click at [19, 27] on icon "button" at bounding box center [21, 29] width 13 height 13
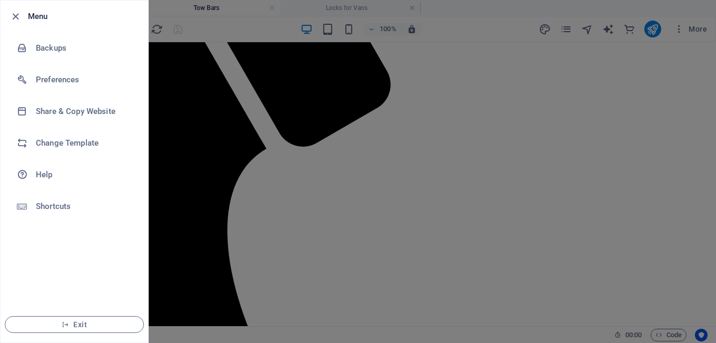
click at [564, 25] on div at bounding box center [358, 171] width 716 height 343
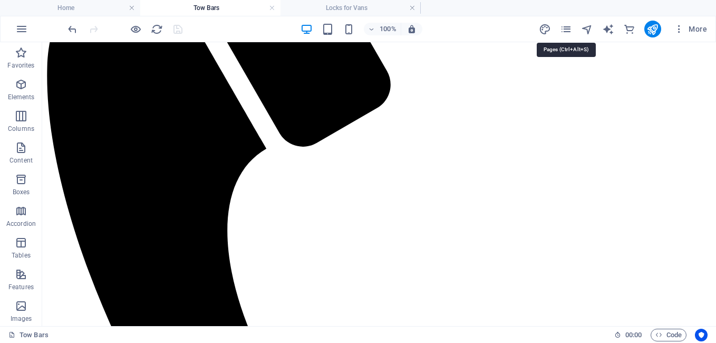
click at [564, 25] on icon "pages" at bounding box center [566, 29] width 12 height 12
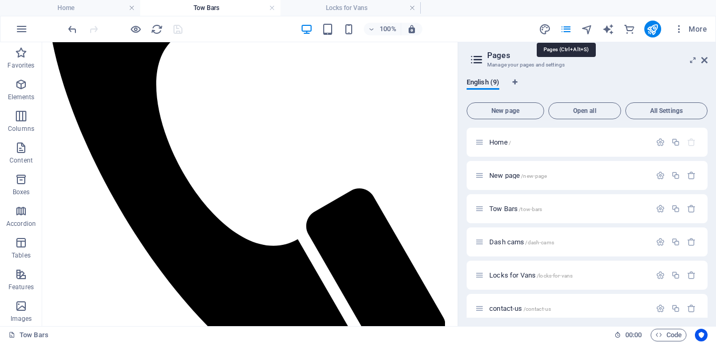
scroll to position [310, 0]
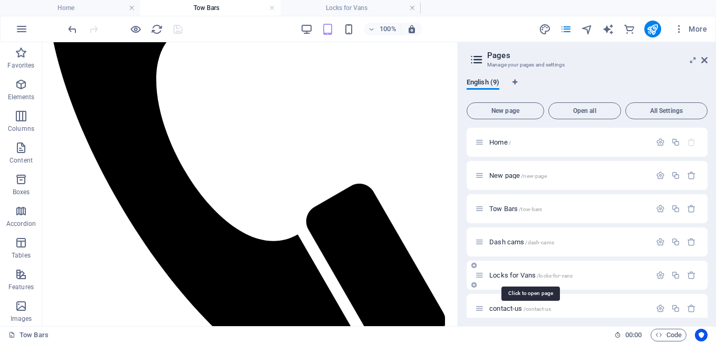
click at [508, 276] on span "Locks for Vans /locks-for-vans" at bounding box center [530, 275] width 83 height 8
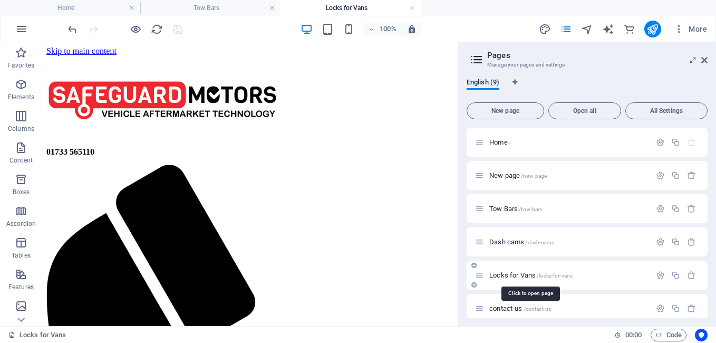
scroll to position [0, 0]
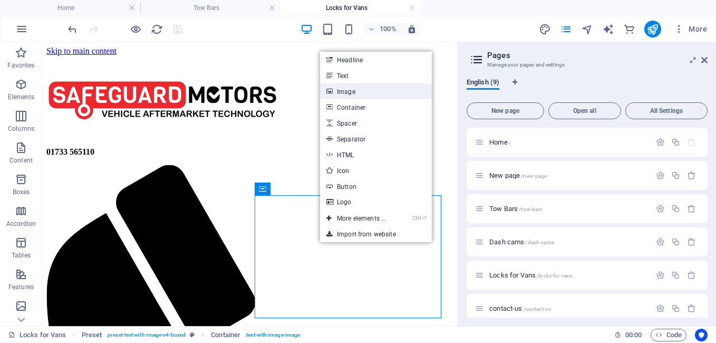
click at [346, 91] on link "Image" at bounding box center [376, 91] width 112 height 16
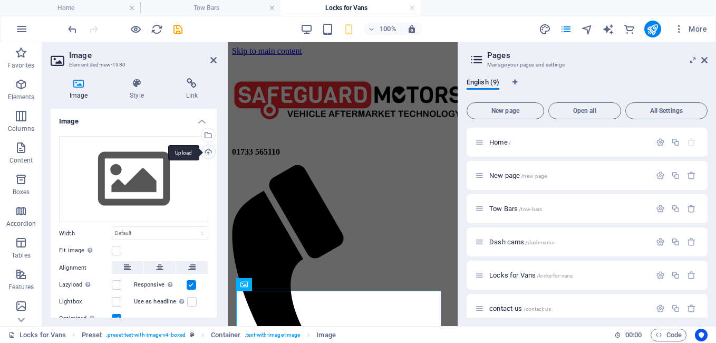
click at [207, 149] on div "Upload" at bounding box center [207, 153] width 16 height 16
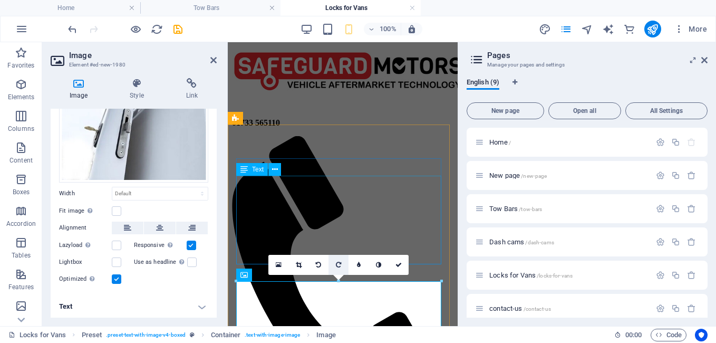
scroll to position [105, 0]
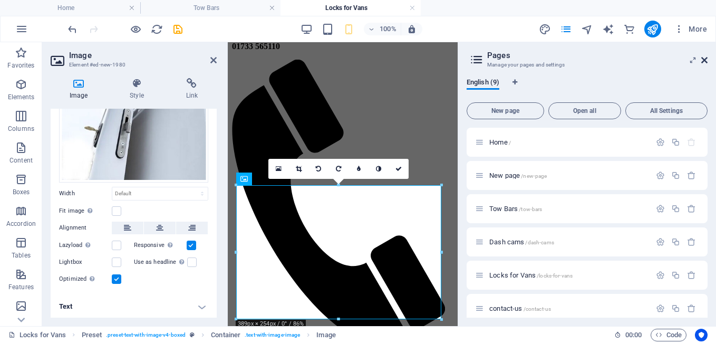
click at [705, 57] on icon at bounding box center [704, 60] width 6 height 8
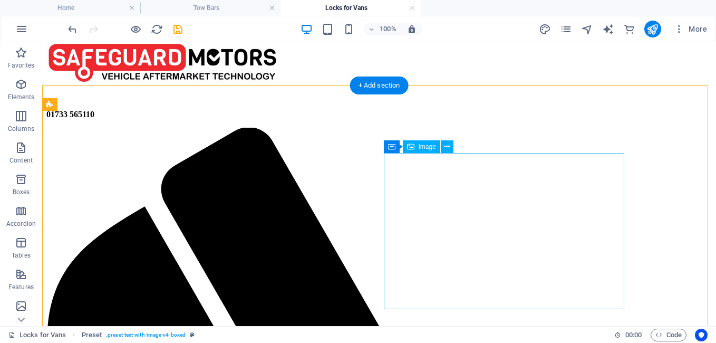
scroll to position [0, 0]
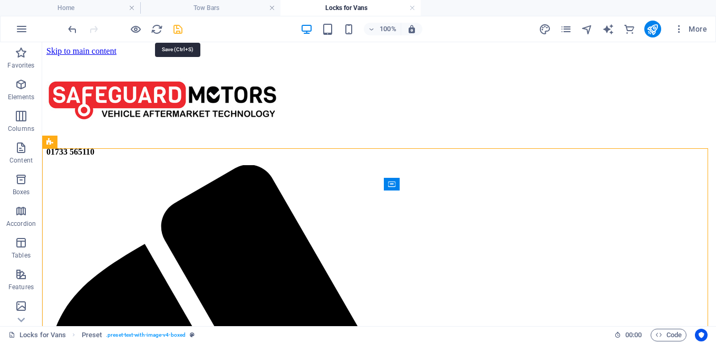
click at [175, 26] on icon "save" at bounding box center [178, 29] width 12 height 12
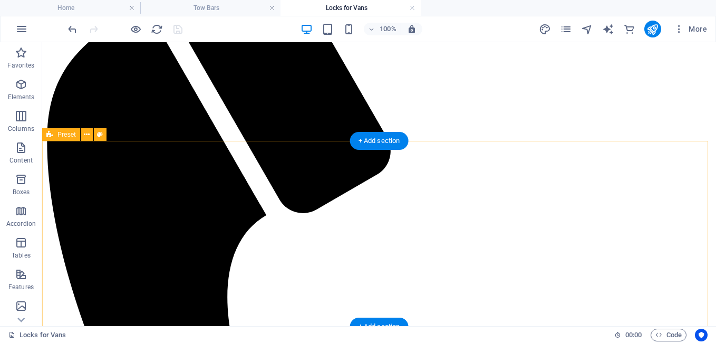
scroll to position [248, 0]
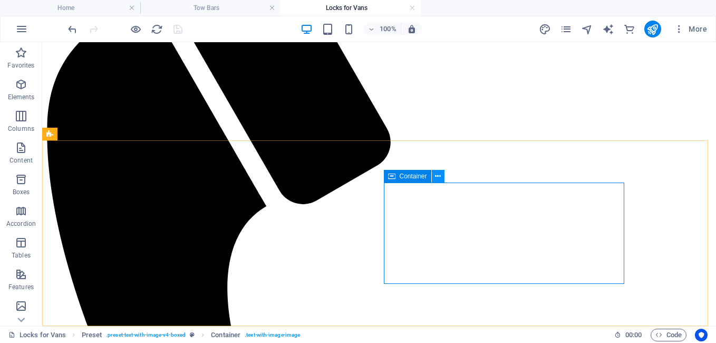
click at [435, 179] on icon at bounding box center [438, 176] width 6 height 11
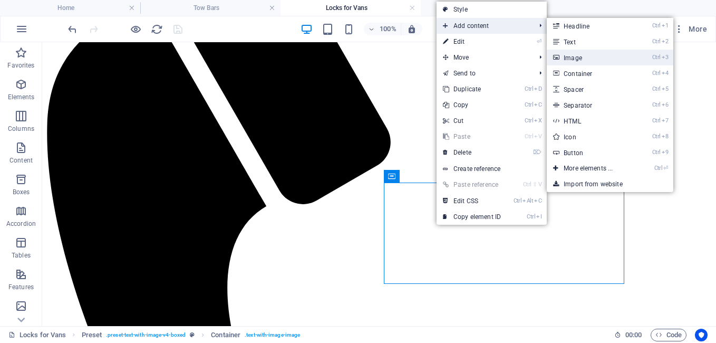
click at [578, 54] on link "Ctrl 3 Image" at bounding box center [589, 58] width 87 height 16
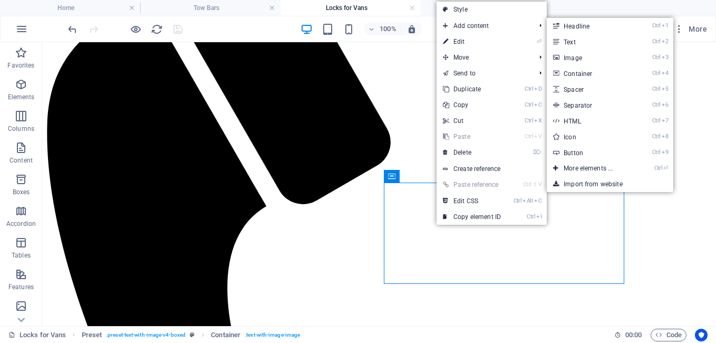
scroll to position [251, 0]
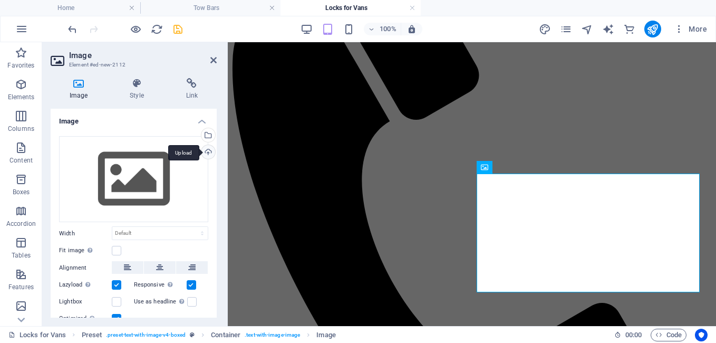
click at [206, 152] on div "Upload" at bounding box center [207, 153] width 16 height 16
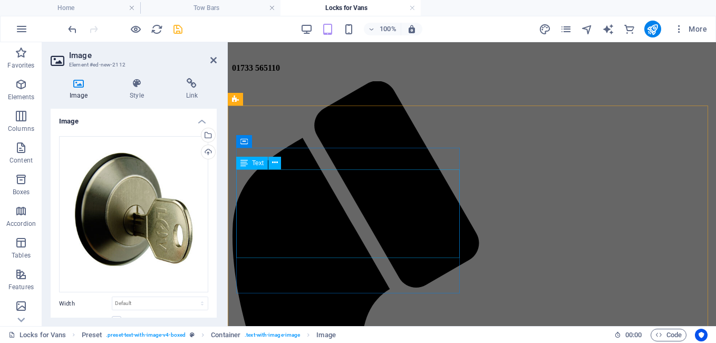
scroll to position [99, 0]
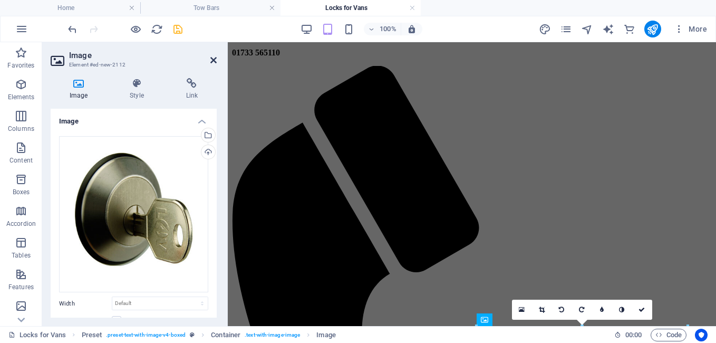
click at [212, 61] on icon at bounding box center [213, 60] width 6 height 8
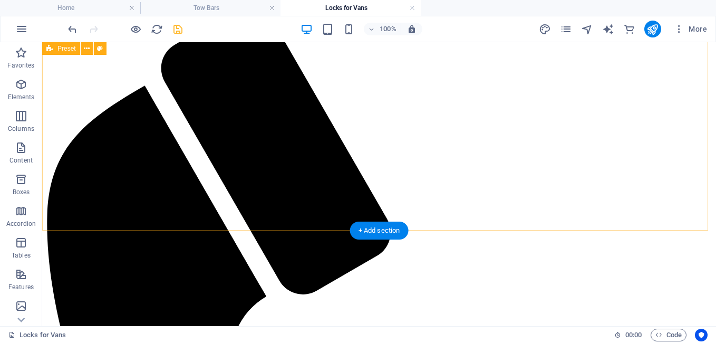
scroll to position [263, 0]
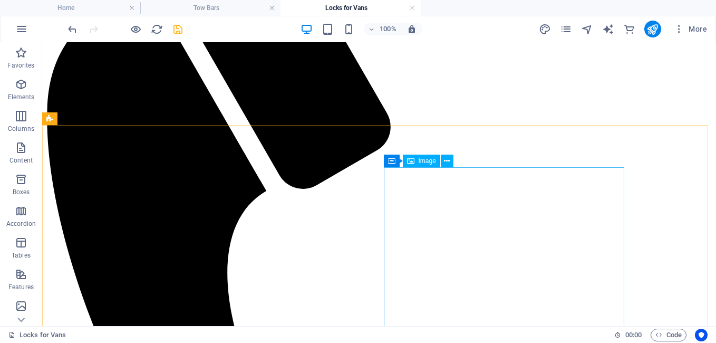
click at [420, 161] on span "Image" at bounding box center [426, 161] width 17 height 6
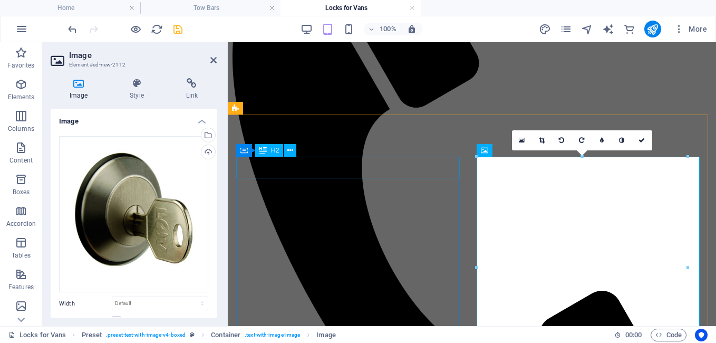
scroll to position [268, 0]
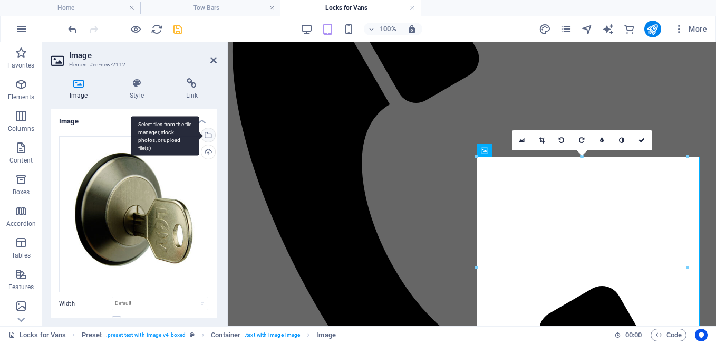
click at [199, 134] on div "Select files from the file manager, stock photos, or upload file(s)" at bounding box center [165, 136] width 69 height 40
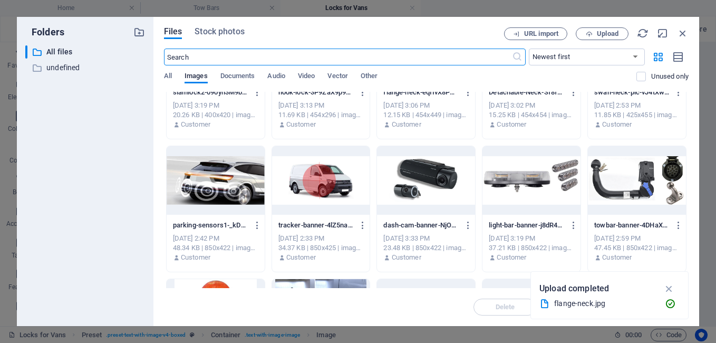
scroll to position [0, 0]
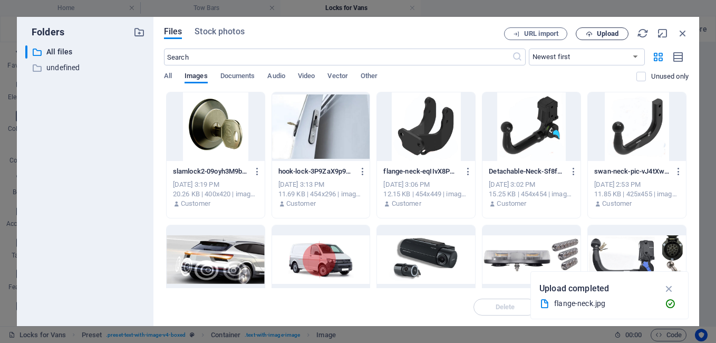
click at [588, 32] on icon "button" at bounding box center [588, 34] width 7 height 7
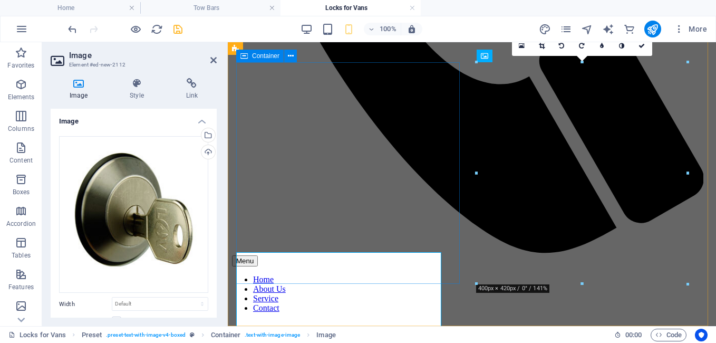
scroll to position [298, 0]
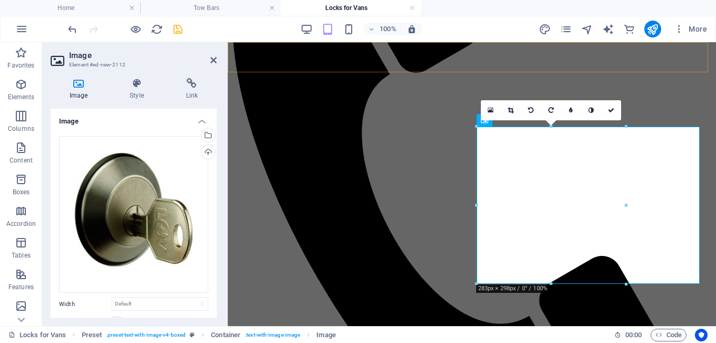
click at [279, 70] on div "01733 565110 Menu Home About Us Service Contact" at bounding box center [472, 200] width 480 height 720
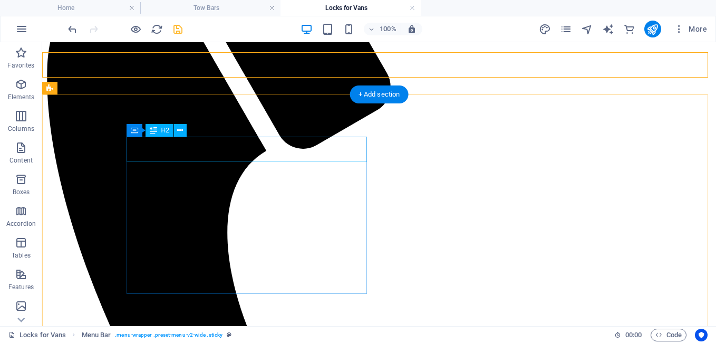
scroll to position [304, 0]
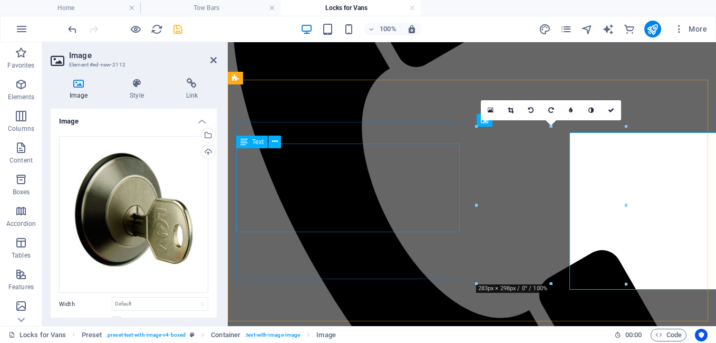
scroll to position [298, 0]
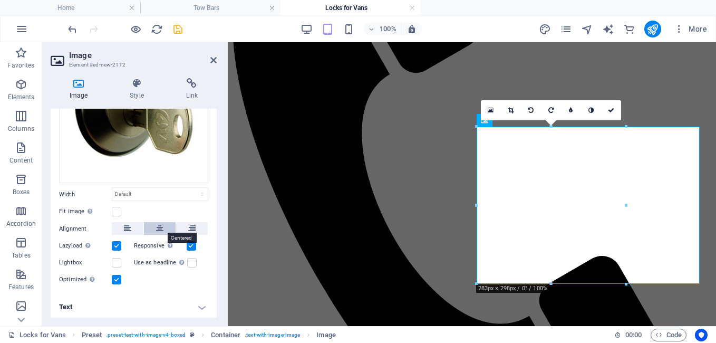
click at [158, 226] on icon at bounding box center [159, 228] width 7 height 13
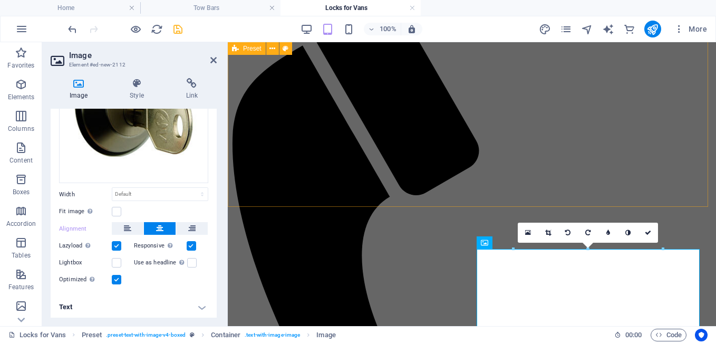
scroll to position [298, 0]
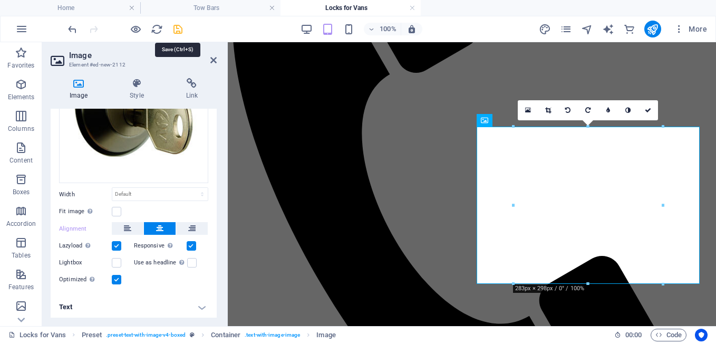
click at [181, 29] on icon "save" at bounding box center [178, 29] width 12 height 12
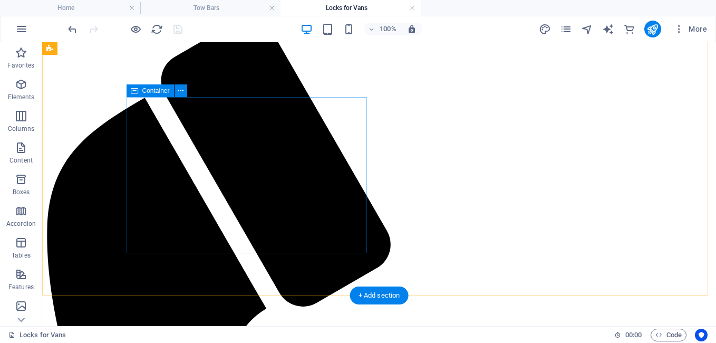
scroll to position [41, 0]
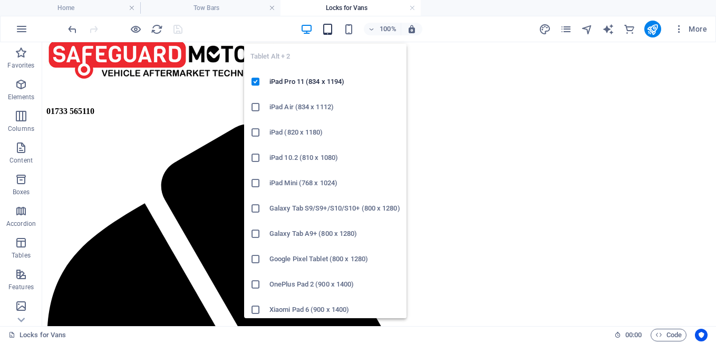
click at [322, 27] on icon "button" at bounding box center [327, 29] width 12 height 12
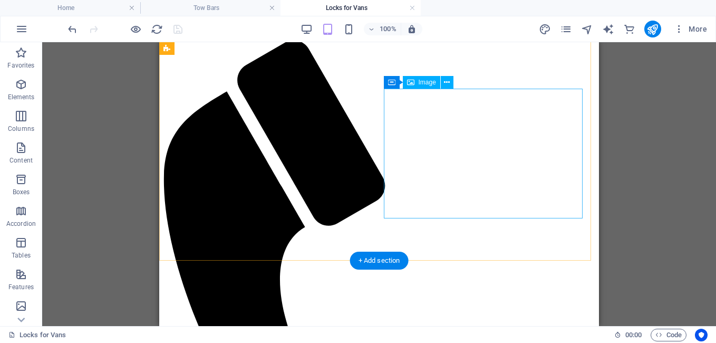
scroll to position [0, 0]
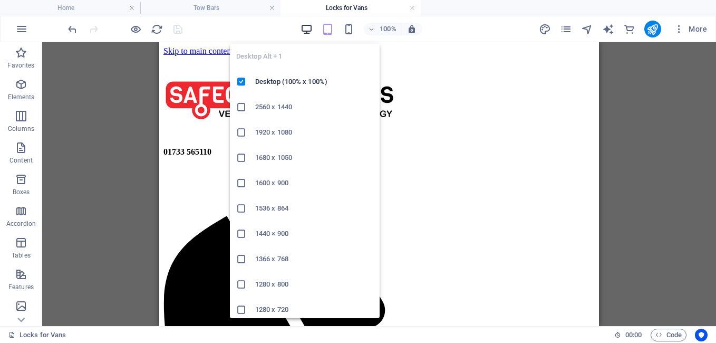
click at [308, 32] on icon "button" at bounding box center [306, 29] width 12 height 12
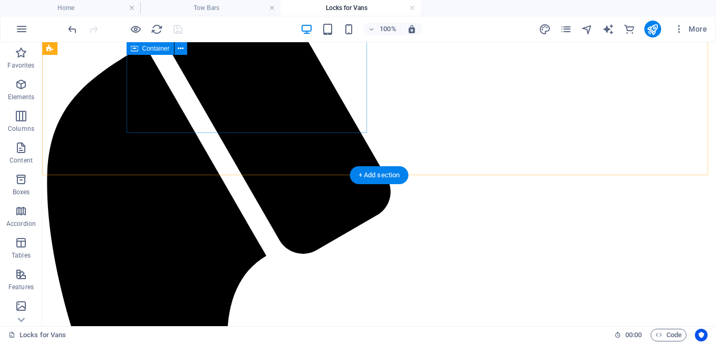
scroll to position [251, 0]
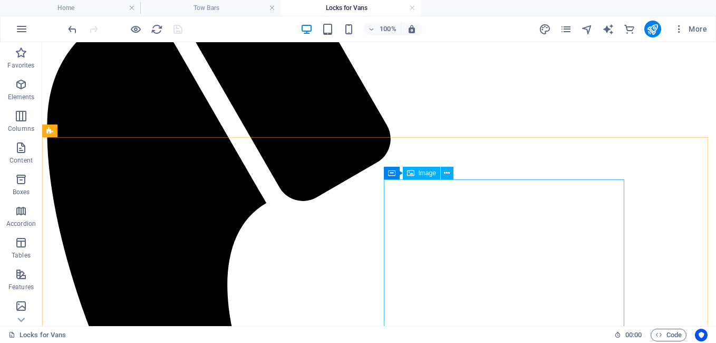
click at [417, 174] on div "Image" at bounding box center [421, 173] width 37 height 13
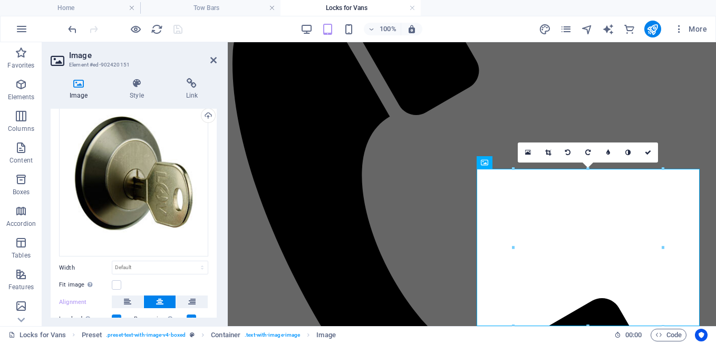
scroll to position [105, 0]
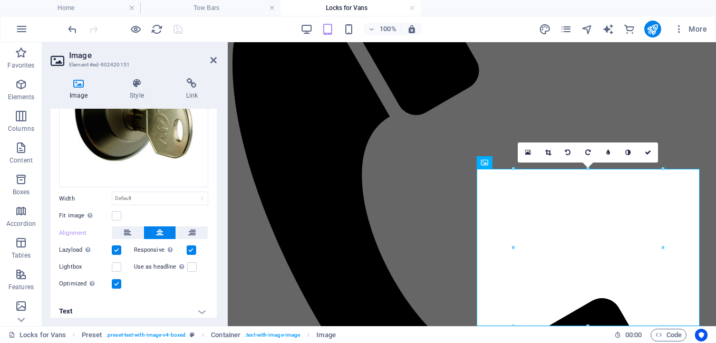
click at [78, 197] on label "Width" at bounding box center [85, 199] width 53 height 6
click at [124, 198] on select "Default auto px rem % em vh vw" at bounding box center [159, 198] width 95 height 13
click at [112, 192] on select "Default auto px rem % em vh vw" at bounding box center [159, 198] width 95 height 13
select select "DISABLED_OPTION_VALUE"
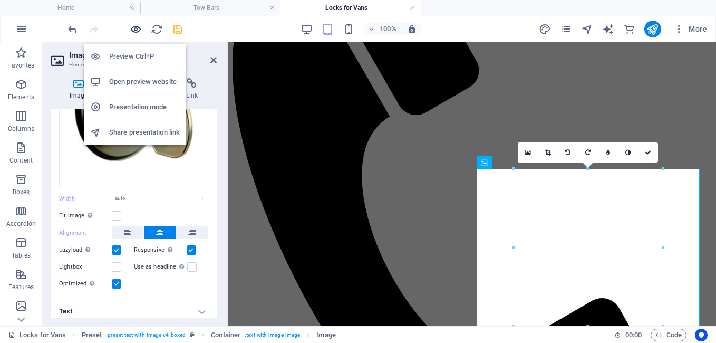
click at [138, 27] on icon "button" at bounding box center [136, 29] width 12 height 12
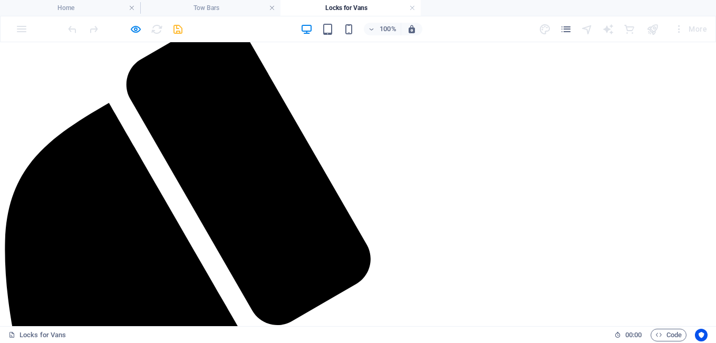
scroll to position [304, 0]
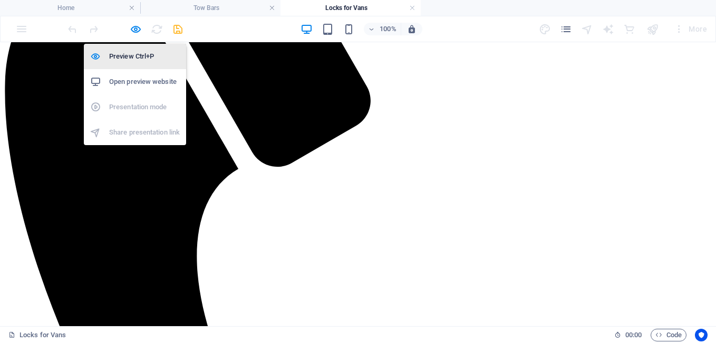
drag, startPoint x: 139, startPoint y: 26, endPoint x: 139, endPoint y: 51, distance: 24.2
click at [139, 26] on icon "button" at bounding box center [136, 29] width 12 height 12
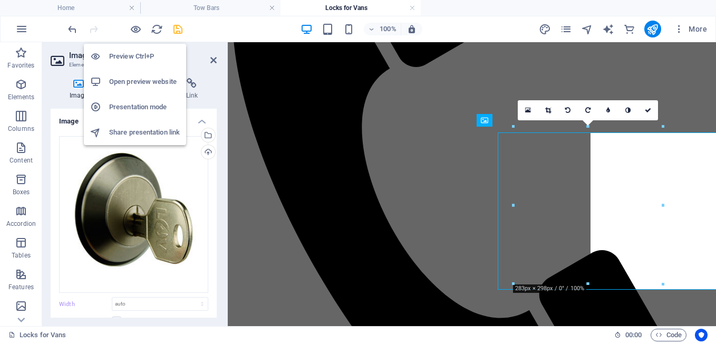
click at [139, 51] on h6 "Preview Ctrl+P" at bounding box center [144, 56] width 71 height 13
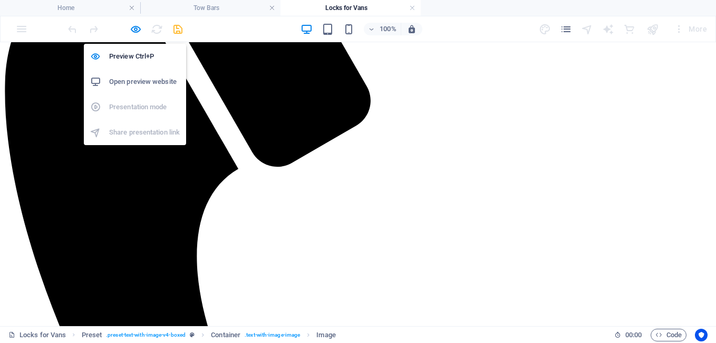
scroll to position [294, 0]
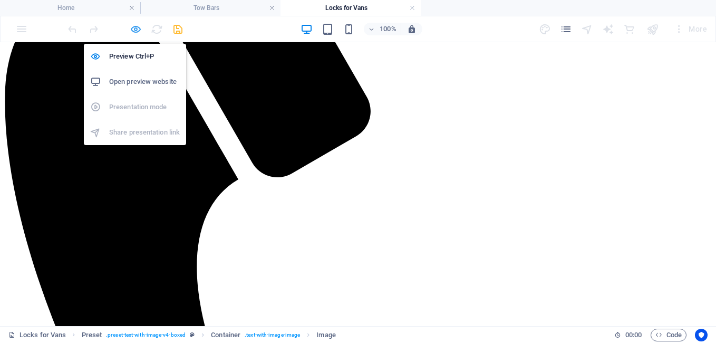
click at [131, 31] on icon "button" at bounding box center [136, 29] width 12 height 12
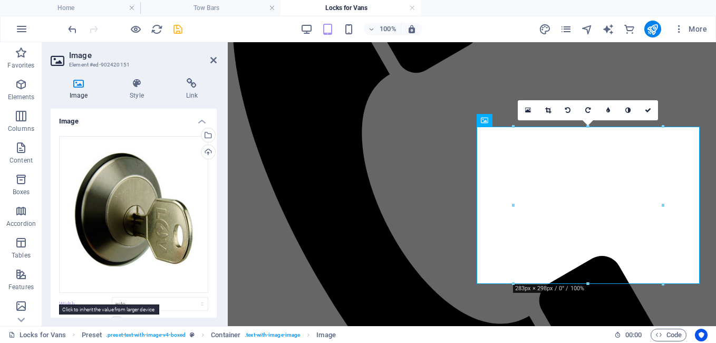
click at [78, 301] on label "Width" at bounding box center [85, 304] width 53 height 6
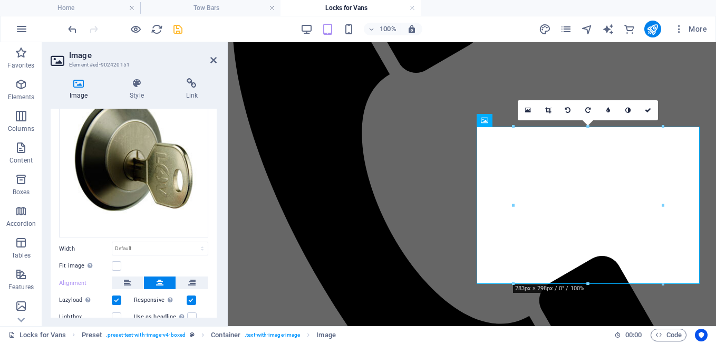
scroll to position [105, 0]
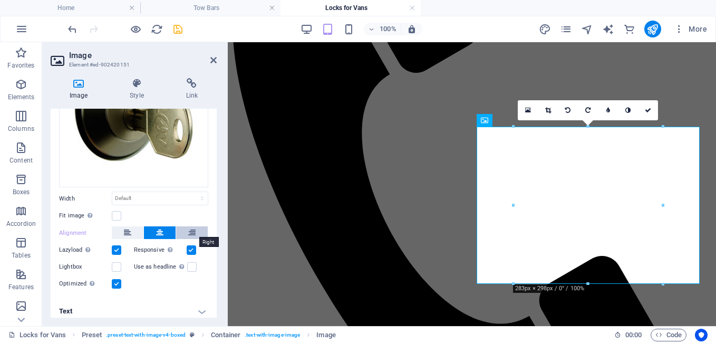
click at [188, 229] on icon at bounding box center [191, 232] width 7 height 13
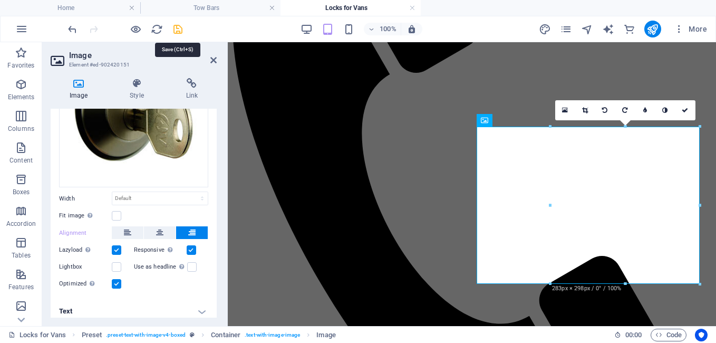
click at [178, 28] on icon "save" at bounding box center [178, 29] width 12 height 12
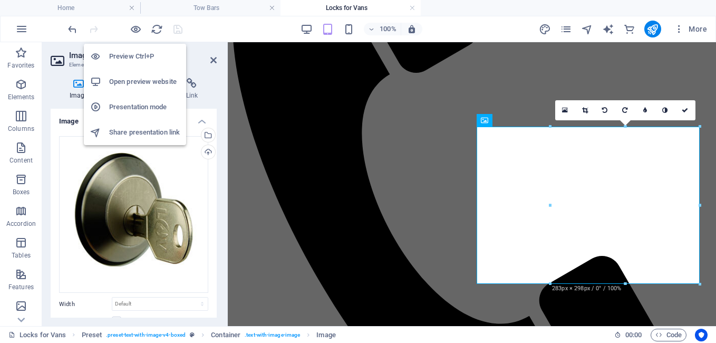
click at [140, 80] on h6 "Open preview website" at bounding box center [144, 81] width 71 height 13
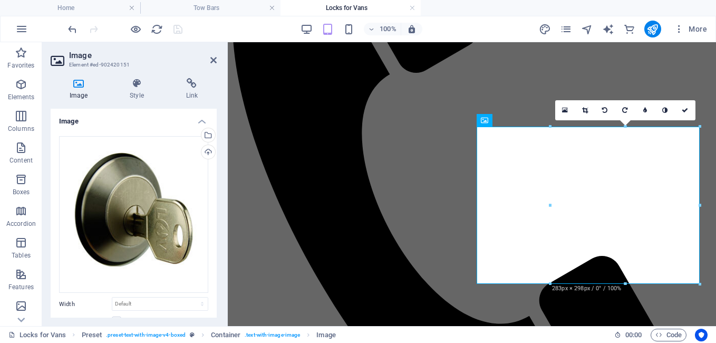
click at [223, 185] on div "Image Style Link Image Drag files here, click to choose files or select files f…" at bounding box center [133, 198] width 183 height 256
click at [476, 23] on div "100% More" at bounding box center [388, 29] width 645 height 17
click at [565, 30] on icon "pages" at bounding box center [566, 29] width 12 height 12
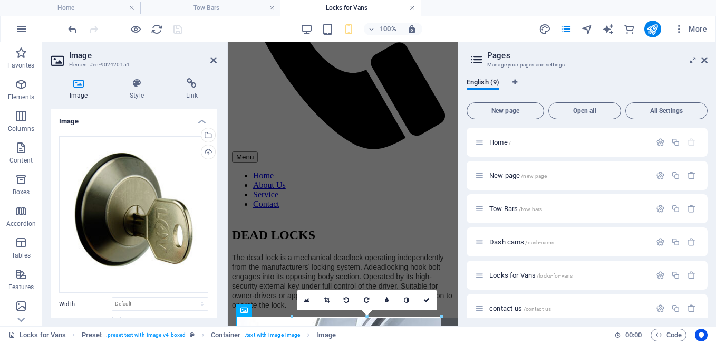
click at [413, 8] on link at bounding box center [412, 8] width 6 height 10
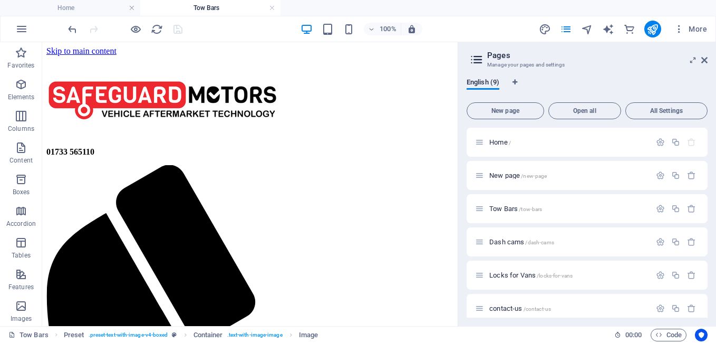
scroll to position [310, 0]
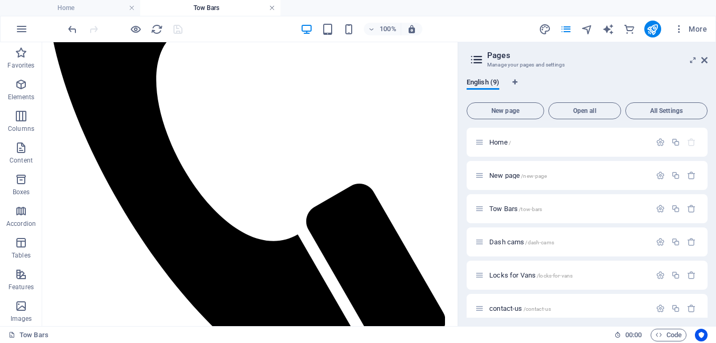
click at [271, 5] on link at bounding box center [272, 8] width 6 height 10
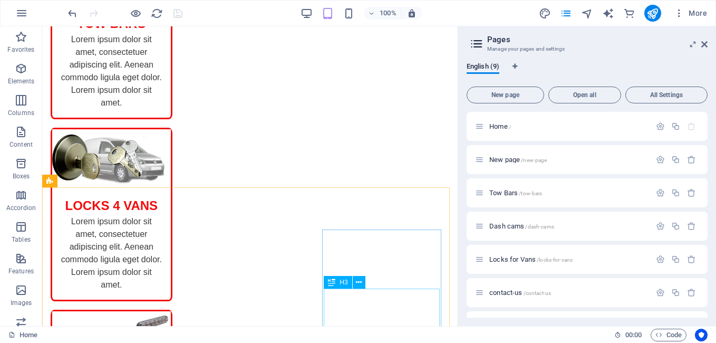
scroll to position [0, 0]
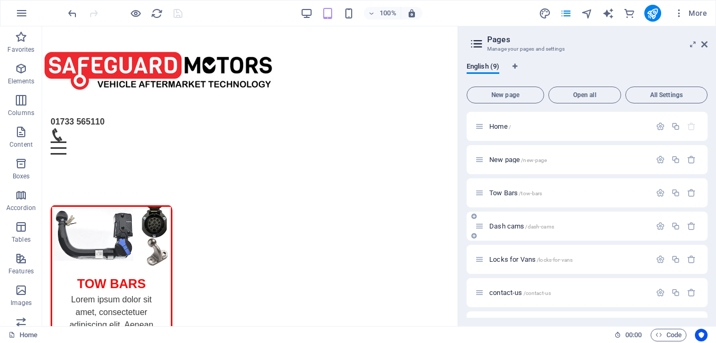
click at [502, 227] on span "Dash cams /dash-cams" at bounding box center [521, 226] width 65 height 8
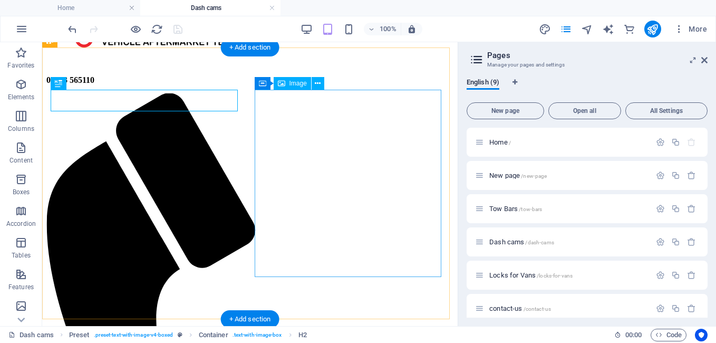
scroll to position [105, 0]
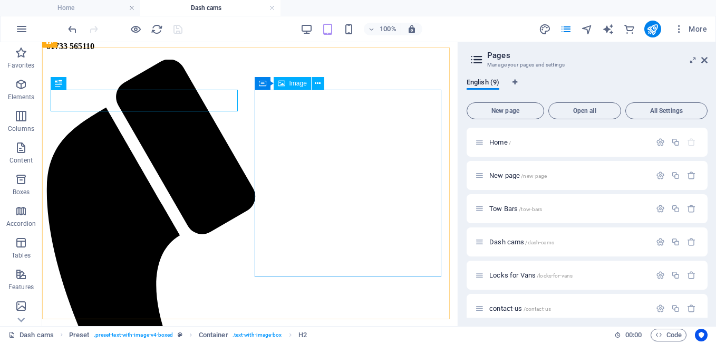
click at [298, 86] on span "Image" at bounding box center [297, 83] width 17 height 6
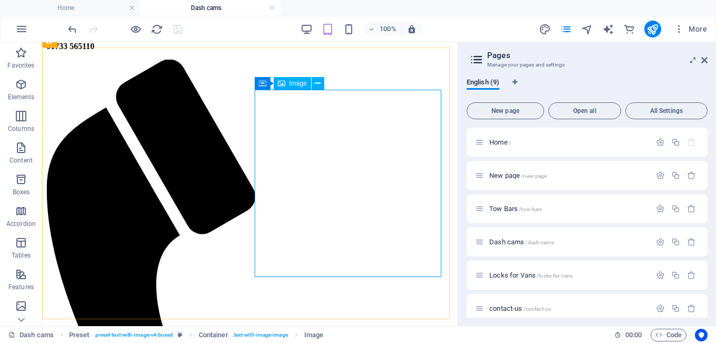
click at [304, 86] on span "Image" at bounding box center [297, 83] width 17 height 6
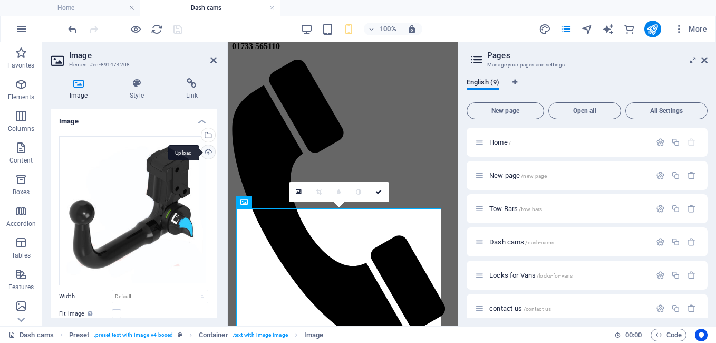
scroll to position [86, 0]
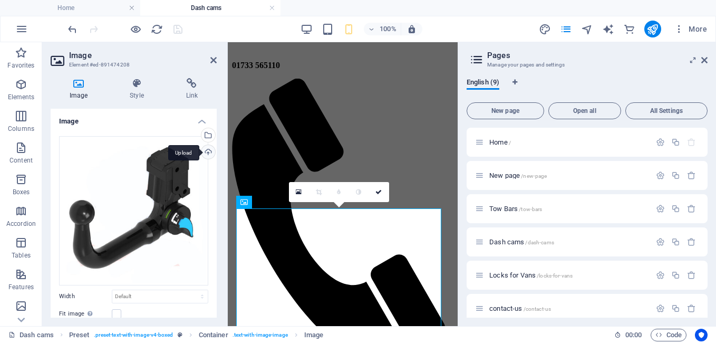
click at [204, 148] on div "Upload" at bounding box center [207, 153] width 16 height 16
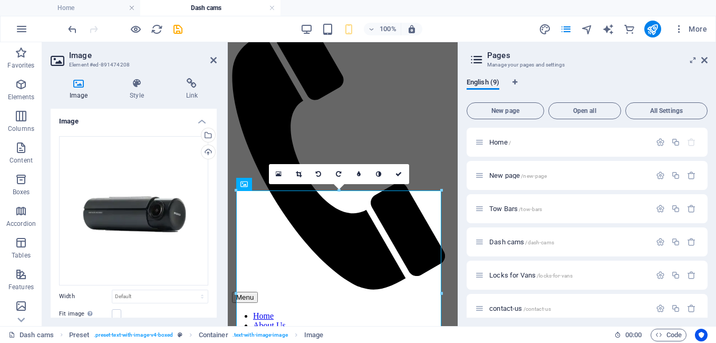
scroll to position [192, 0]
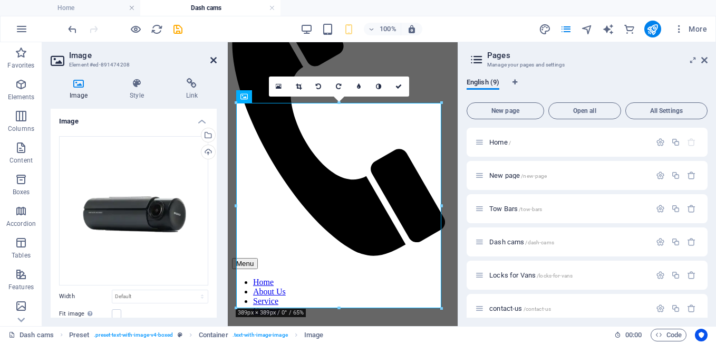
click at [213, 63] on icon at bounding box center [213, 60] width 6 height 8
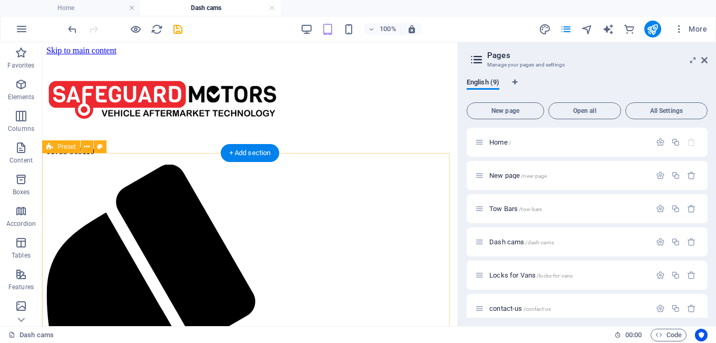
scroll to position [0, 0]
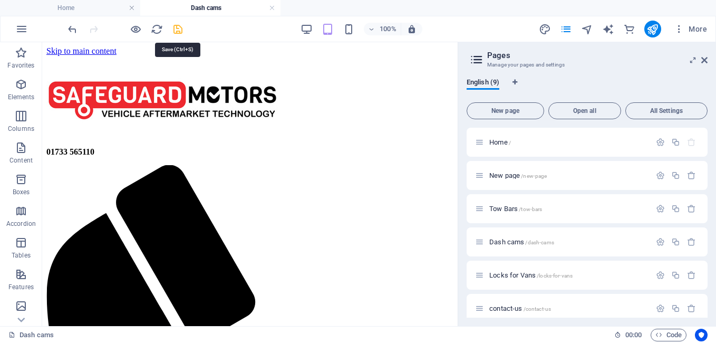
click at [176, 30] on icon "save" at bounding box center [178, 29] width 12 height 12
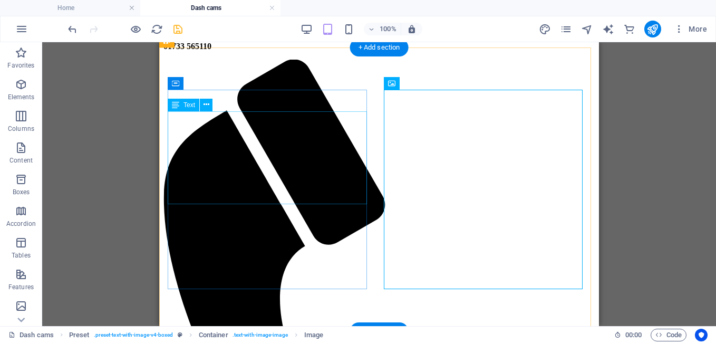
scroll to position [263, 0]
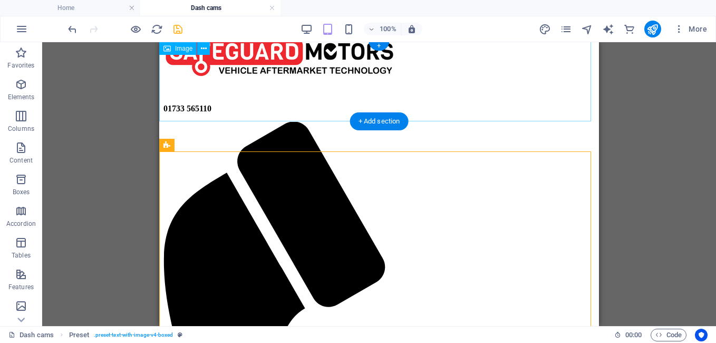
scroll to position [0, 0]
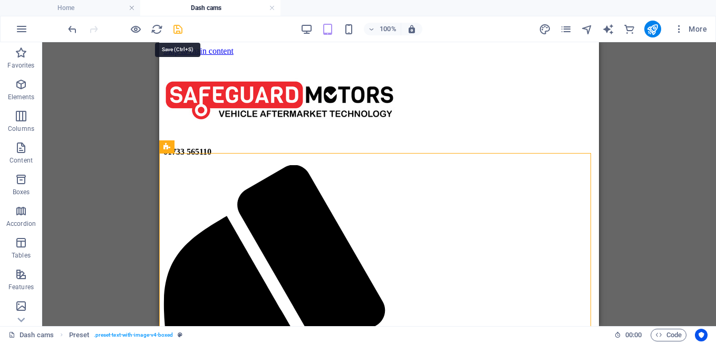
click at [178, 31] on icon "save" at bounding box center [178, 29] width 12 height 12
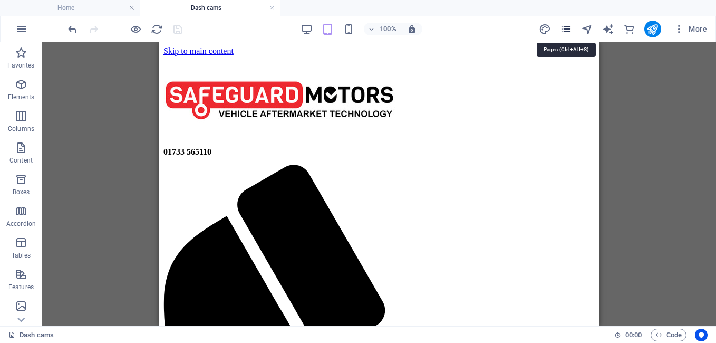
click at [569, 30] on icon "pages" at bounding box center [566, 29] width 12 height 12
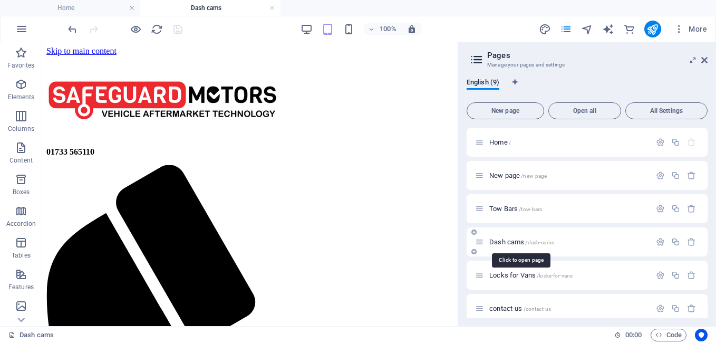
click at [507, 239] on span "Dash cams /dash-cams" at bounding box center [521, 242] width 65 height 8
click at [656, 241] on icon "button" at bounding box center [660, 241] width 9 height 9
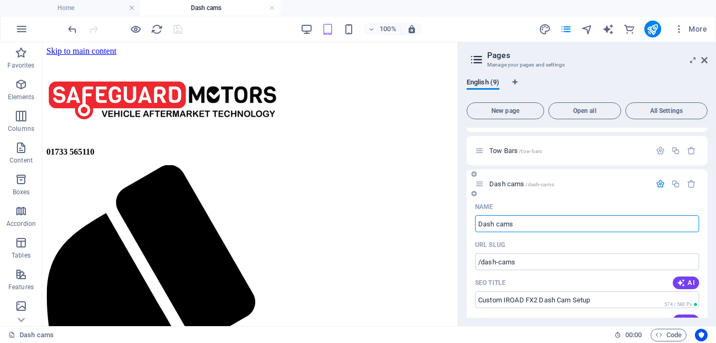
scroll to position [105, 0]
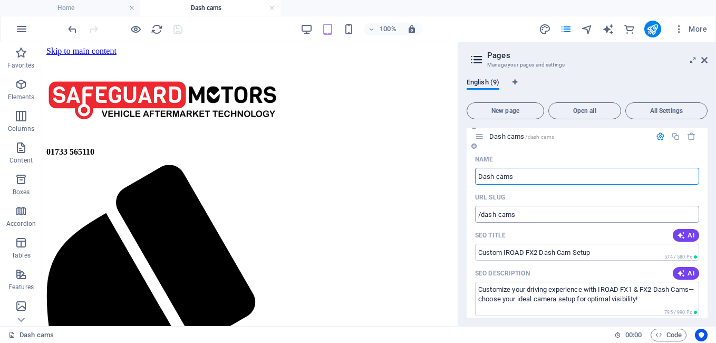
click at [530, 213] on input "/dash-cams" at bounding box center [587, 214] width 224 height 17
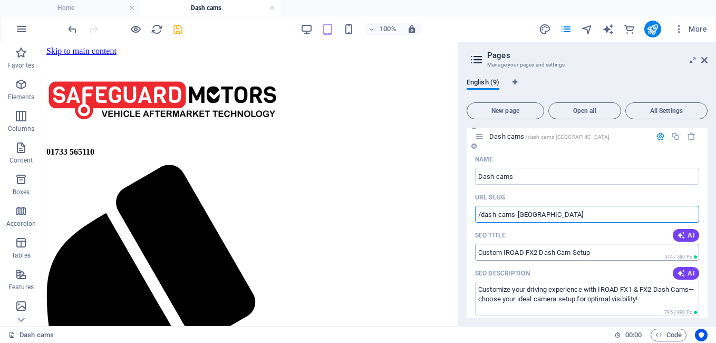
type input "/dash-cams-[GEOGRAPHIC_DATA]"
drag, startPoint x: 606, startPoint y: 249, endPoint x: 469, endPoint y: 252, distance: 137.0
type input "Dash Cams in [GEOGRAPHIC_DATA]"
click at [485, 214] on input "/dash-cams-[GEOGRAPHIC_DATA]" at bounding box center [587, 214] width 224 height 17
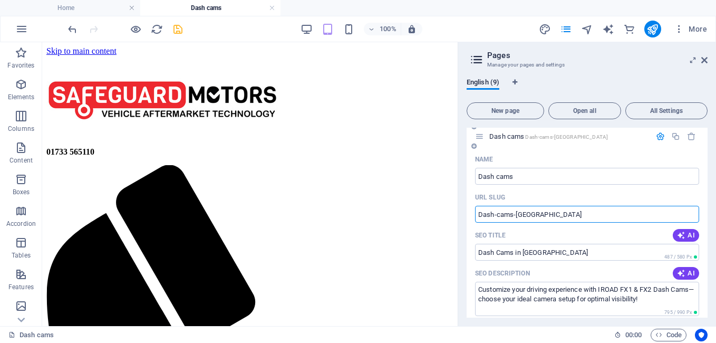
scroll to position [0, 0]
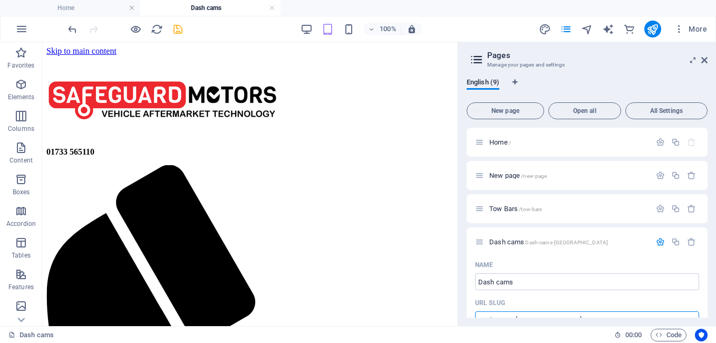
type input "Dash-cams-[GEOGRAPHIC_DATA]"
click at [176, 29] on icon "save" at bounding box center [178, 29] width 12 height 12
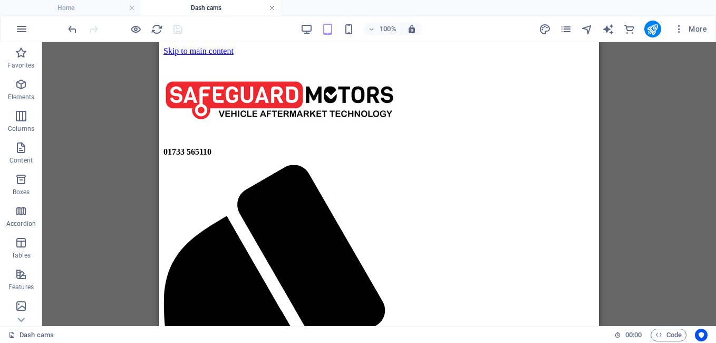
click at [270, 5] on link at bounding box center [272, 8] width 6 height 10
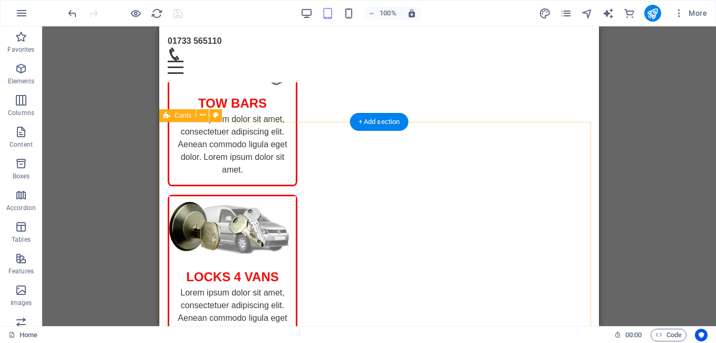
scroll to position [289, 0]
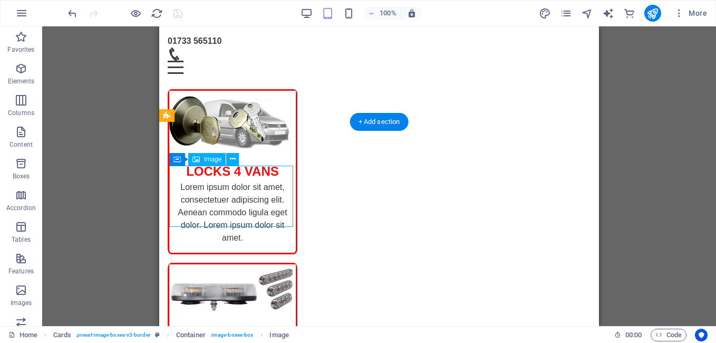
select select "%"
select select
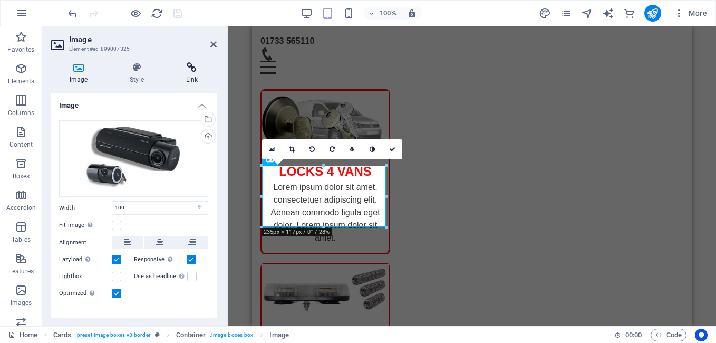
click at [186, 67] on icon at bounding box center [192, 67] width 50 height 11
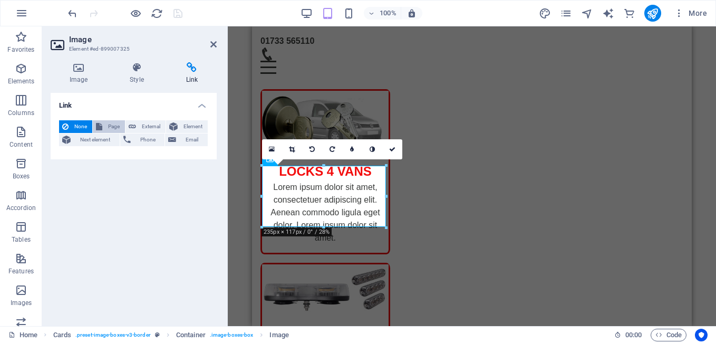
click at [111, 126] on span "Page" at bounding box center [113, 126] width 16 height 13
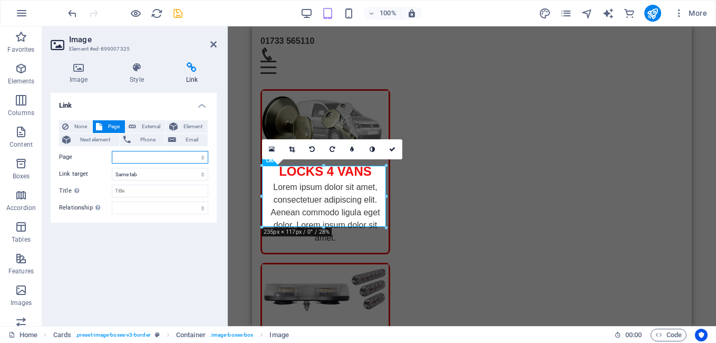
click at [175, 157] on select "Home New page Tow Bars Dash cams Locks for Vans contact-us About Us Legal Notic…" at bounding box center [160, 157] width 96 height 13
select select "3"
click at [112, 151] on select "Home New page Tow Bars Dash cams Locks for Vans contact-us About Us Legal Notic…" at bounding box center [160, 157] width 96 height 13
click at [179, 13] on icon "save" at bounding box center [178, 13] width 12 height 12
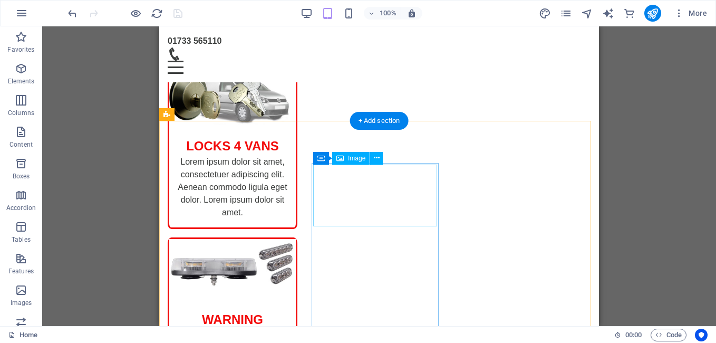
scroll to position [341, 0]
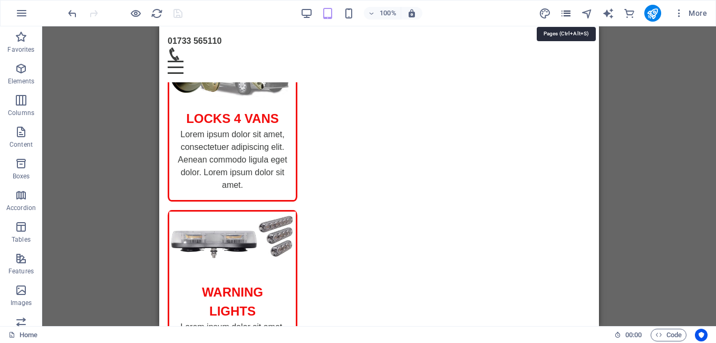
click at [565, 13] on icon "pages" at bounding box center [566, 13] width 12 height 12
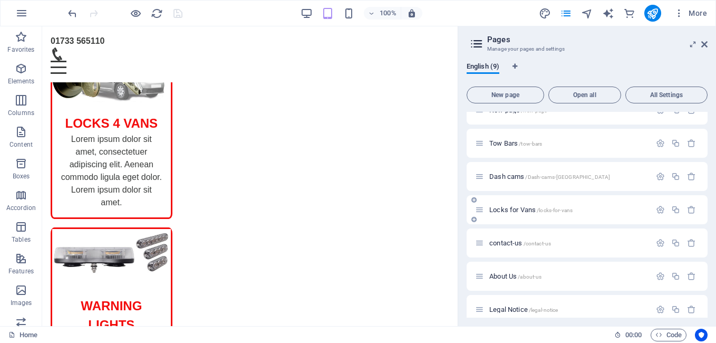
scroll to position [0, 0]
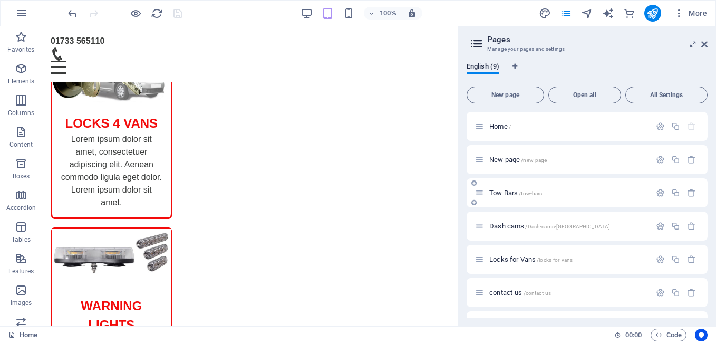
click at [523, 193] on span "/tow-bars" at bounding box center [530, 193] width 23 height 6
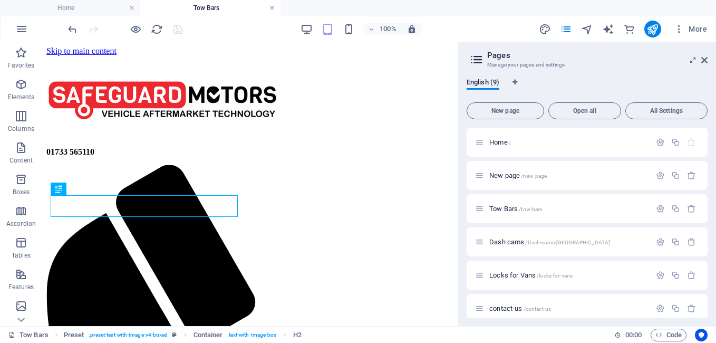
click at [274, 6] on link at bounding box center [272, 8] width 6 height 10
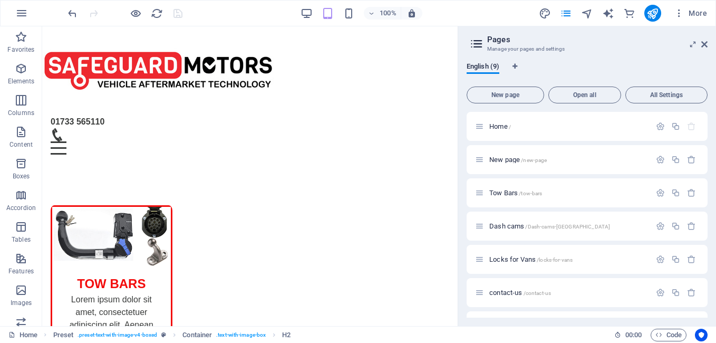
scroll to position [367, 0]
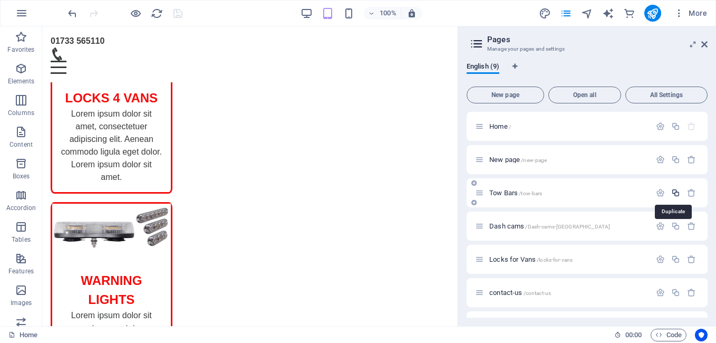
click at [673, 192] on icon "button" at bounding box center [675, 192] width 9 height 9
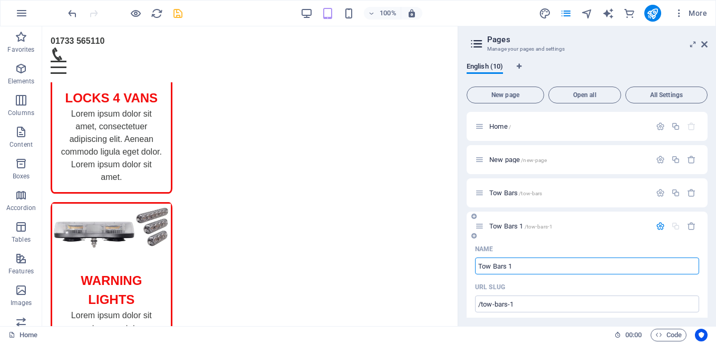
click at [521, 269] on input "Tow Bars 1" at bounding box center [587, 265] width 224 height 17
drag, startPoint x: 520, startPoint y: 268, endPoint x: 478, endPoint y: 266, distance: 41.7
click at [478, 266] on input "Tow Bars 1" at bounding box center [587, 265] width 224 height 17
type input "Park"
type input "/p"
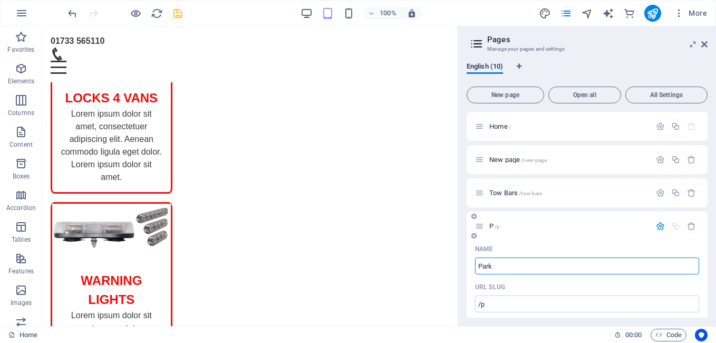
type input "P"
type input "Parking"
type input "/parking"
type input "Parking"
type input "Parking Sensor"
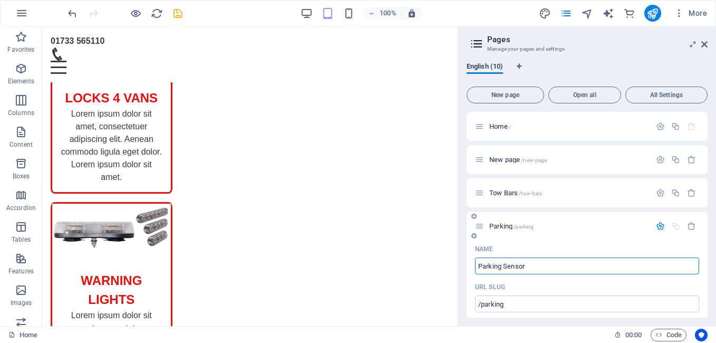
type input "/parking-se"
type input "Parking Se"
click at [569, 310] on input "/parking-se" at bounding box center [587, 303] width 224 height 17
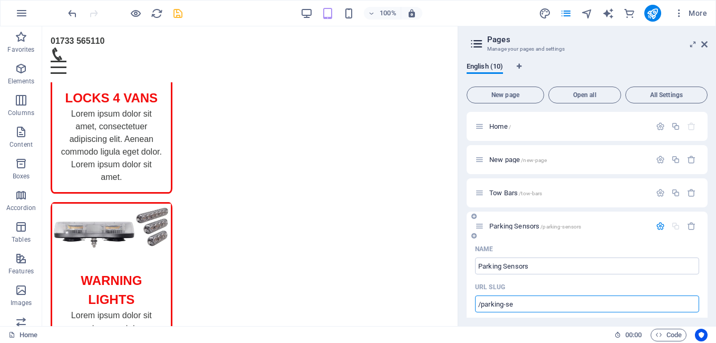
type input "Parking Sensors"
type input "/parking-sensors"
click at [492, 260] on input "Parking Sensors" at bounding box center [587, 265] width 224 height 17
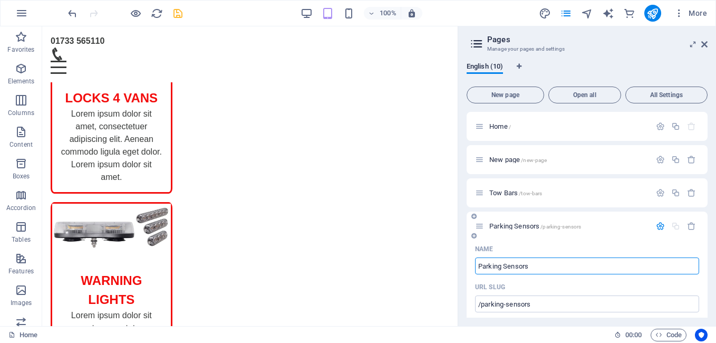
scroll to position [105, 0]
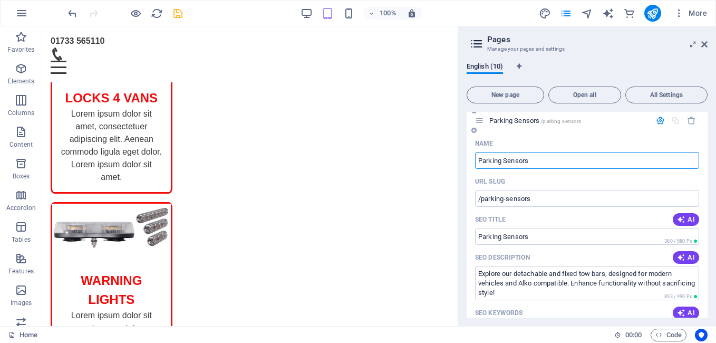
click at [518, 167] on input "Parking Sensors" at bounding box center [587, 160] width 224 height 17
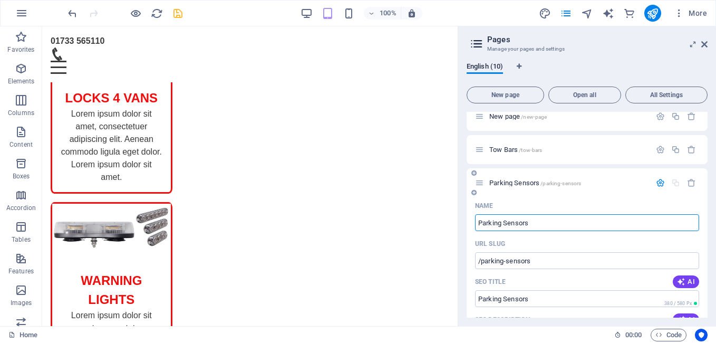
scroll to position [0, 0]
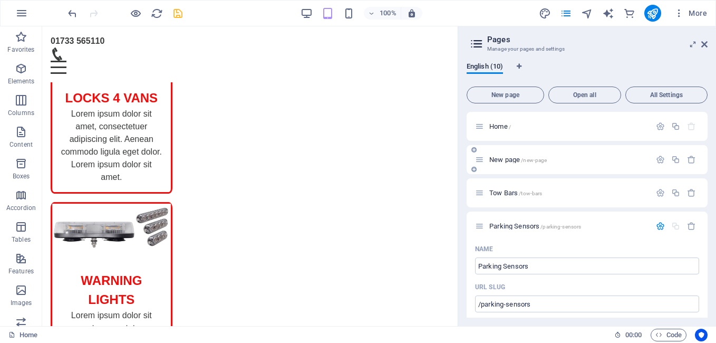
click at [519, 162] on span "New page /new-page" at bounding box center [517, 159] width 57 height 8
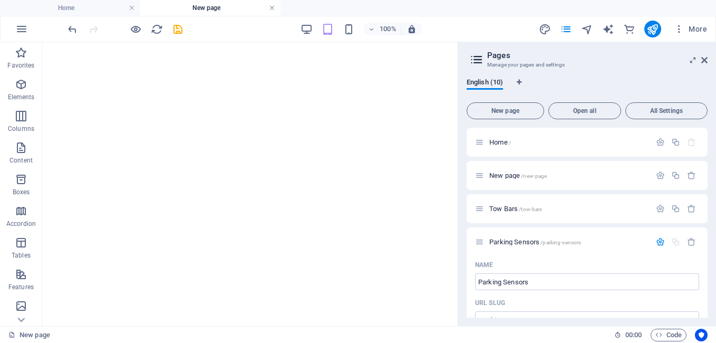
click at [273, 5] on link at bounding box center [272, 8] width 6 height 10
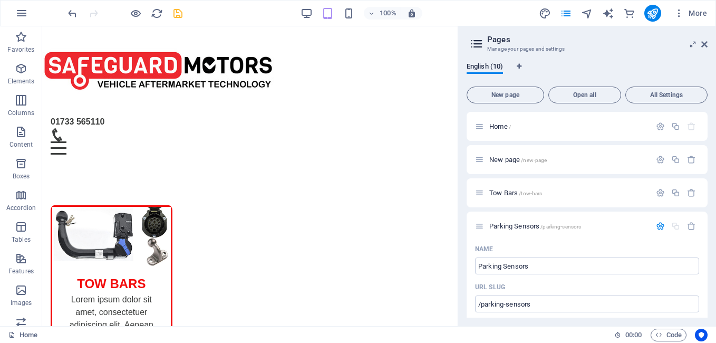
scroll to position [392, 0]
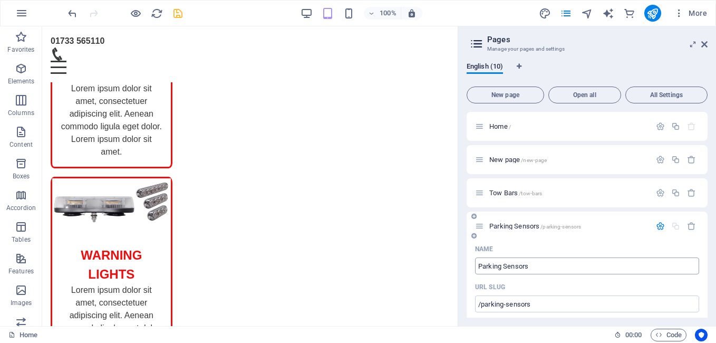
click at [492, 268] on input "Parking Sensors" at bounding box center [587, 265] width 224 height 17
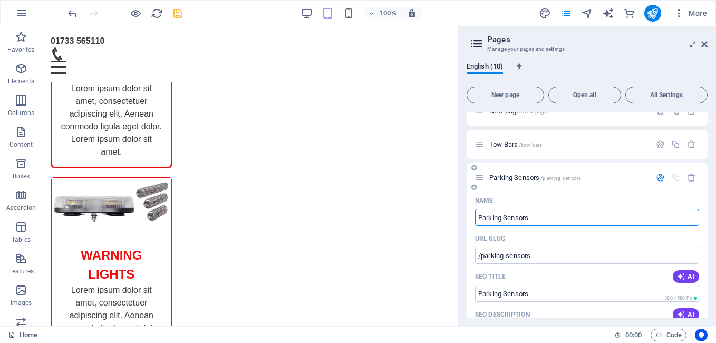
scroll to position [105, 0]
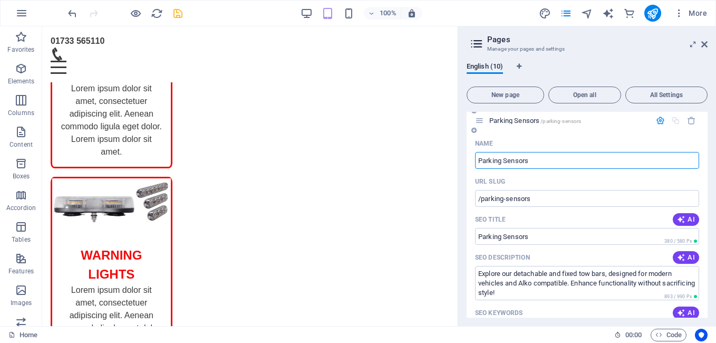
click at [662, 152] on input "Parking Sensors" at bounding box center [587, 160] width 224 height 17
click at [558, 190] on input "/parking-sensors" at bounding box center [587, 198] width 224 height 17
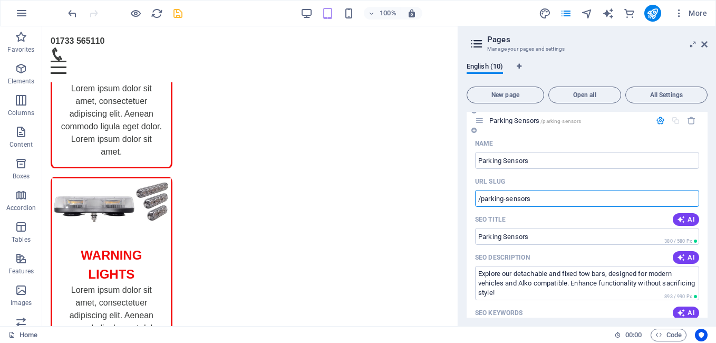
click at [558, 190] on input "/parking-sensors" at bounding box center [587, 198] width 224 height 17
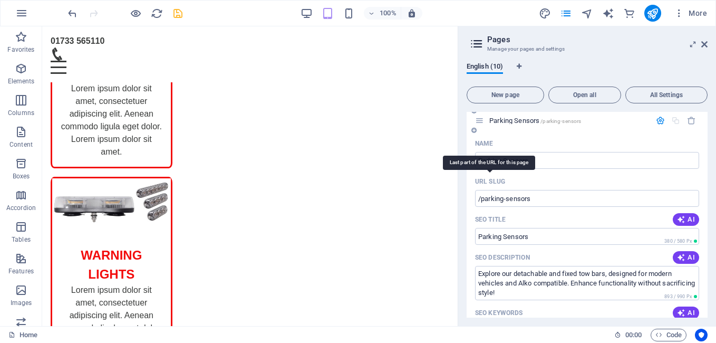
click at [487, 179] on p "URL SLUG" at bounding box center [490, 181] width 30 height 8
click at [487, 190] on input "/parking-sensors" at bounding box center [587, 198] width 224 height 17
click at [487, 179] on p "URL SLUG" at bounding box center [490, 181] width 30 height 8
click at [487, 190] on input "/parking-sensors" at bounding box center [587, 198] width 224 height 17
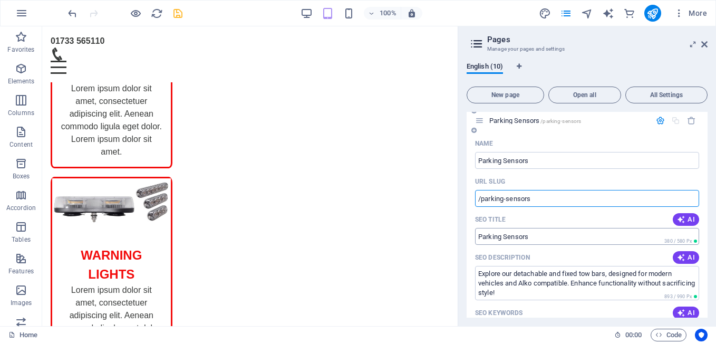
click at [505, 235] on input "Parking Sensors" at bounding box center [587, 236] width 224 height 17
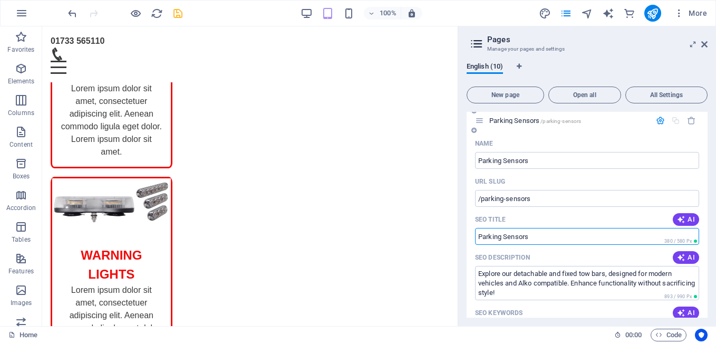
click at [505, 235] on input "Parking Sensors" at bounding box center [587, 236] width 224 height 17
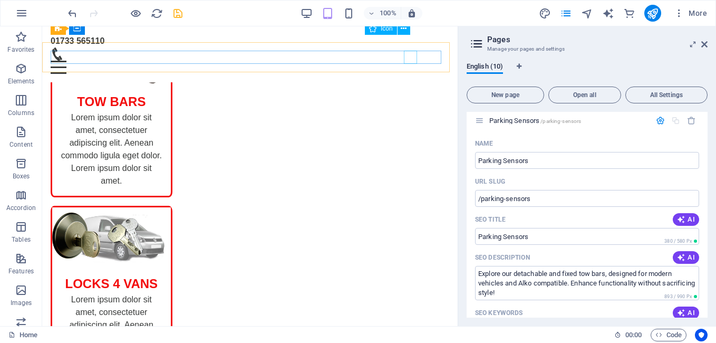
scroll to position [0, 0]
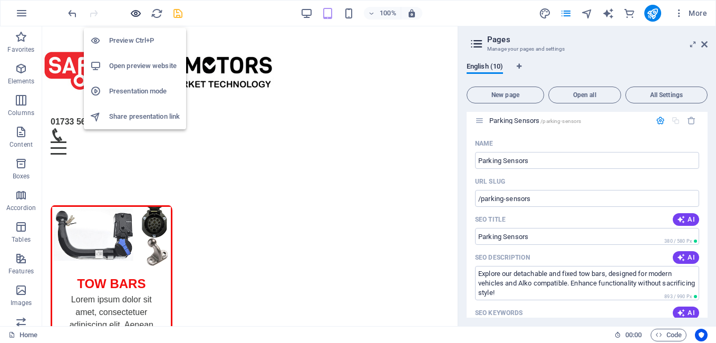
click at [136, 15] on icon "button" at bounding box center [136, 13] width 12 height 12
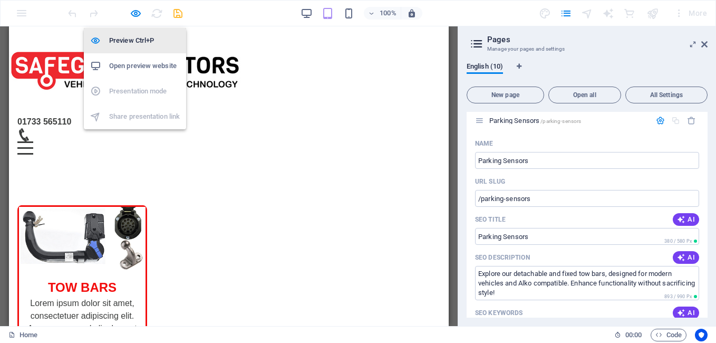
click at [115, 40] on h6 "Preview Ctrl+P" at bounding box center [144, 40] width 71 height 13
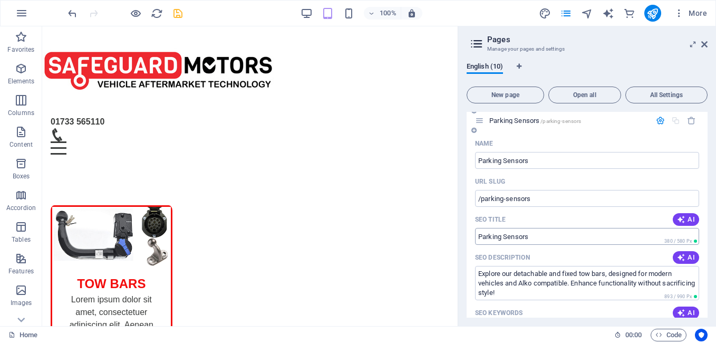
click at [544, 238] on input "Parking Sensors" at bounding box center [587, 236] width 224 height 17
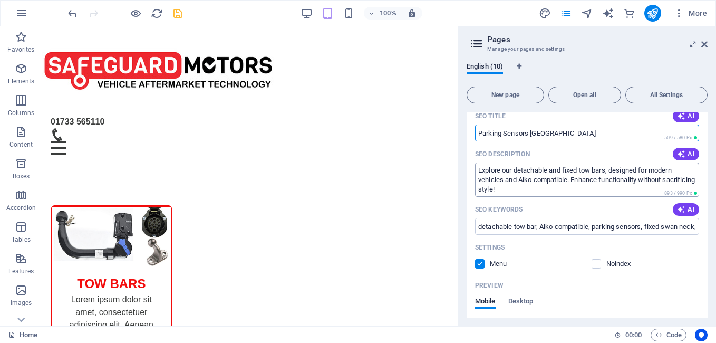
scroll to position [263, 0]
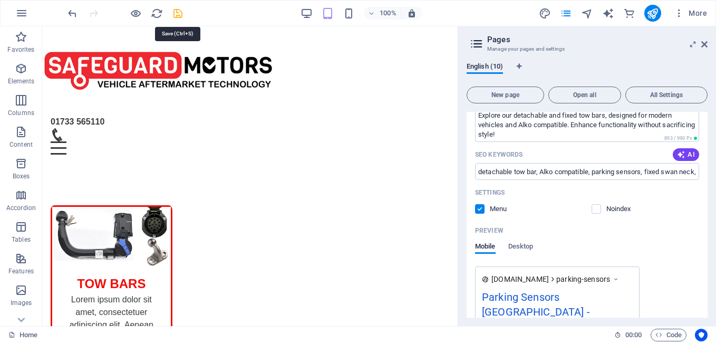
type input "Parking Sensors [GEOGRAPHIC_DATA]"
click at [177, 14] on icon "save" at bounding box center [178, 13] width 12 height 12
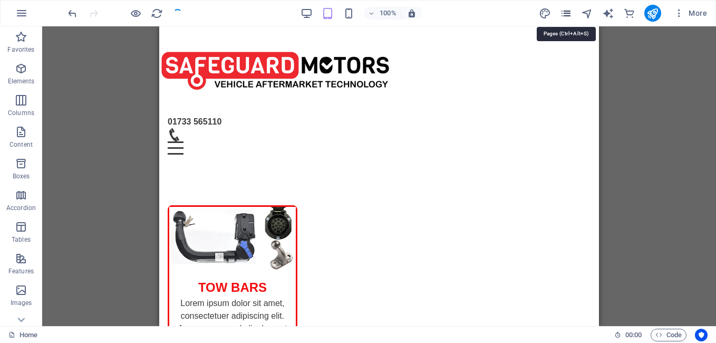
click at [570, 9] on icon "pages" at bounding box center [566, 13] width 12 height 12
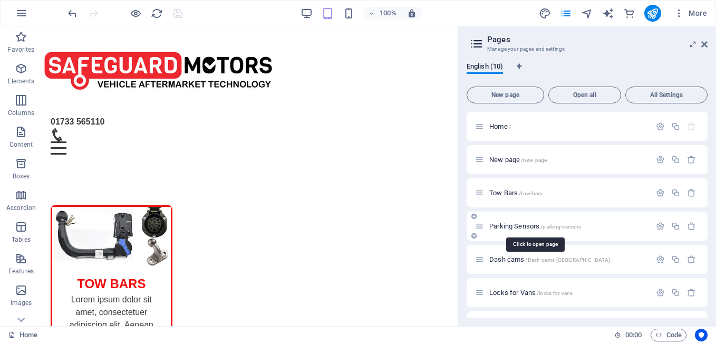
click at [510, 223] on span "Parking Sensors /parking-sensors" at bounding box center [535, 226] width 92 height 8
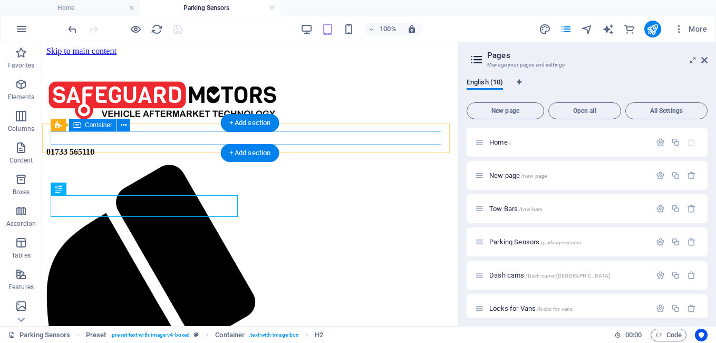
scroll to position [0, 0]
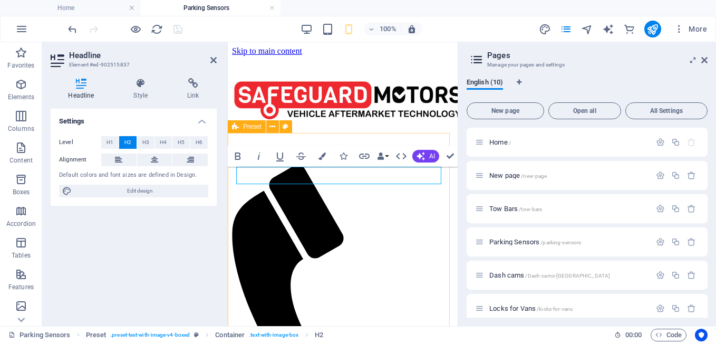
scroll to position [105, 0]
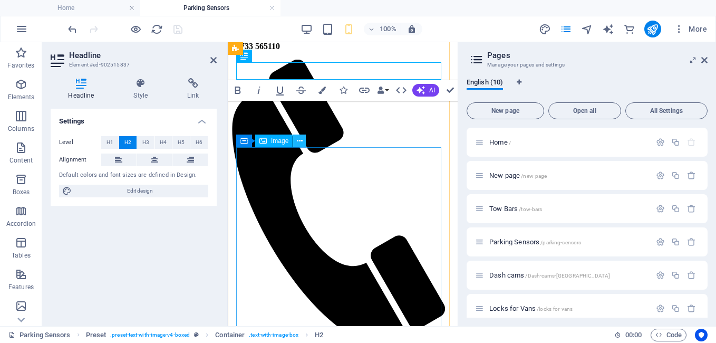
click at [301, 143] on icon at bounding box center [300, 140] width 6 height 11
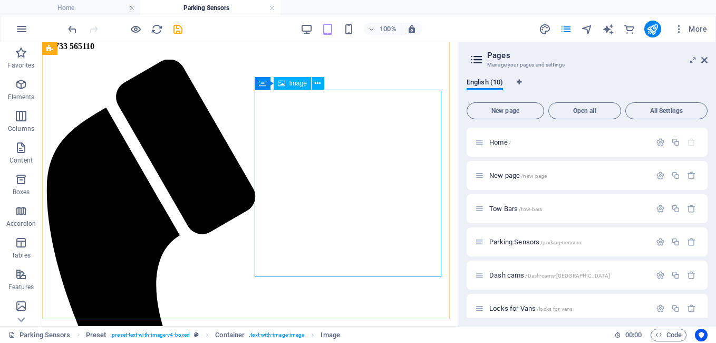
click at [286, 84] on div "Image" at bounding box center [291, 83] width 37 height 13
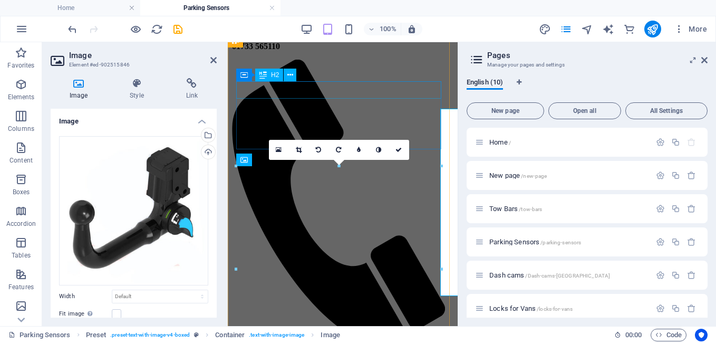
scroll to position [86, 0]
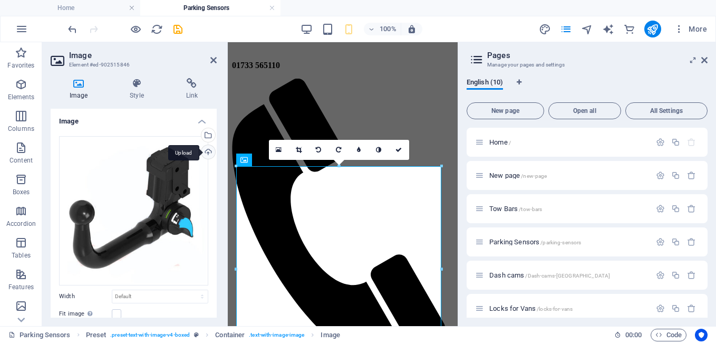
click at [204, 148] on div "Upload" at bounding box center [207, 153] width 16 height 16
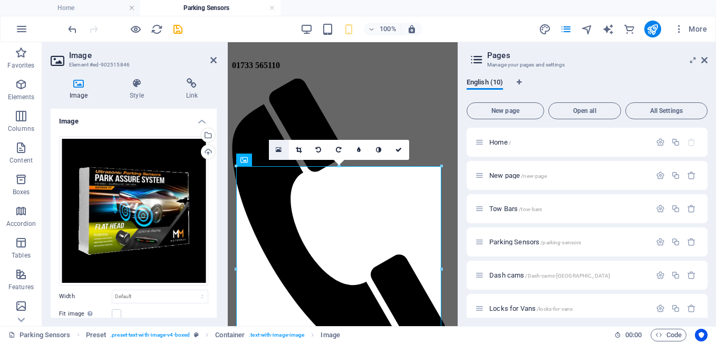
click at [281, 151] on link at bounding box center [279, 150] width 20 height 20
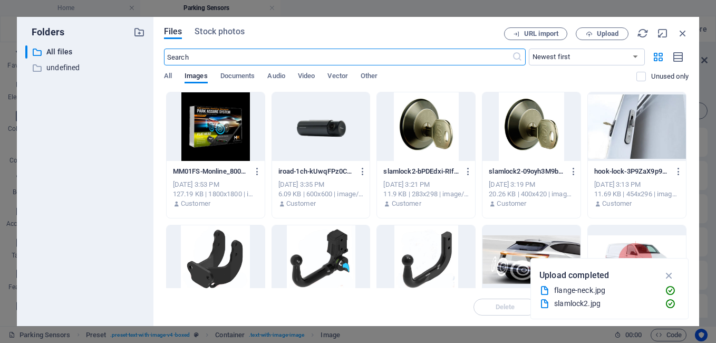
scroll to position [517, 0]
click at [601, 31] on span "Upload" at bounding box center [608, 34] width 22 height 6
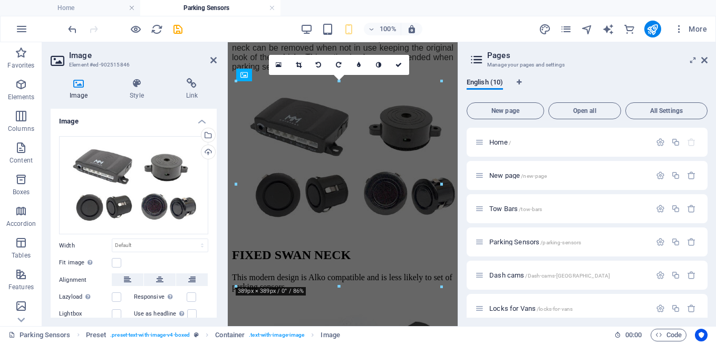
scroll to position [171, 0]
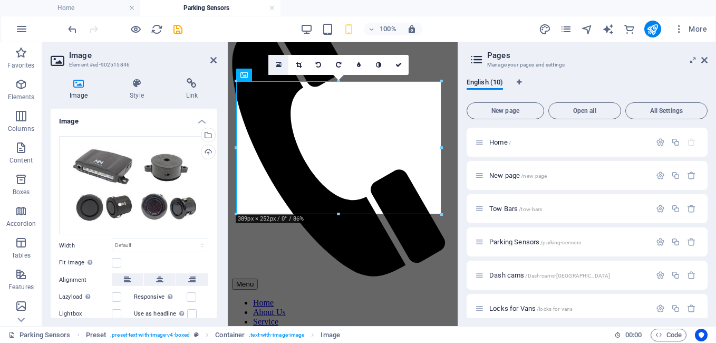
click at [274, 65] on link at bounding box center [278, 65] width 20 height 20
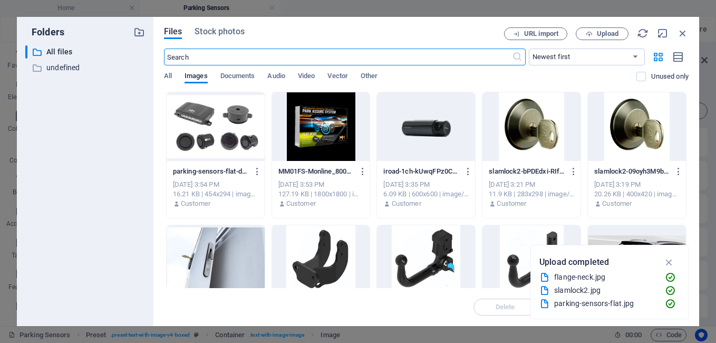
scroll to position [478, 0]
click at [338, 140] on div at bounding box center [321, 126] width 98 height 69
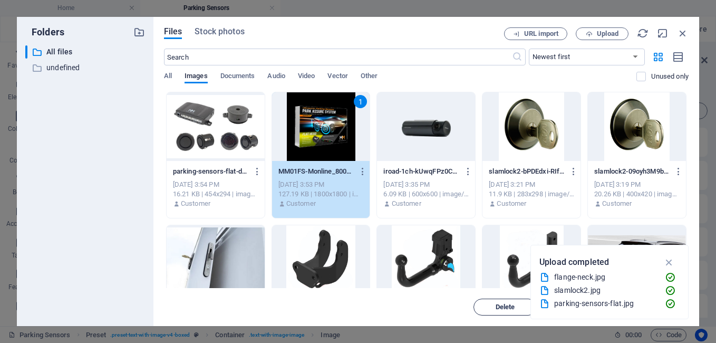
click at [494, 301] on button "Delete" at bounding box center [504, 306] width 63 height 17
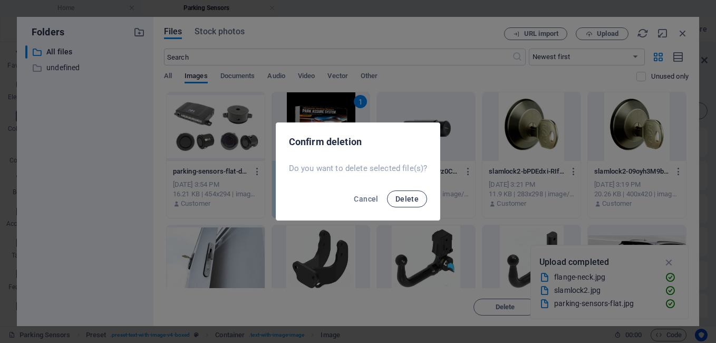
click at [406, 201] on span "Delete" at bounding box center [406, 198] width 23 height 8
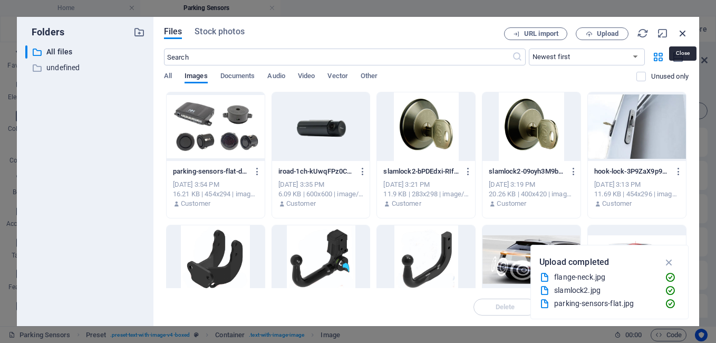
click at [686, 28] on icon "button" at bounding box center [683, 33] width 12 height 12
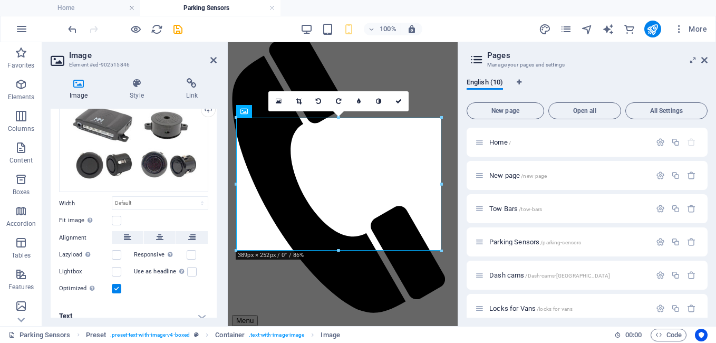
scroll to position [52, 0]
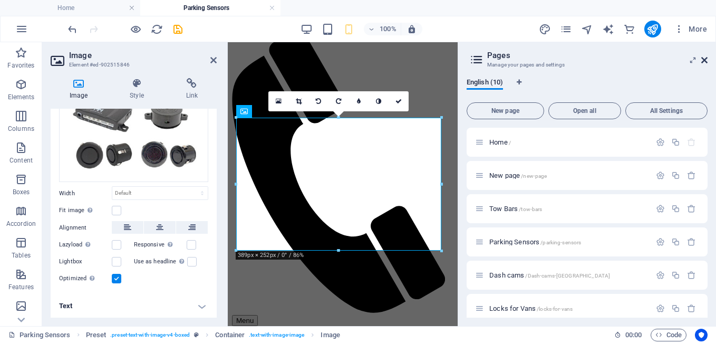
click at [702, 57] on icon at bounding box center [704, 60] width 6 height 8
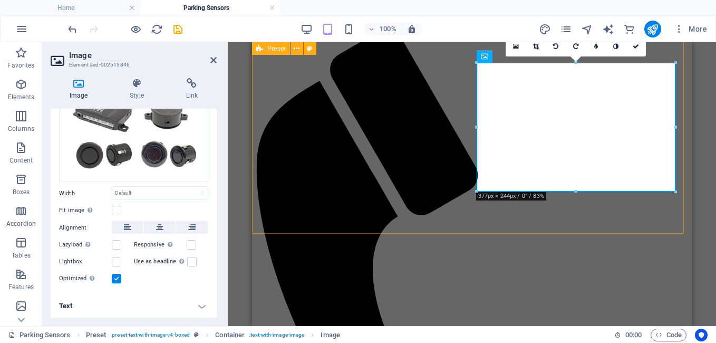
scroll to position [30, 0]
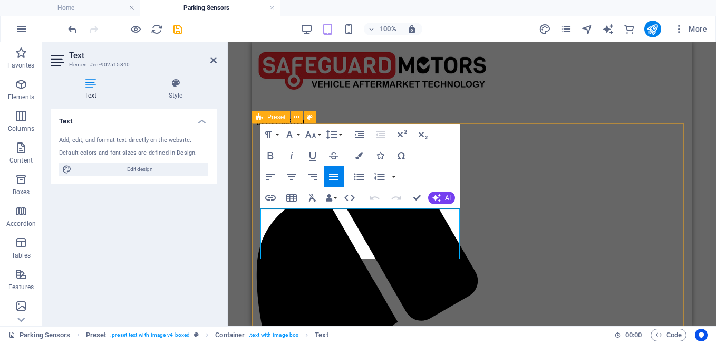
drag, startPoint x: 455, startPoint y: 253, endPoint x: 259, endPoint y: 216, distance: 199.0
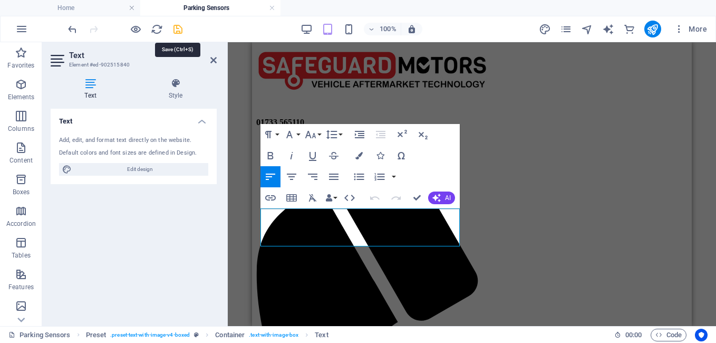
click at [179, 31] on icon "save" at bounding box center [178, 29] width 12 height 12
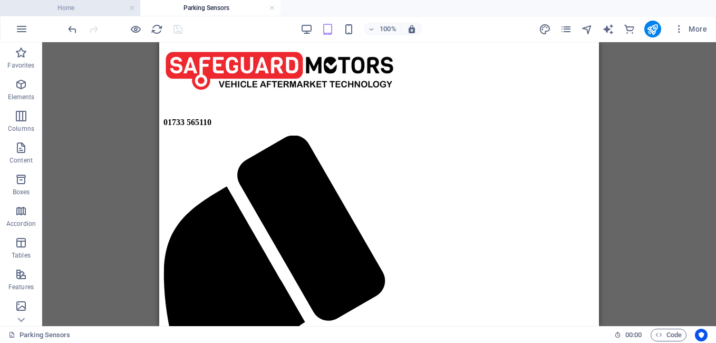
click at [70, 7] on h4 "Home" at bounding box center [70, 8] width 140 height 12
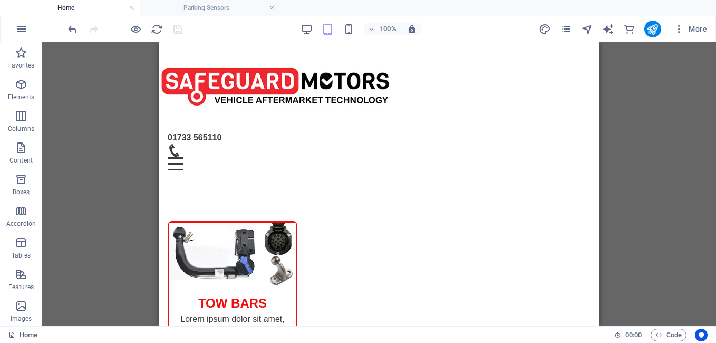
scroll to position [0, 0]
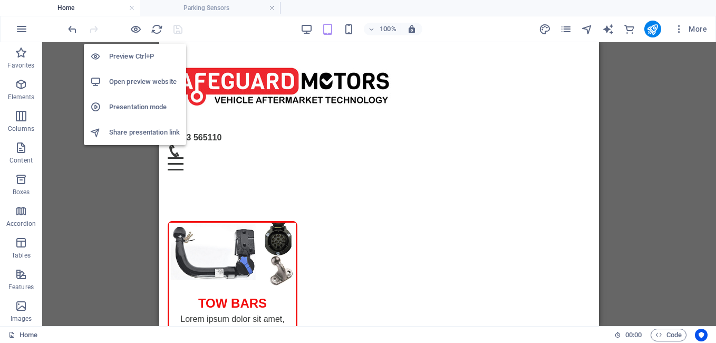
click at [130, 77] on h6 "Open preview website" at bounding box center [144, 81] width 71 height 13
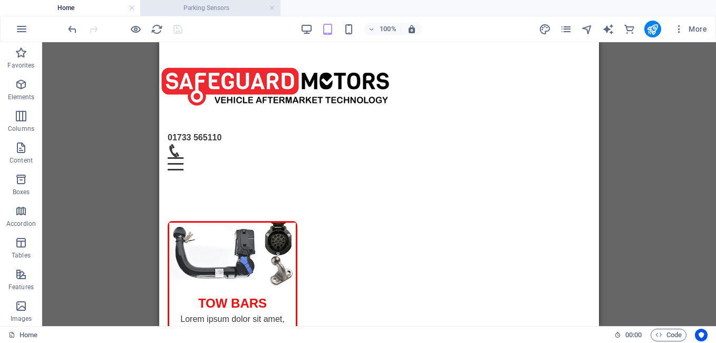
click at [208, 11] on h4 "Parking Sensors" at bounding box center [210, 8] width 140 height 12
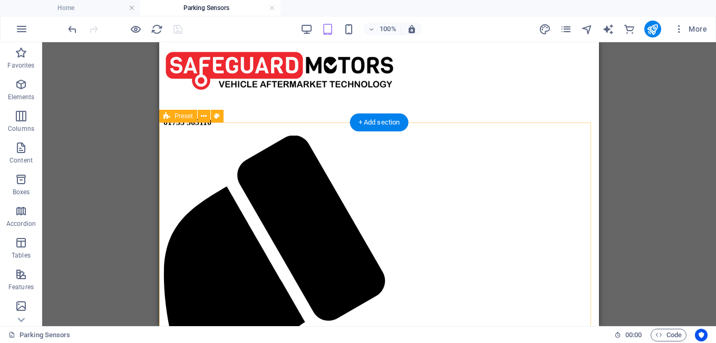
scroll to position [82, 0]
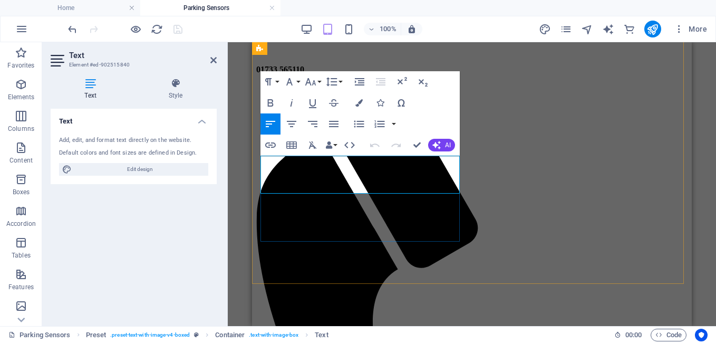
drag, startPoint x: 461, startPoint y: 273, endPoint x: 465, endPoint y: 253, distance: 20.9
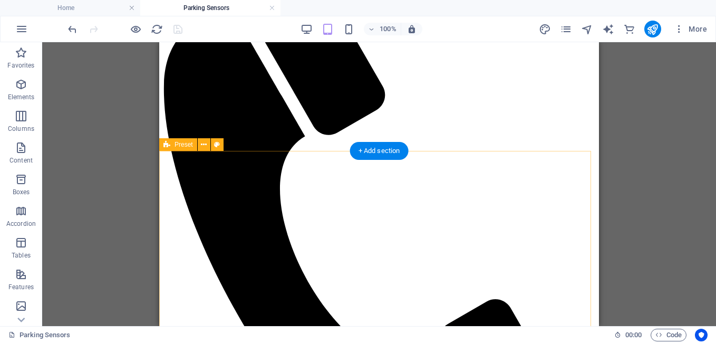
scroll to position [263, 0]
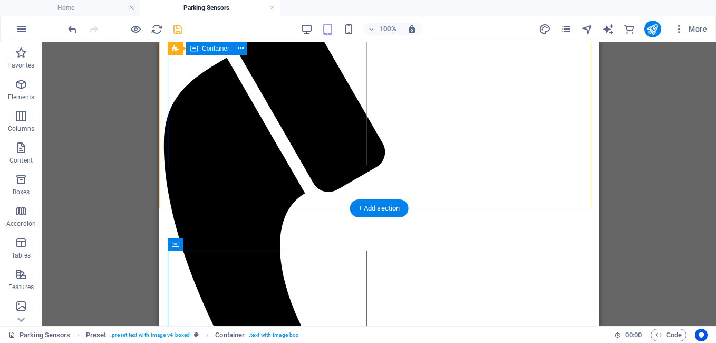
scroll to position [53, 0]
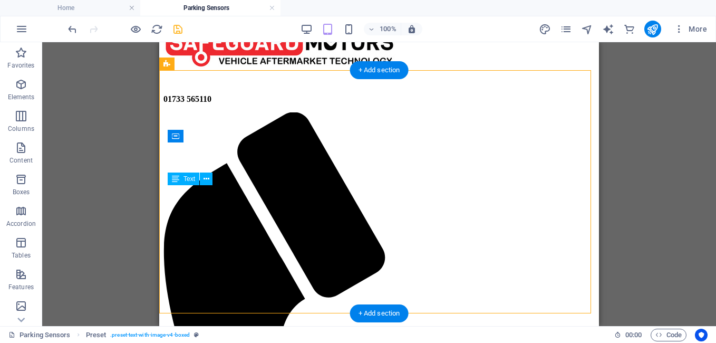
drag, startPoint x: 308, startPoint y: 218, endPoint x: 286, endPoint y: 214, distance: 21.9
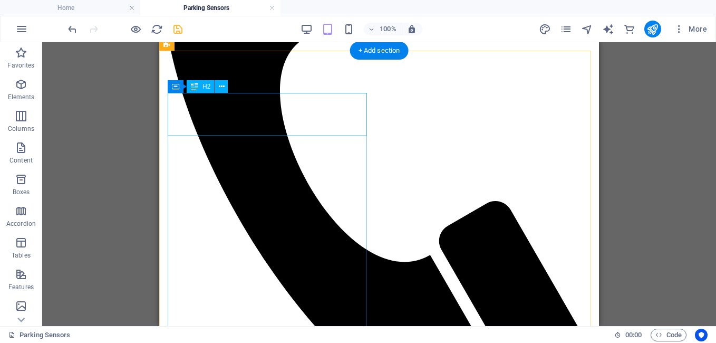
scroll to position [316, 0]
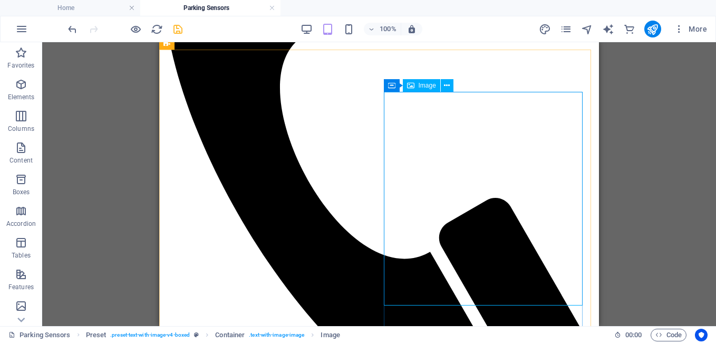
click at [423, 91] on div "Image" at bounding box center [421, 85] width 37 height 13
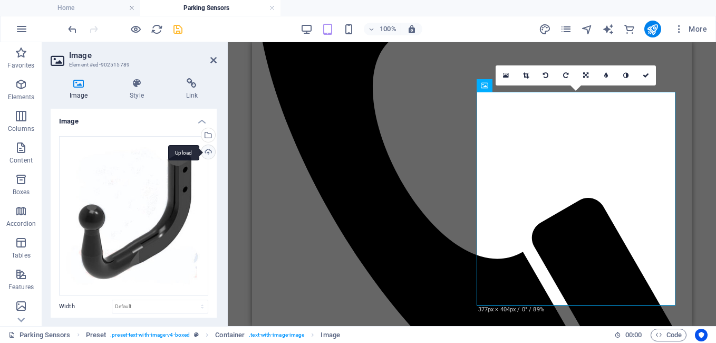
click at [204, 152] on div "Upload" at bounding box center [207, 153] width 16 height 16
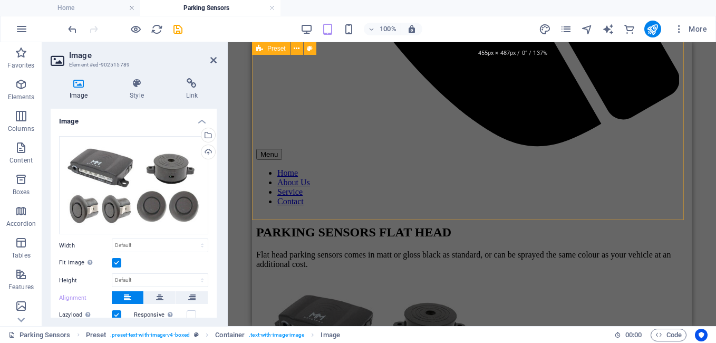
scroll to position [474, 0]
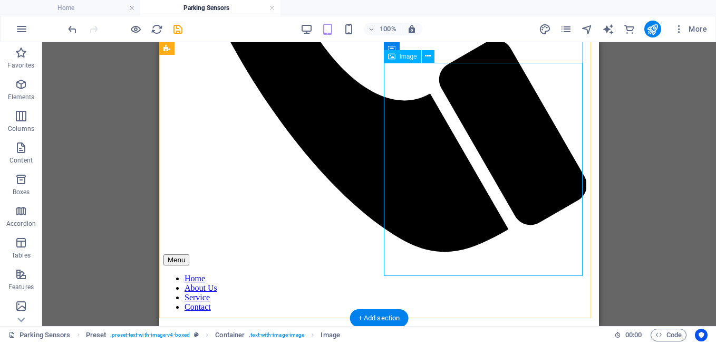
click at [398, 61] on div "Image" at bounding box center [402, 56] width 37 height 13
click at [427, 57] on icon at bounding box center [428, 56] width 6 height 11
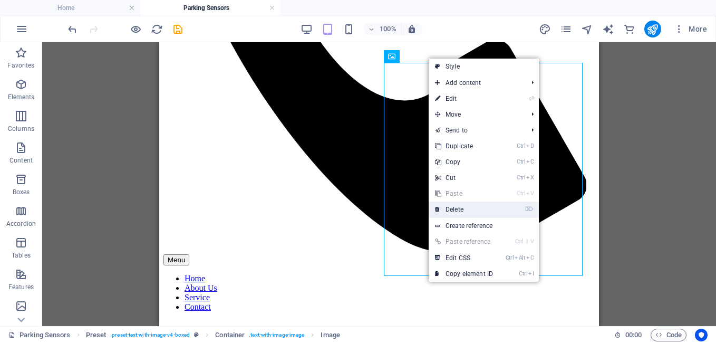
click at [464, 210] on link "⌦ Delete" at bounding box center [463, 209] width 71 height 16
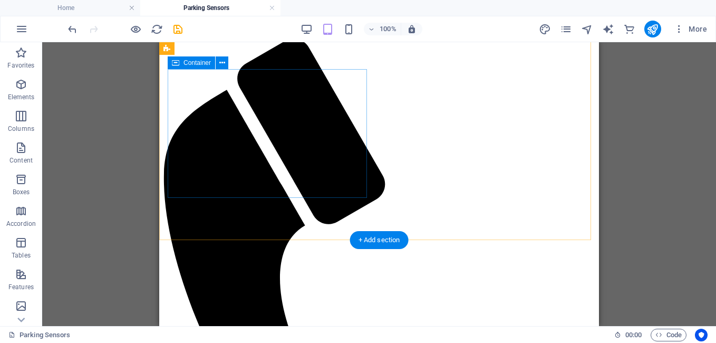
scroll to position [105, 0]
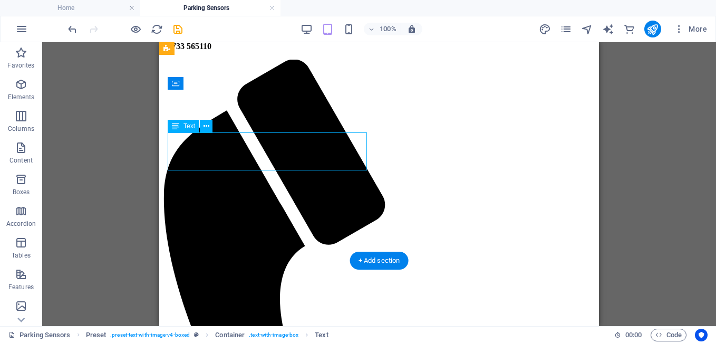
drag, startPoint x: 309, startPoint y: 164, endPoint x: 290, endPoint y: 162, distance: 19.1
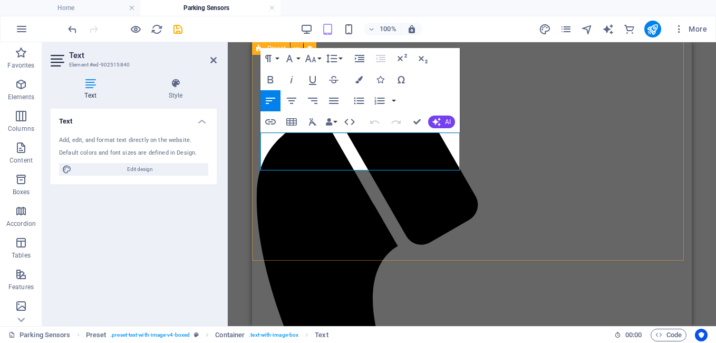
drag, startPoint x: 376, startPoint y: 162, endPoint x: 258, endPoint y: 139, distance: 119.8
copy p "Flat head parking sensors comes in matt or gloss black as standard, or can be s…"
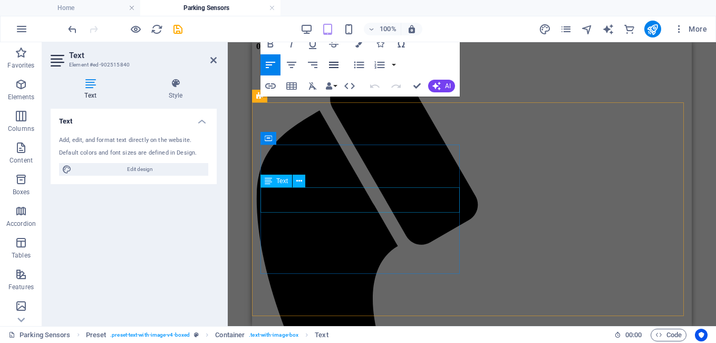
scroll to position [263, 0]
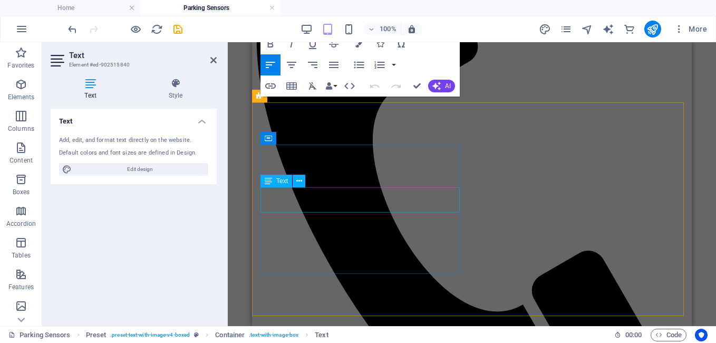
drag, startPoint x: 390, startPoint y: 204, endPoint x: 384, endPoint y: 204, distance: 6.9
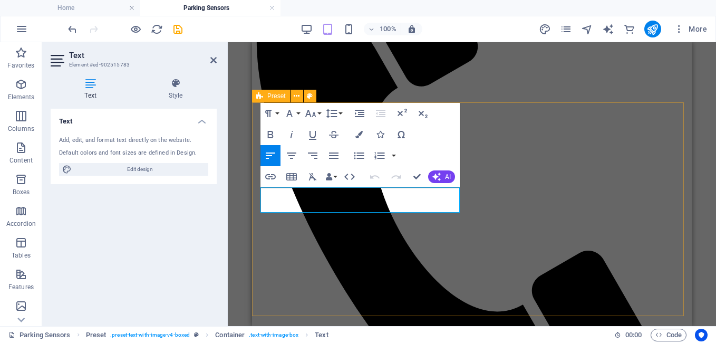
drag, startPoint x: 380, startPoint y: 205, endPoint x: 259, endPoint y: 192, distance: 122.4
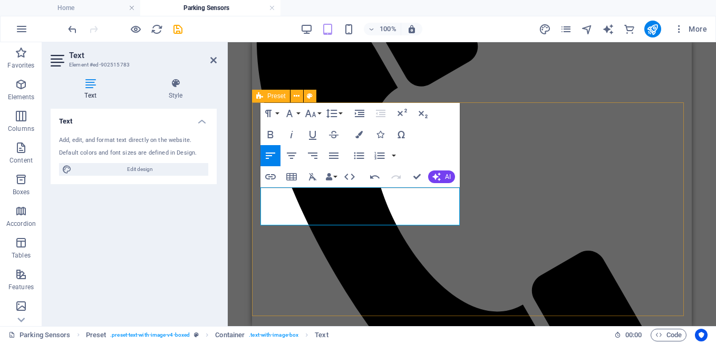
drag, startPoint x: 274, startPoint y: 192, endPoint x: 258, endPoint y: 193, distance: 15.9
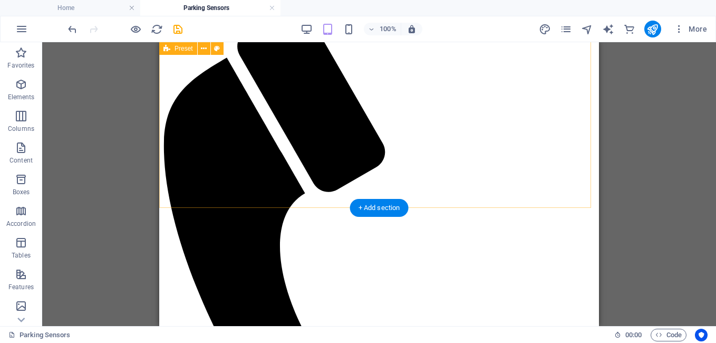
scroll to position [0, 0]
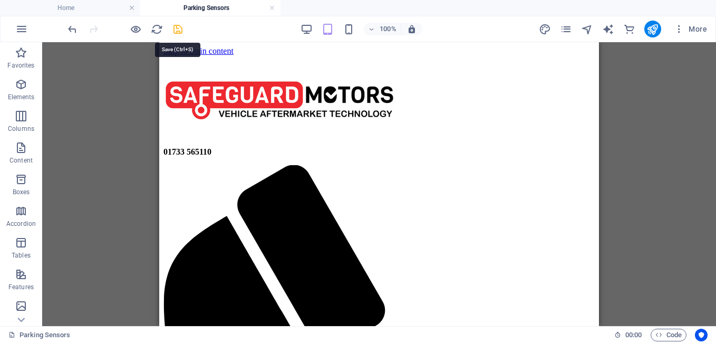
click at [175, 30] on icon "save" at bounding box center [178, 29] width 12 height 12
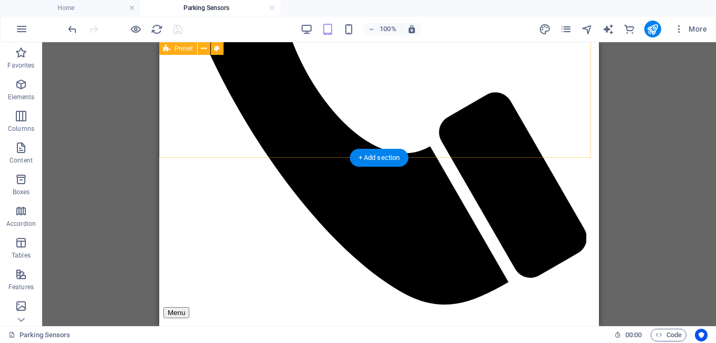
scroll to position [263, 0]
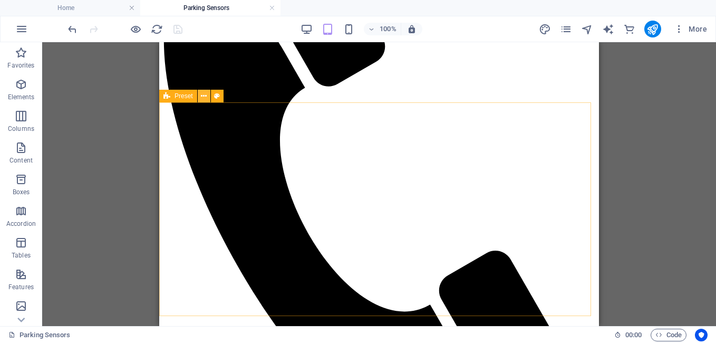
click at [202, 95] on icon at bounding box center [204, 96] width 6 height 11
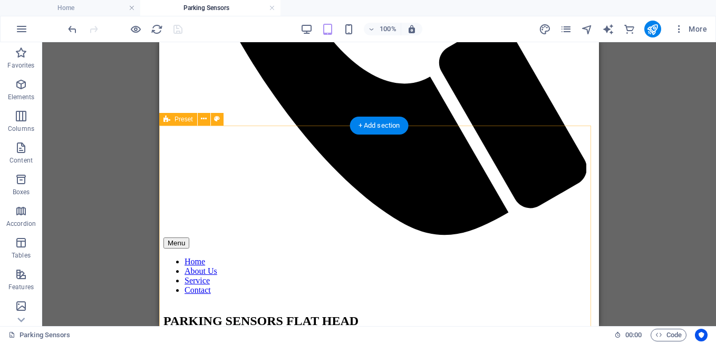
scroll to position [429, 0]
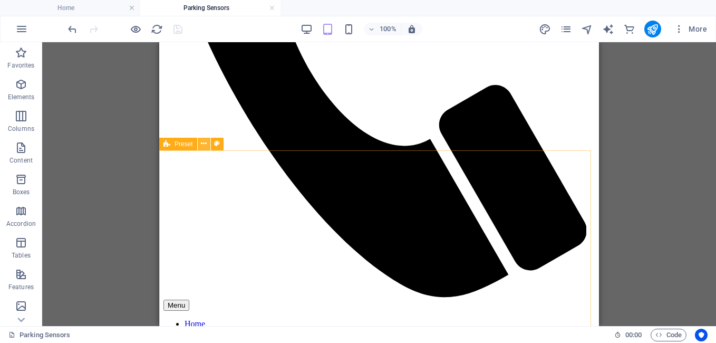
click at [208, 142] on button at bounding box center [204, 144] width 13 height 13
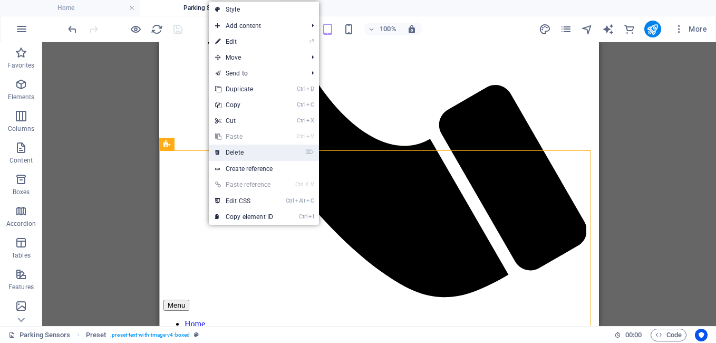
click at [239, 151] on link "⌦ Delete" at bounding box center [244, 152] width 71 height 16
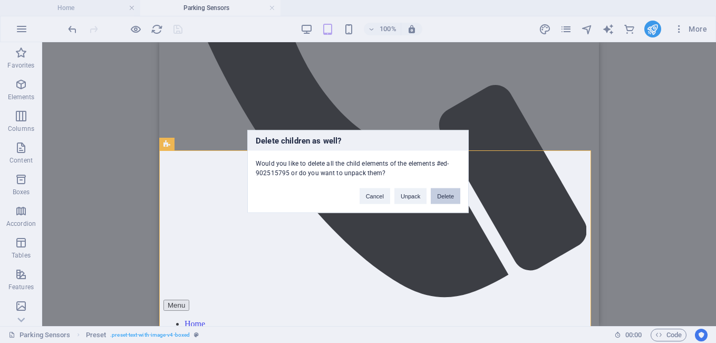
click at [445, 190] on button "Delete" at bounding box center [446, 196] width 30 height 16
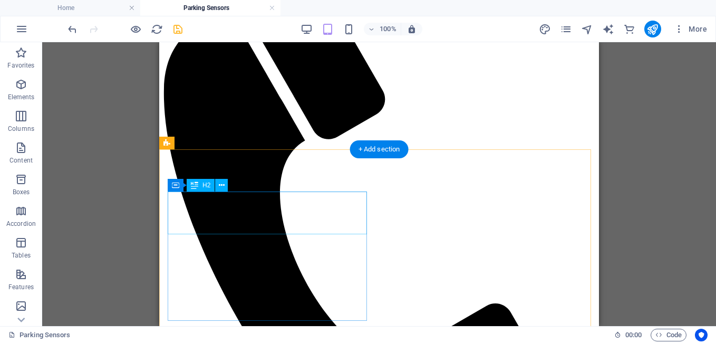
scroll to position [253, 0]
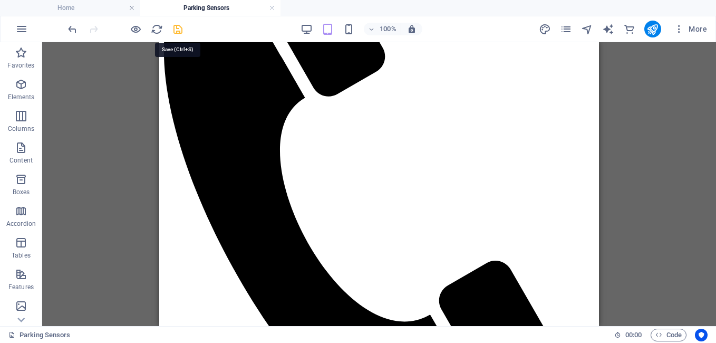
click at [175, 27] on icon "save" at bounding box center [178, 29] width 12 height 12
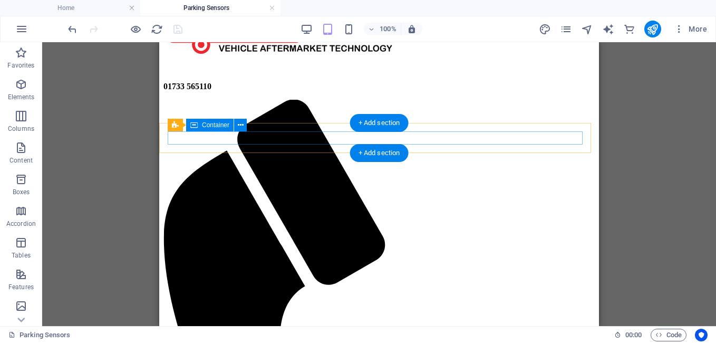
scroll to position [0, 0]
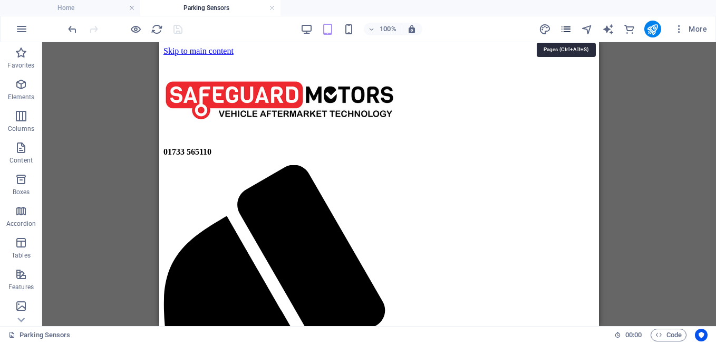
click at [570, 30] on icon "pages" at bounding box center [566, 29] width 12 height 12
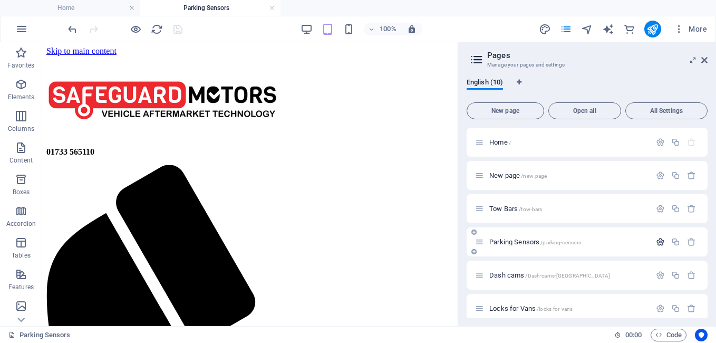
click at [657, 242] on icon "button" at bounding box center [660, 241] width 9 height 9
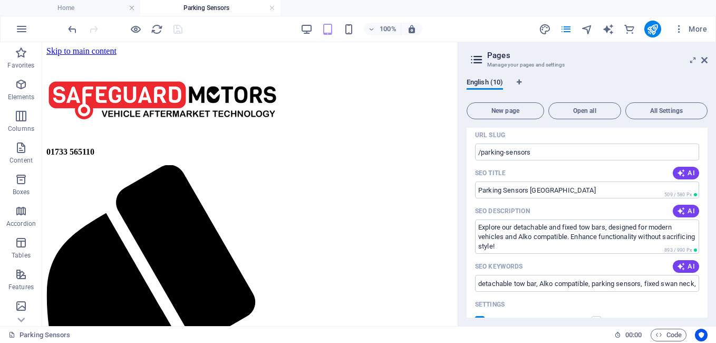
scroll to position [211, 0]
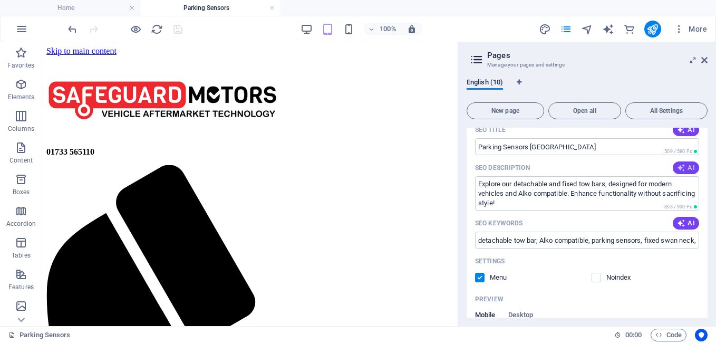
click at [690, 170] on span "AI" at bounding box center [686, 167] width 18 height 8
type textarea "Discover our flat and angled head parking sensors in standard black or customiz…"
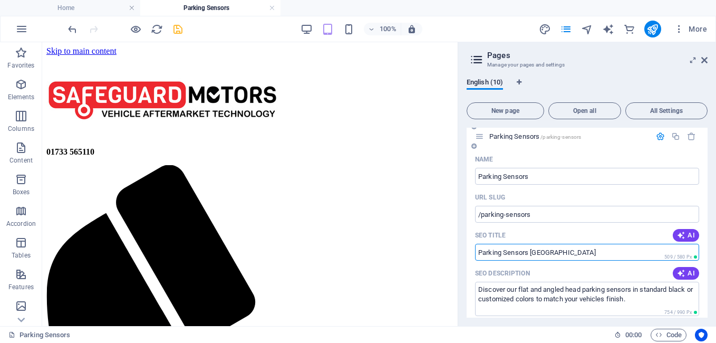
click at [528, 255] on input "Parking Sensors [GEOGRAPHIC_DATA]" at bounding box center [587, 251] width 224 height 17
type input "Parking Sensors, Peterborough"
click at [175, 32] on icon "save" at bounding box center [178, 29] width 12 height 12
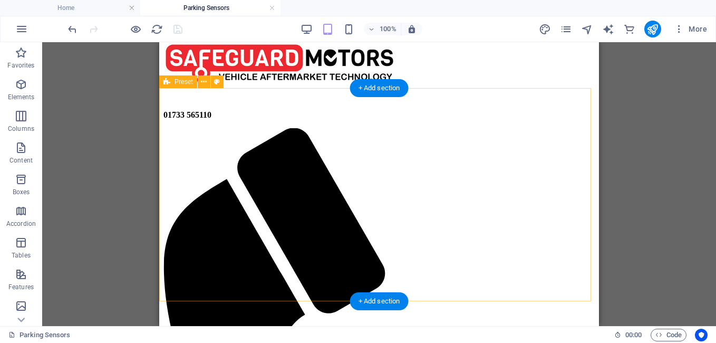
scroll to position [0, 0]
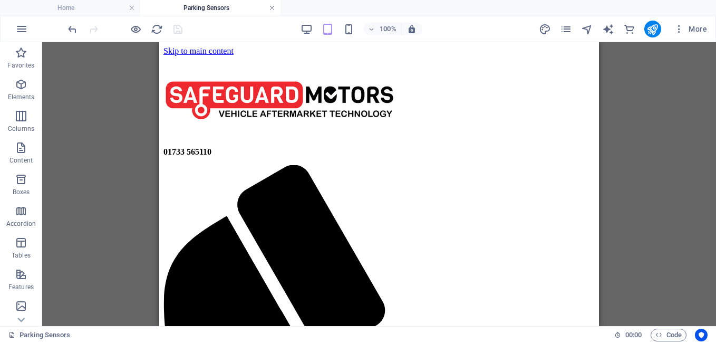
click at [274, 6] on link at bounding box center [272, 8] width 6 height 10
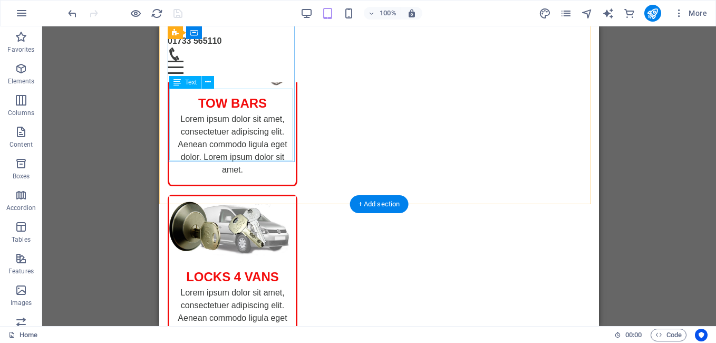
scroll to position [289, 0]
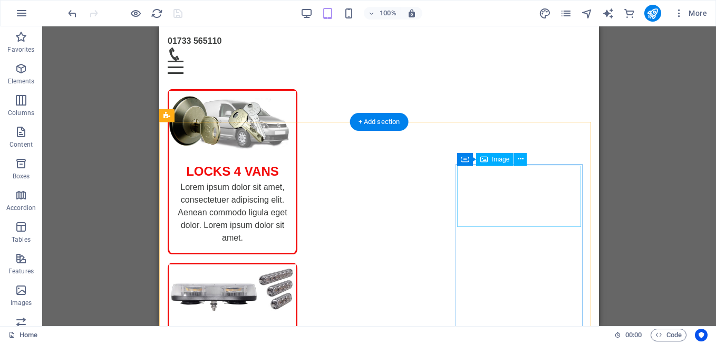
select select "%"
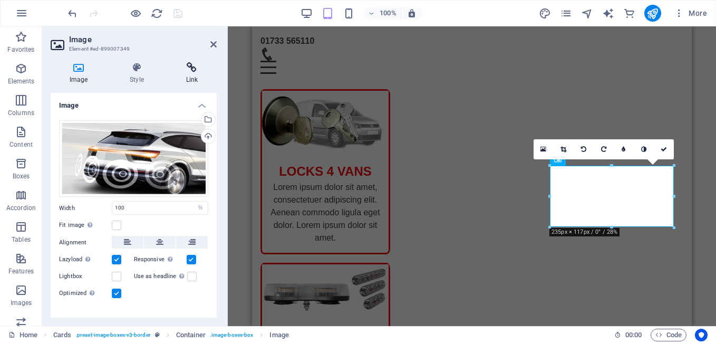
click at [196, 73] on h4 "Link" at bounding box center [192, 73] width 50 height 22
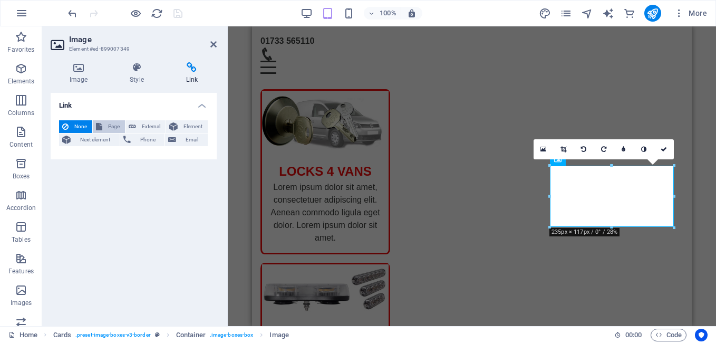
click at [106, 126] on span "Page" at bounding box center [113, 126] width 16 height 13
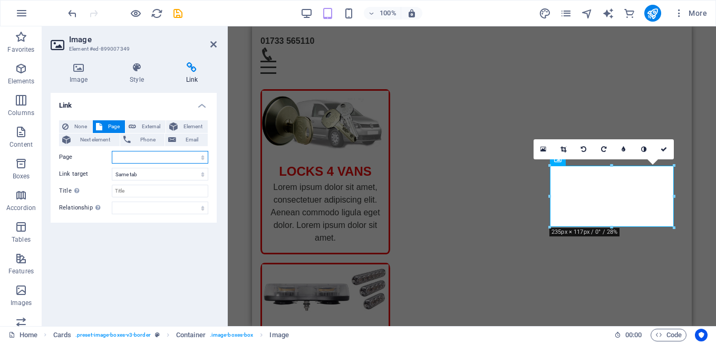
click at [118, 156] on select "Home New page Tow Bars Parking Sensors Dash cams Locks for Vans contact-us Abou…" at bounding box center [160, 157] width 96 height 13
select select "3"
click at [112, 151] on select "Home New page Tow Bars Parking Sensors Dash cams Locks for Vans contact-us Abou…" at bounding box center [160, 157] width 96 height 13
click at [177, 12] on icon "save" at bounding box center [178, 13] width 12 height 12
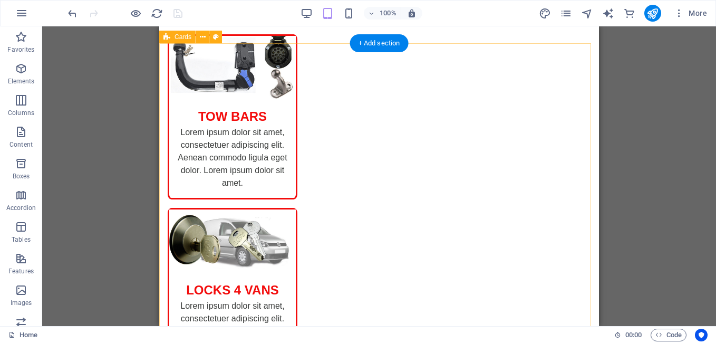
scroll to position [13, 0]
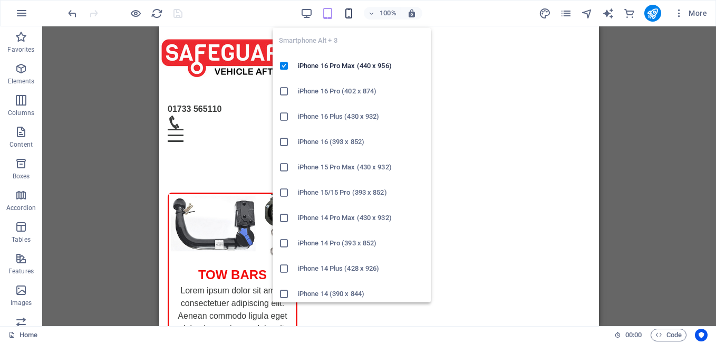
click at [351, 8] on icon "button" at bounding box center [349, 13] width 12 height 12
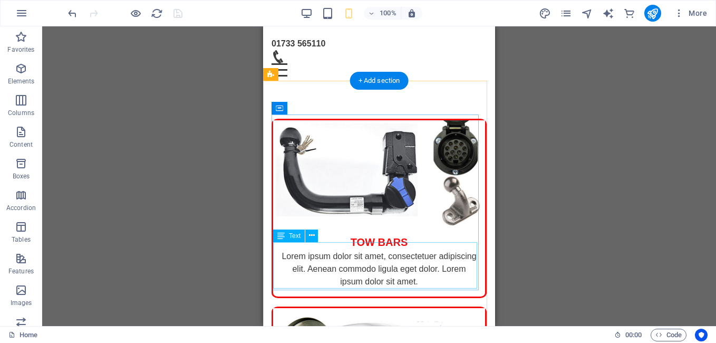
scroll to position [0, 0]
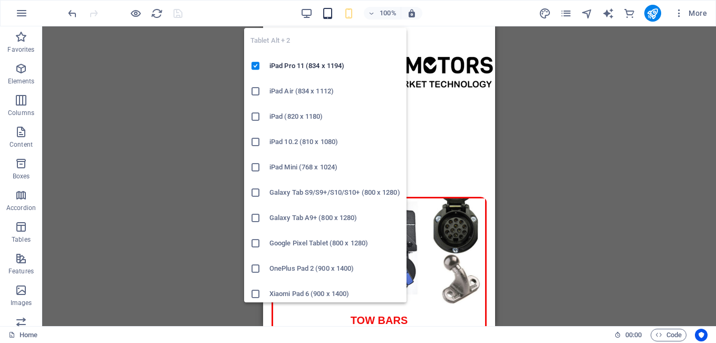
click at [328, 16] on icon "button" at bounding box center [327, 13] width 12 height 12
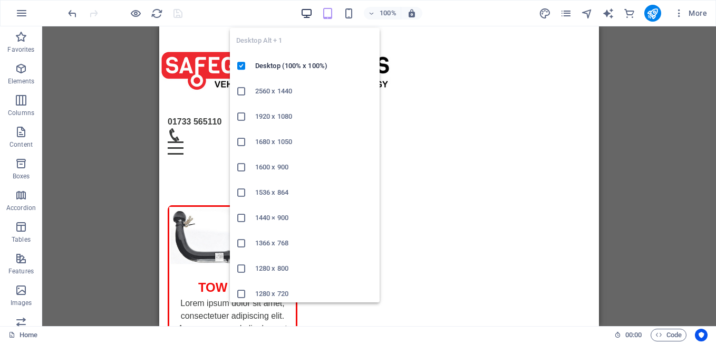
click at [307, 15] on icon "button" at bounding box center [306, 13] width 12 height 12
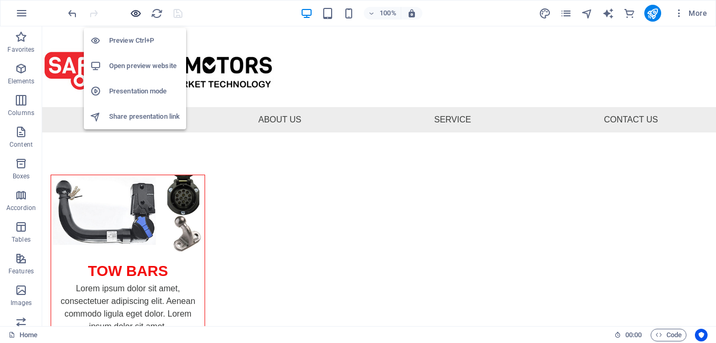
click at [136, 11] on icon "button" at bounding box center [136, 13] width 12 height 12
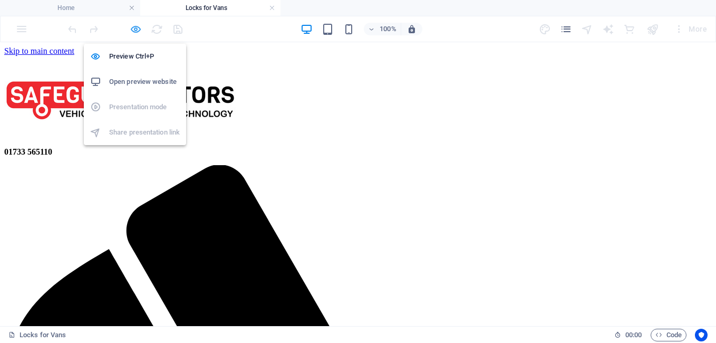
click at [133, 30] on icon "button" at bounding box center [136, 29] width 12 height 12
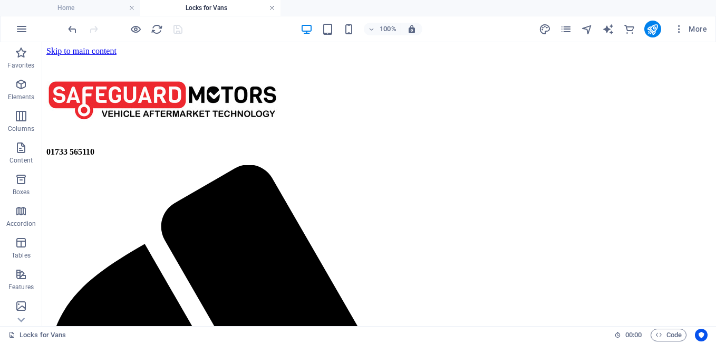
click at [270, 7] on link at bounding box center [272, 8] width 6 height 10
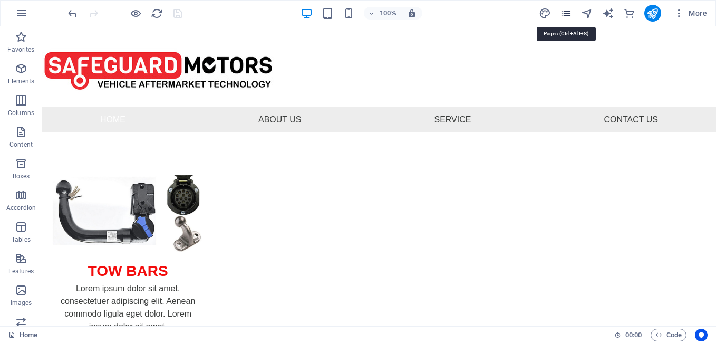
click at [565, 15] on icon "pages" at bounding box center [566, 13] width 12 height 12
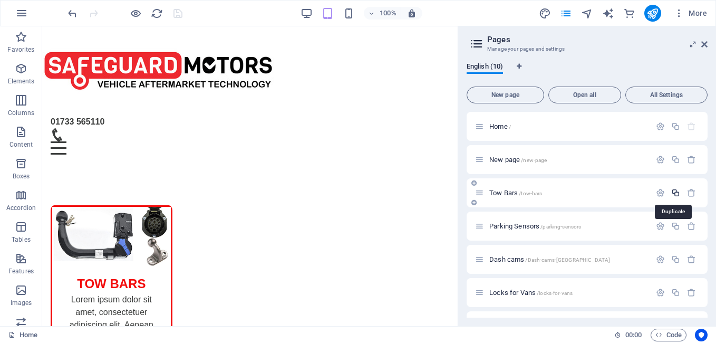
click at [672, 191] on icon "button" at bounding box center [675, 192] width 9 height 9
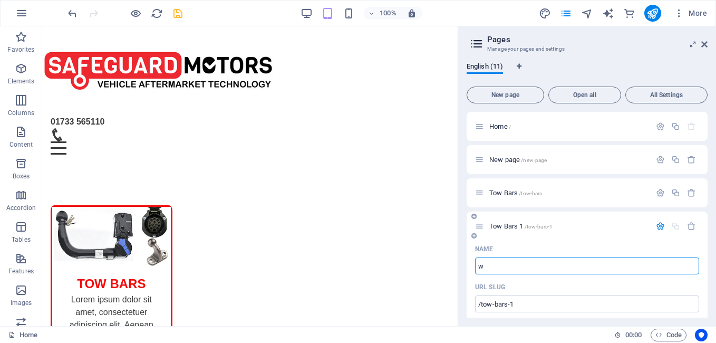
type input "w"
type input "/w"
type input "w"
type input "/wa"
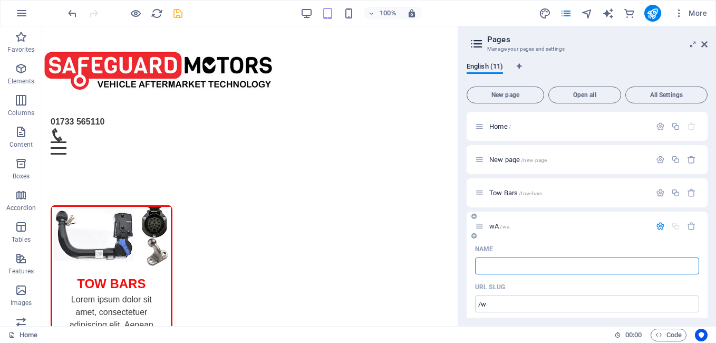
type input "wA"
type input "w"
type input "/"
type input "wARNING"
type input "/war"
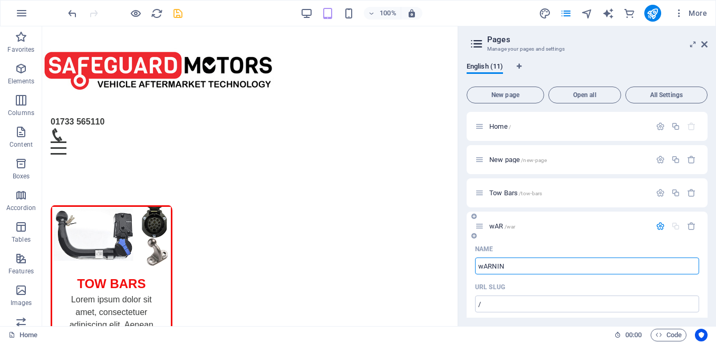
type input "wAR"
type input "wARNING LIGH"
type input "/warning"
type input "wARNING"
type input "wARNING LIGHTS"
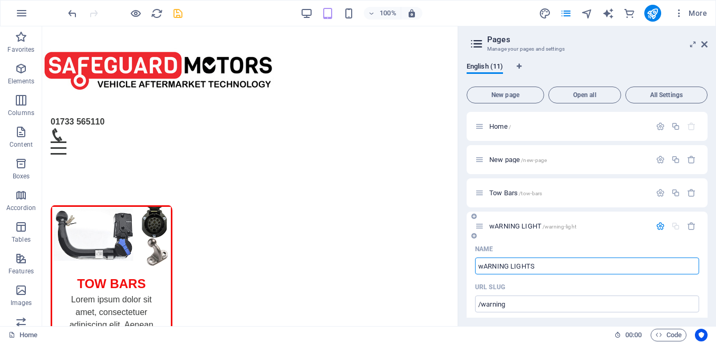
type input "/warning-light"
type input "wARNING LIGHT"
type input "wARNING LIGHTS"
type input "/warning-lights"
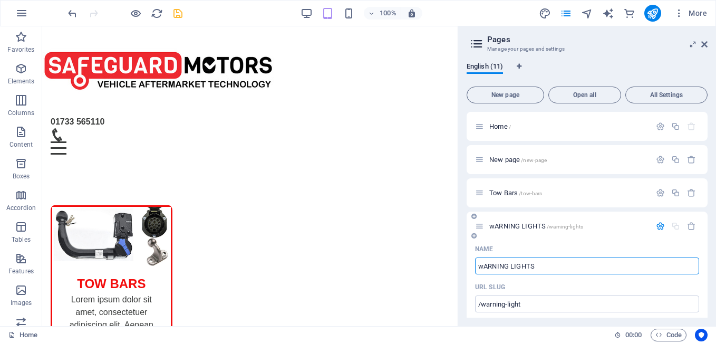
type input "wARNING LIGHTS"
type input "w"
type input "/"
type input "Wa"
type input "/w"
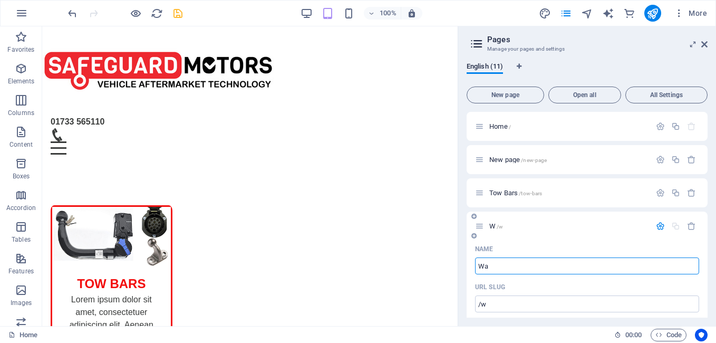
type input "W"
type input "Warn"
type input "/wa"
type input "Wa"
type input "Warning"
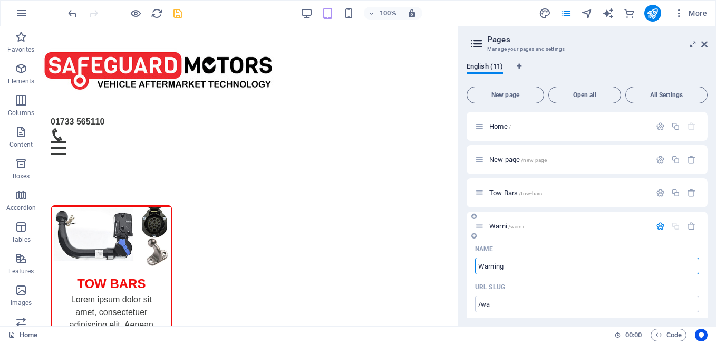
type input "/warni"
type input "Warni"
type input "Warning"
type input "/warning"
type input "Warning"
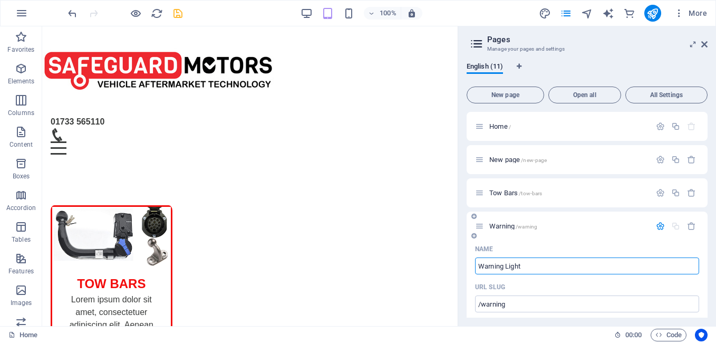
type input "Warning Lights"
type input "/warning-light"
type input "Warning Light"
type input "Warning Lights"
type input "/warning-lights"
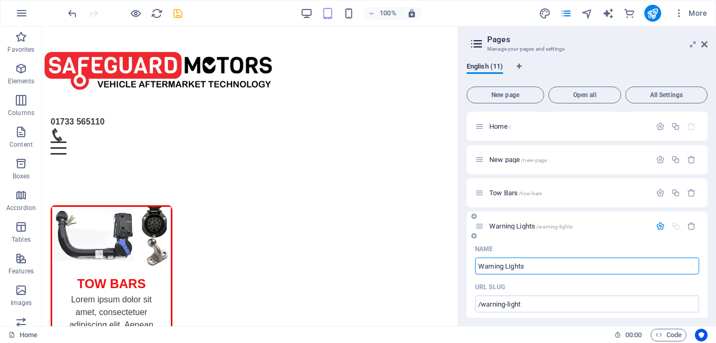
type input "Warning Lights"
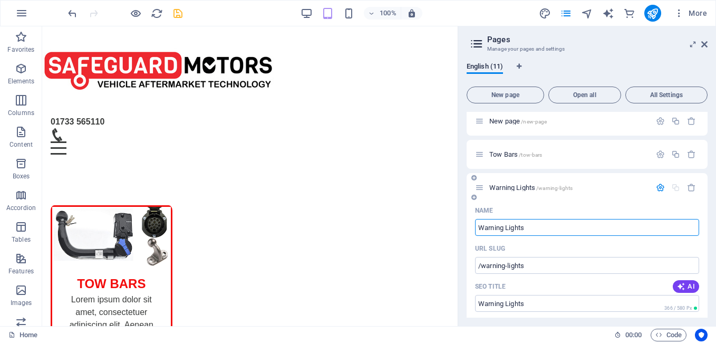
scroll to position [53, 0]
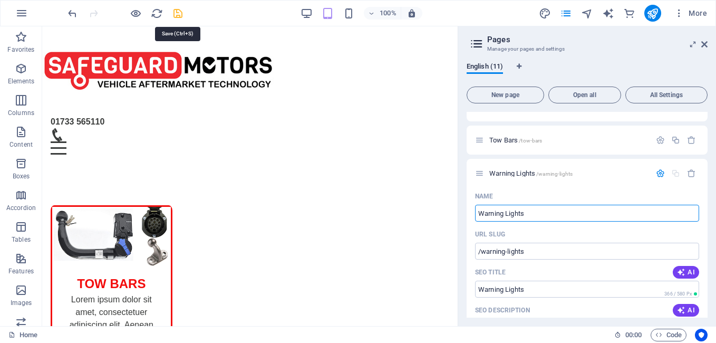
type input "Warning Lights"
click at [179, 13] on icon "save" at bounding box center [178, 13] width 12 height 12
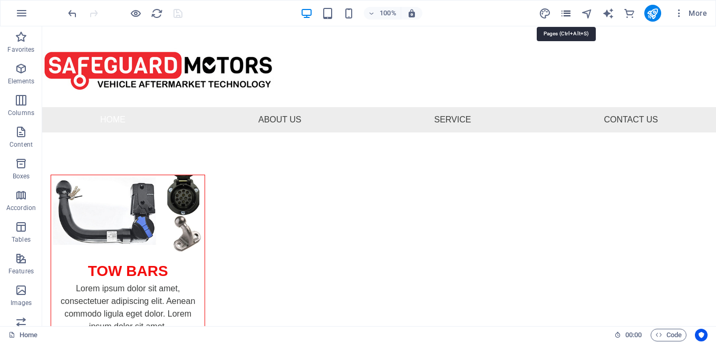
click at [568, 13] on icon "pages" at bounding box center [566, 13] width 12 height 12
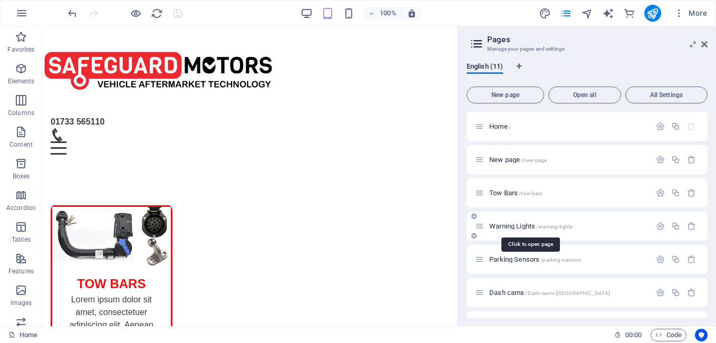
click at [512, 224] on span "Warning Lights /warning-lights" at bounding box center [530, 226] width 83 height 8
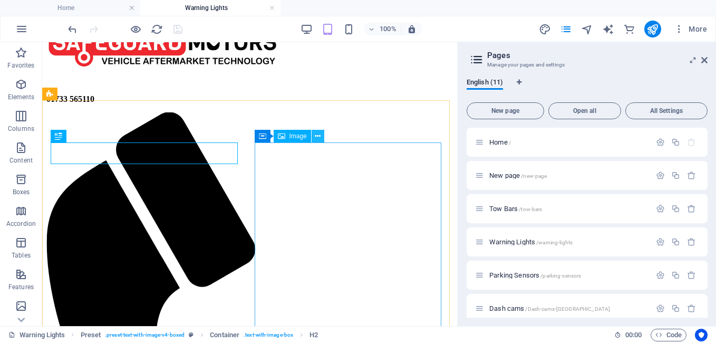
click at [314, 135] on button at bounding box center [317, 136] width 13 height 13
click at [302, 136] on span "Image" at bounding box center [297, 136] width 17 height 6
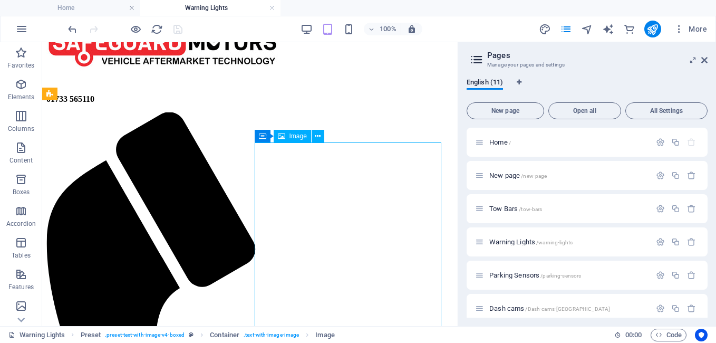
click at [295, 138] on span "Image" at bounding box center [297, 136] width 17 height 6
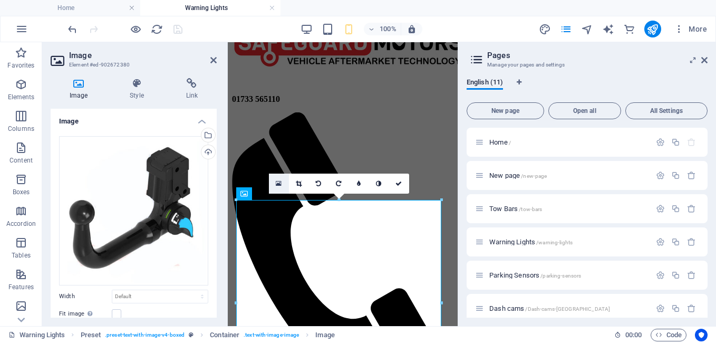
click at [276, 184] on icon at bounding box center [279, 183] width 6 height 7
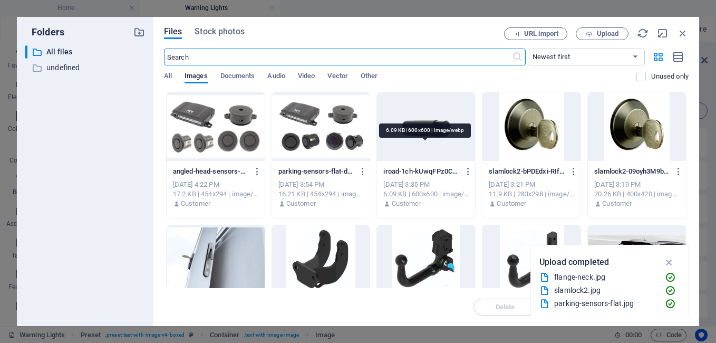
scroll to position [158, 0]
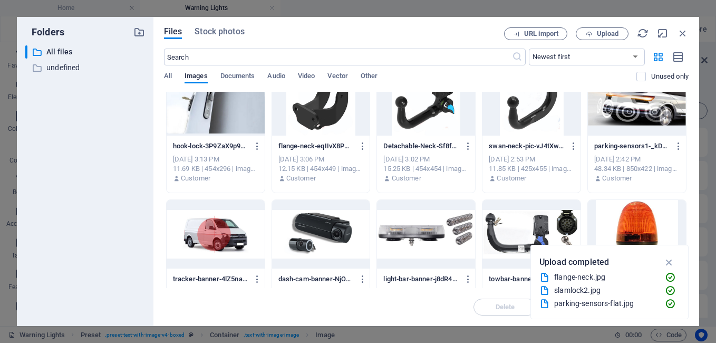
click at [406, 240] on div at bounding box center [426, 234] width 98 height 69
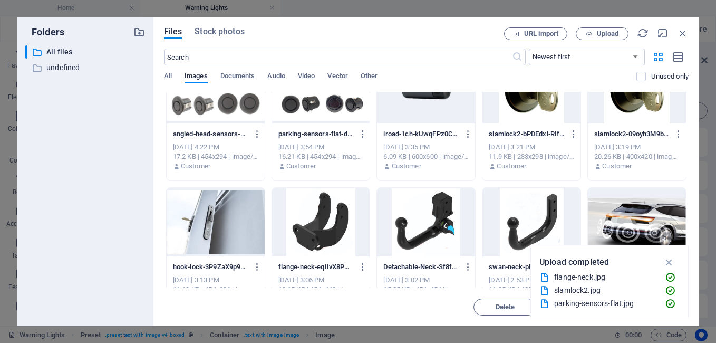
scroll to position [0, 0]
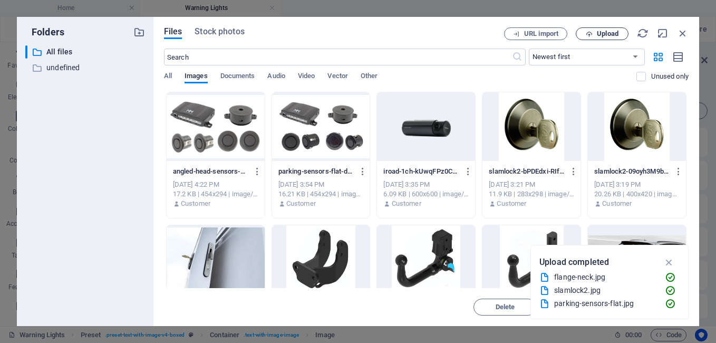
click at [597, 31] on span "Upload" at bounding box center [608, 34] width 22 height 6
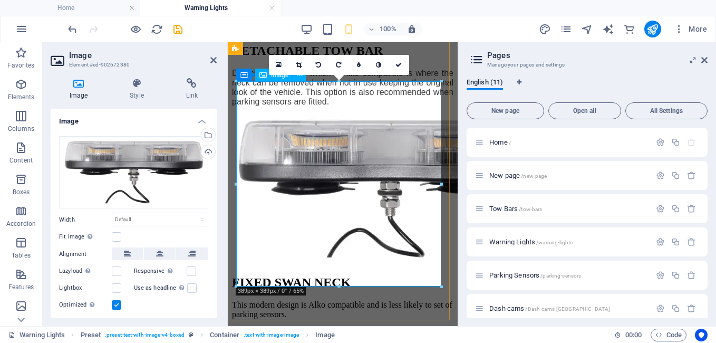
scroll to position [171, 0]
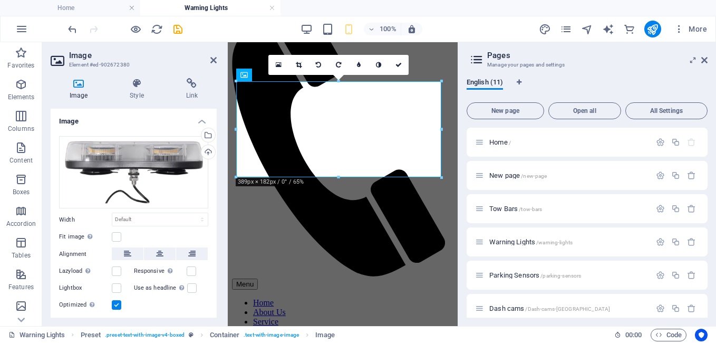
click at [468, 16] on div "100% More" at bounding box center [358, 28] width 715 height 25
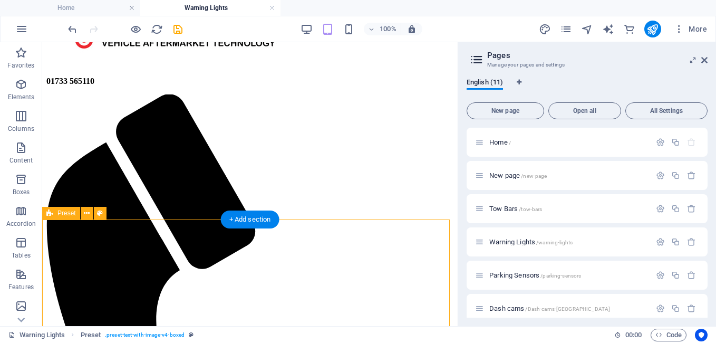
scroll to position [105, 0]
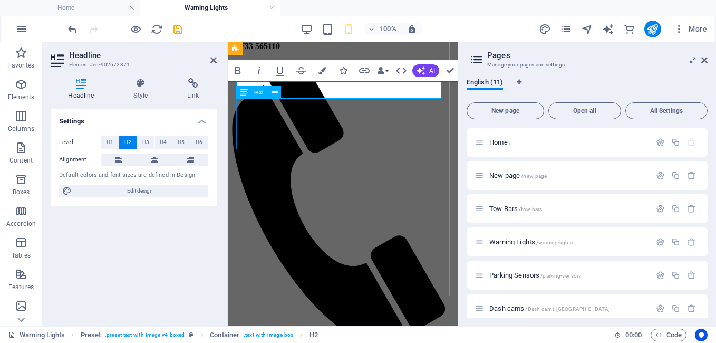
scroll to position [86, 0]
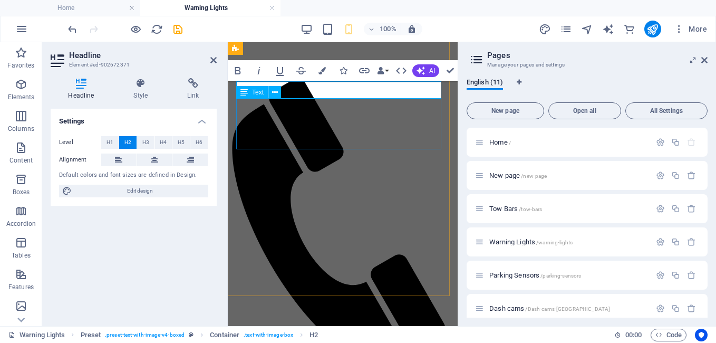
drag, startPoint x: 310, startPoint y: 129, endPoint x: 472, endPoint y: 133, distance: 161.3
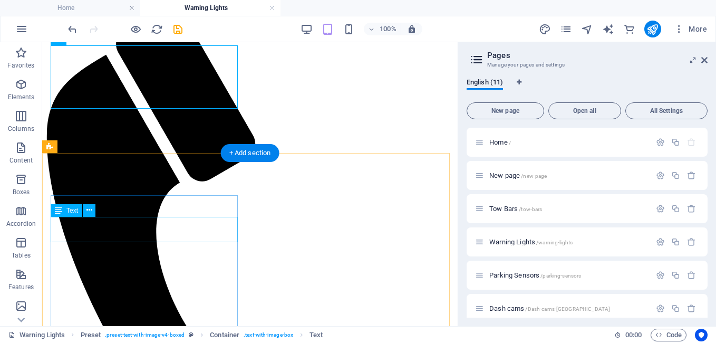
scroll to position [211, 0]
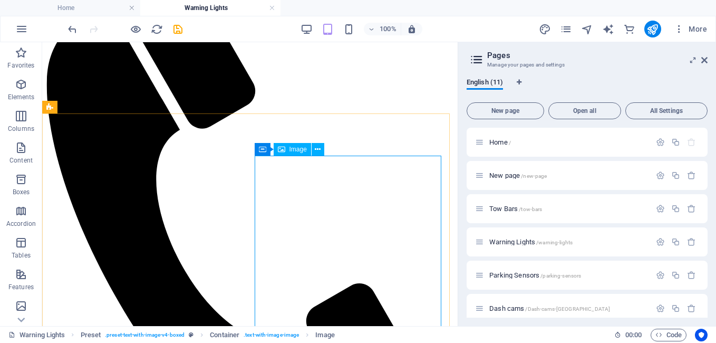
click at [302, 148] on span "Image" at bounding box center [297, 149] width 17 height 6
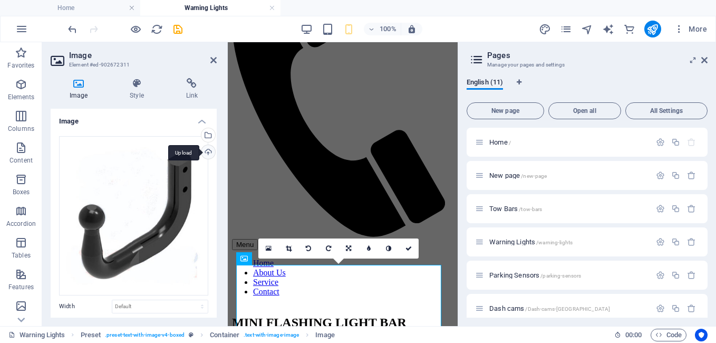
click at [209, 149] on div "Upload" at bounding box center [207, 153] width 16 height 16
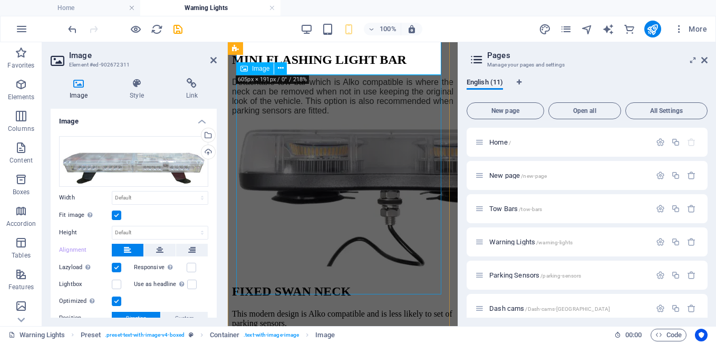
scroll to position [474, 0]
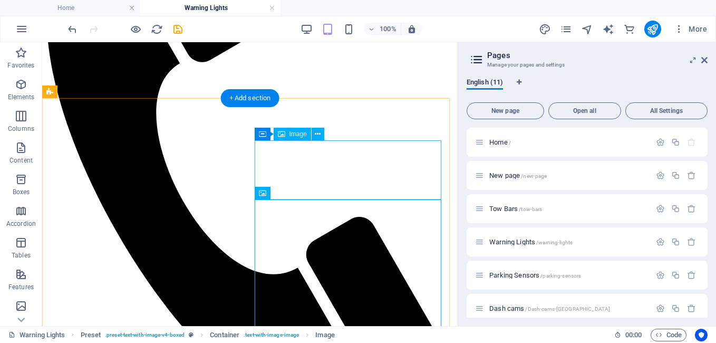
scroll to position [211, 0]
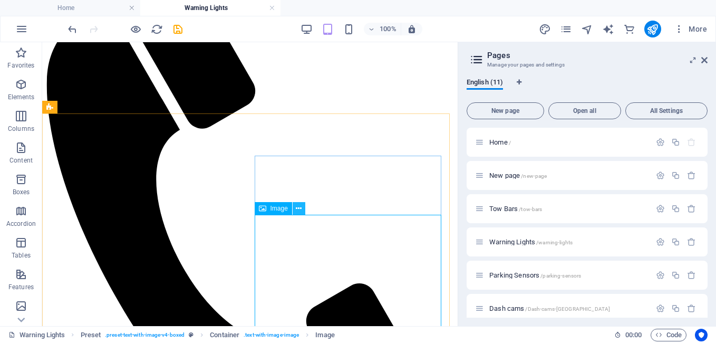
click at [301, 209] on icon at bounding box center [299, 208] width 6 height 11
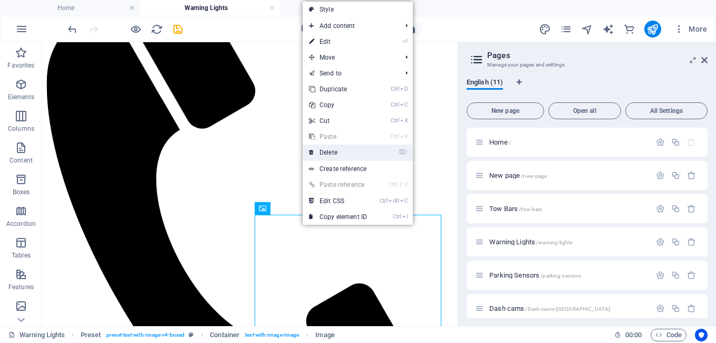
click at [330, 152] on link "⌦ Delete" at bounding box center [337, 152] width 71 height 16
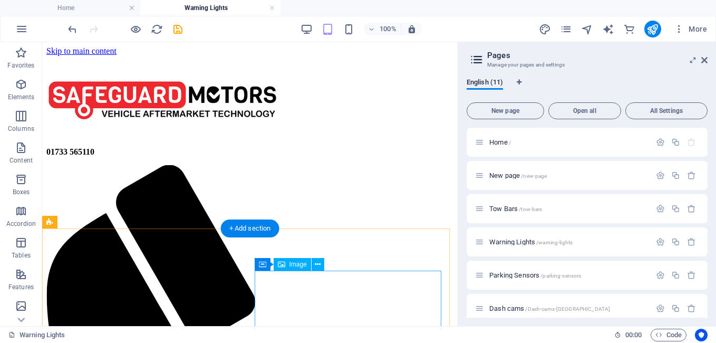
scroll to position [158, 0]
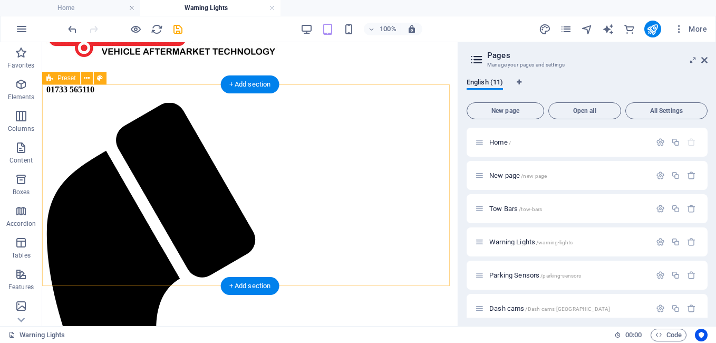
scroll to position [0, 0]
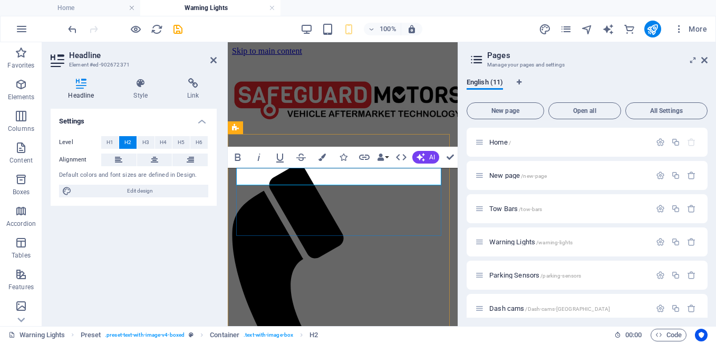
click at [202, 260] on div "Settings Level H1 H2 H3 H4 H5 H6 Alignment Default colors and font sizes are de…" at bounding box center [134, 213] width 166 height 209
click at [419, 72] on figure at bounding box center [342, 97] width 221 height 83
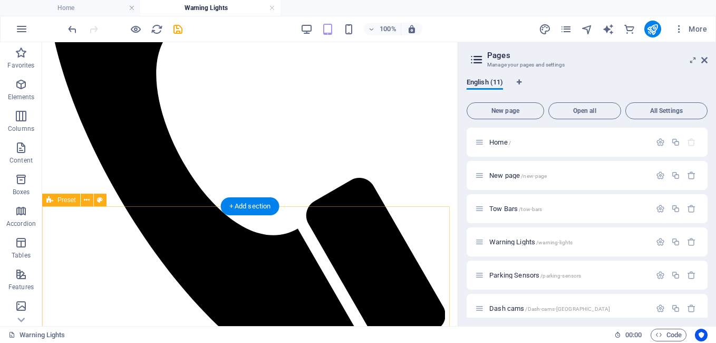
scroll to position [53, 0]
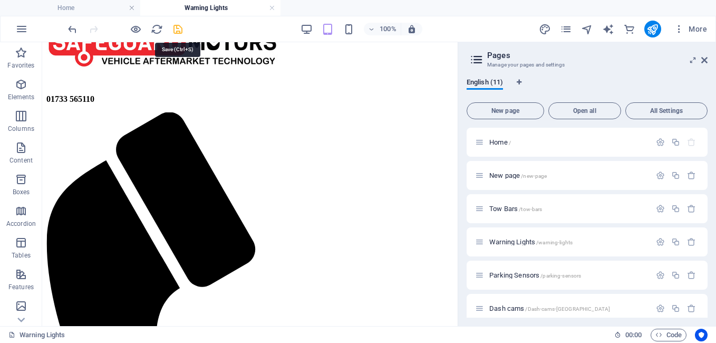
click at [179, 30] on icon "save" at bounding box center [178, 29] width 12 height 12
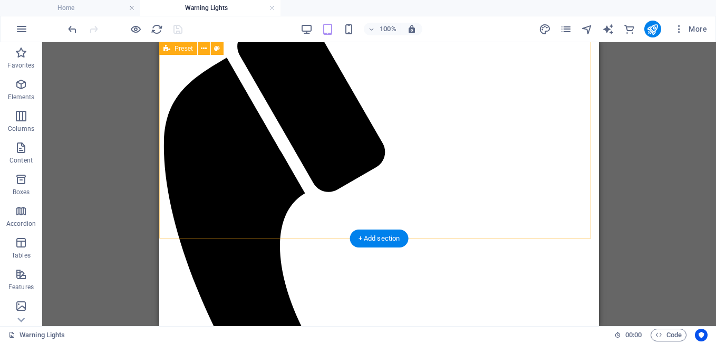
scroll to position [0, 0]
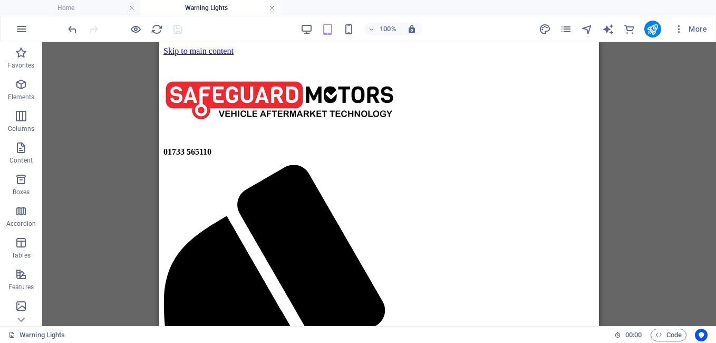
click at [271, 3] on link at bounding box center [272, 8] width 6 height 10
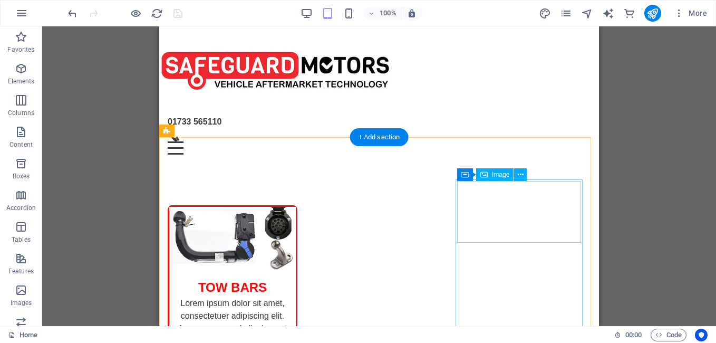
select select "%"
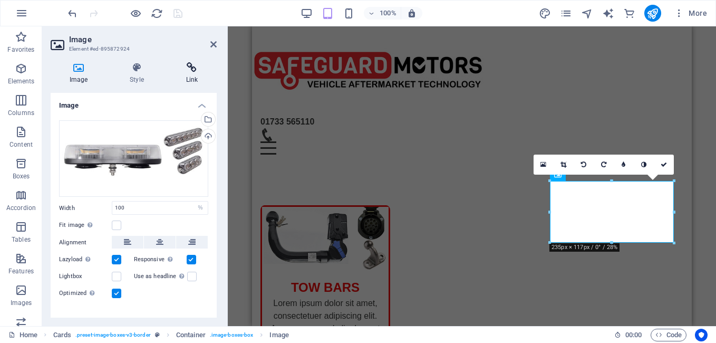
click at [192, 71] on icon at bounding box center [192, 67] width 50 height 11
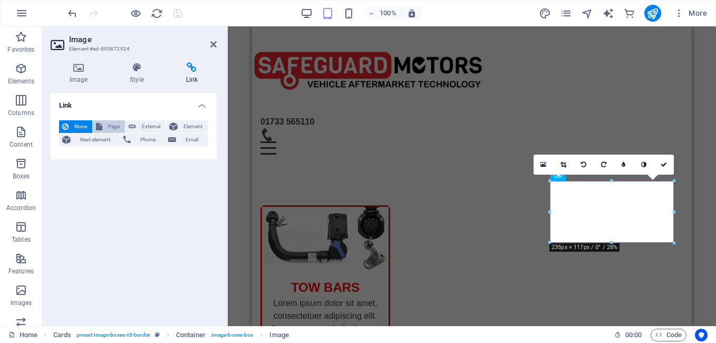
click at [112, 125] on span "Page" at bounding box center [113, 126] width 16 height 13
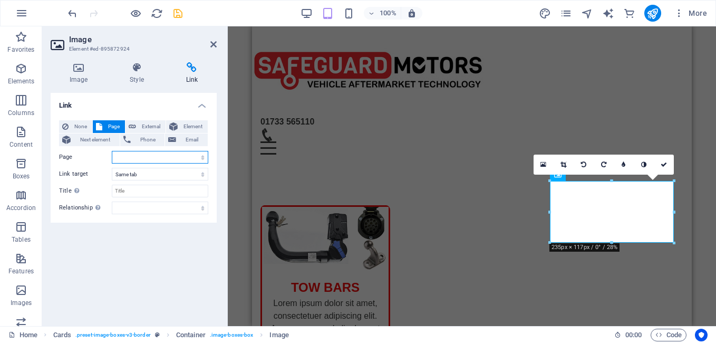
click at [152, 160] on select "Home New page Tow Bars Warning Lights Parking Sensors Dash cams Locks for Vans …" at bounding box center [160, 157] width 96 height 13
select select "3"
click at [112, 151] on select "Home New page Tow Bars Warning Lights Parking Sensors Dash cams Locks for Vans …" at bounding box center [160, 157] width 96 height 13
click at [179, 15] on icon "save" at bounding box center [178, 13] width 12 height 12
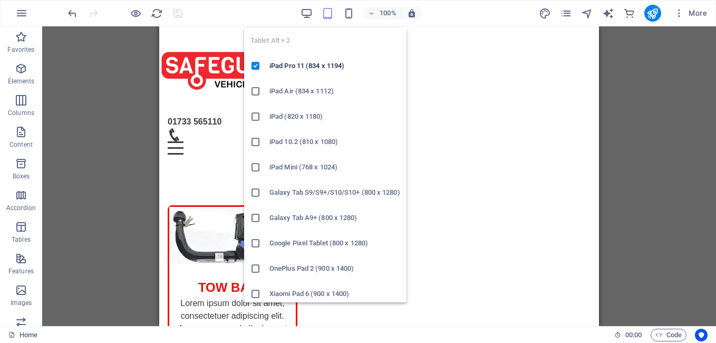
click at [325, 18] on icon "button" at bounding box center [327, 13] width 12 height 12
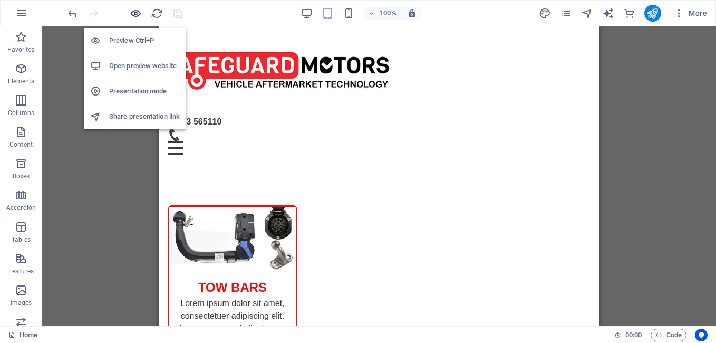
click at [136, 14] on icon "button" at bounding box center [136, 13] width 12 height 12
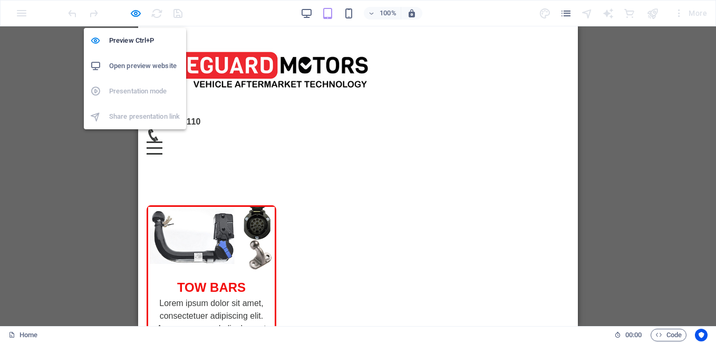
click at [126, 64] on h6 "Open preview website" at bounding box center [144, 66] width 71 height 13
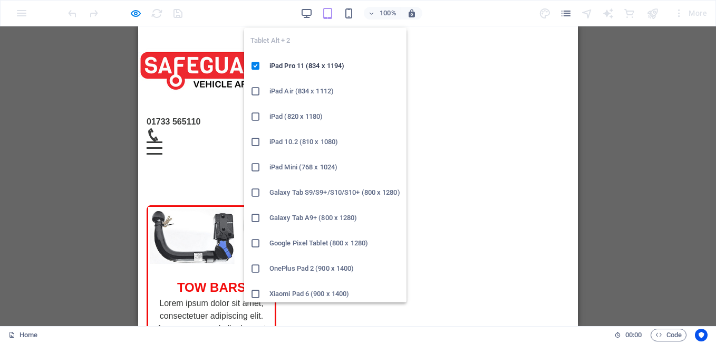
click at [327, 10] on icon "button" at bounding box center [327, 13] width 12 height 12
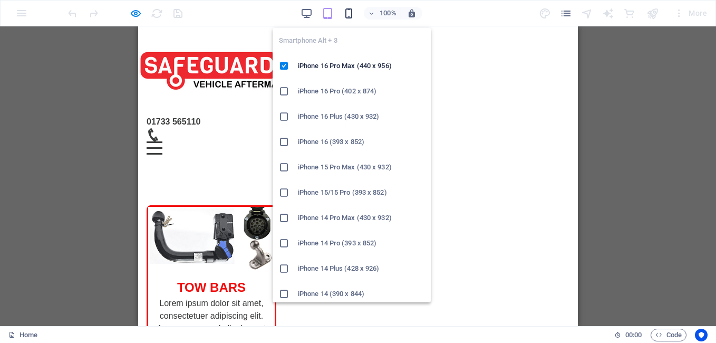
click at [348, 9] on icon "button" at bounding box center [349, 13] width 12 height 12
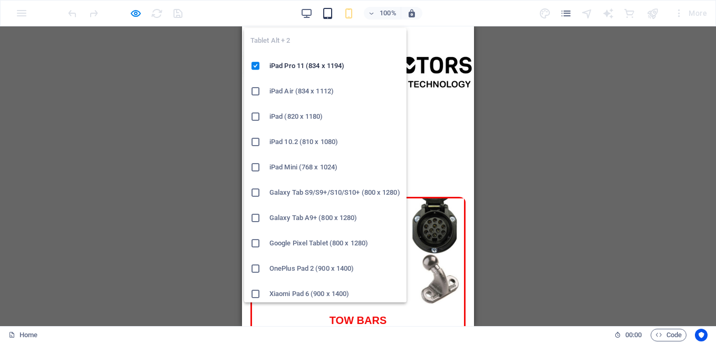
click at [325, 13] on icon "button" at bounding box center [327, 13] width 12 height 12
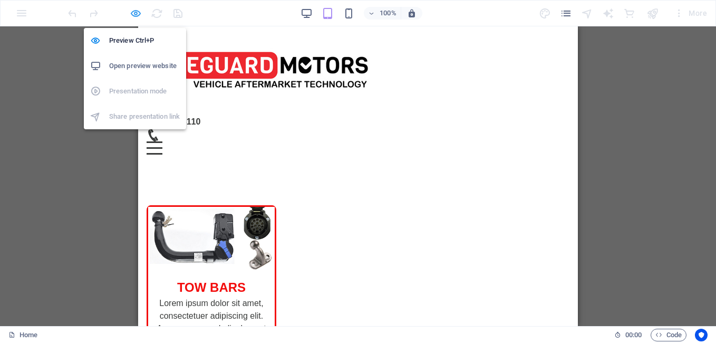
click at [136, 12] on icon "button" at bounding box center [136, 13] width 12 height 12
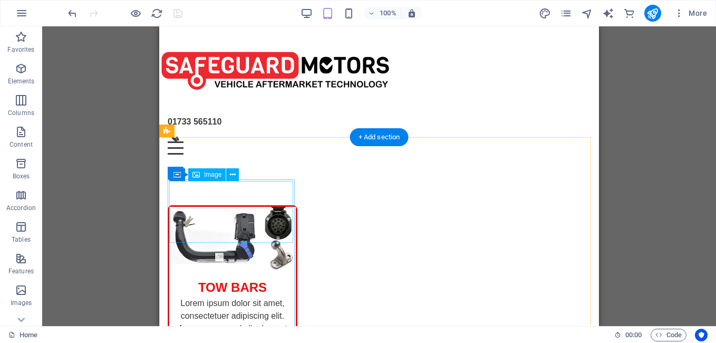
click at [266, 216] on figure at bounding box center [232, 238] width 126 height 63
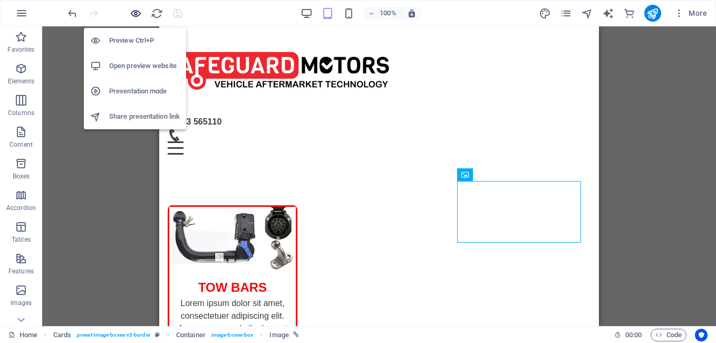
click at [136, 16] on icon "button" at bounding box center [136, 13] width 12 height 12
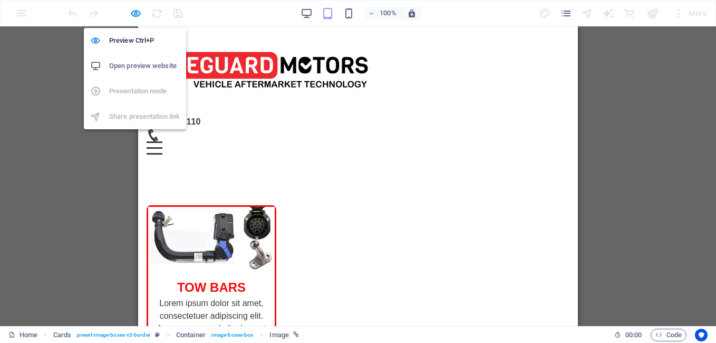
click at [143, 66] on h6 "Open preview website" at bounding box center [144, 66] width 71 height 13
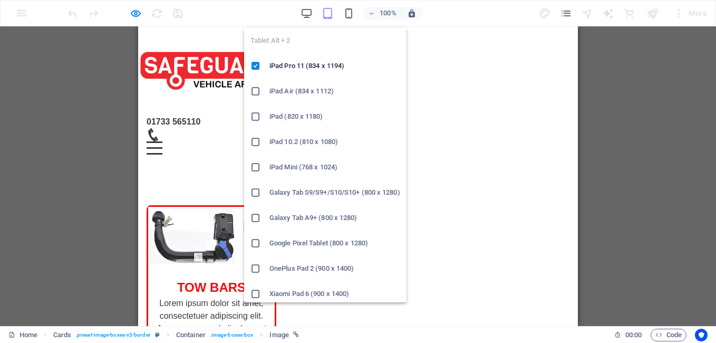
click at [330, 17] on icon "button" at bounding box center [327, 13] width 12 height 12
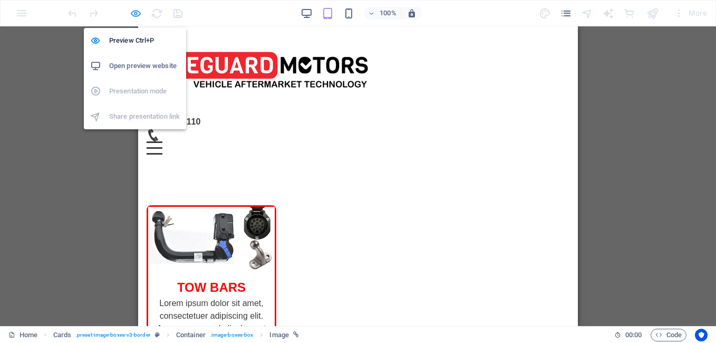
click at [136, 14] on icon "button" at bounding box center [136, 13] width 12 height 12
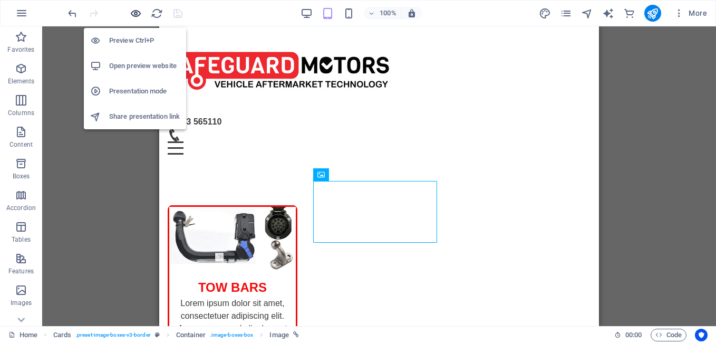
click at [138, 16] on icon "button" at bounding box center [136, 13] width 12 height 12
